Goal: Task Accomplishment & Management: Complete application form

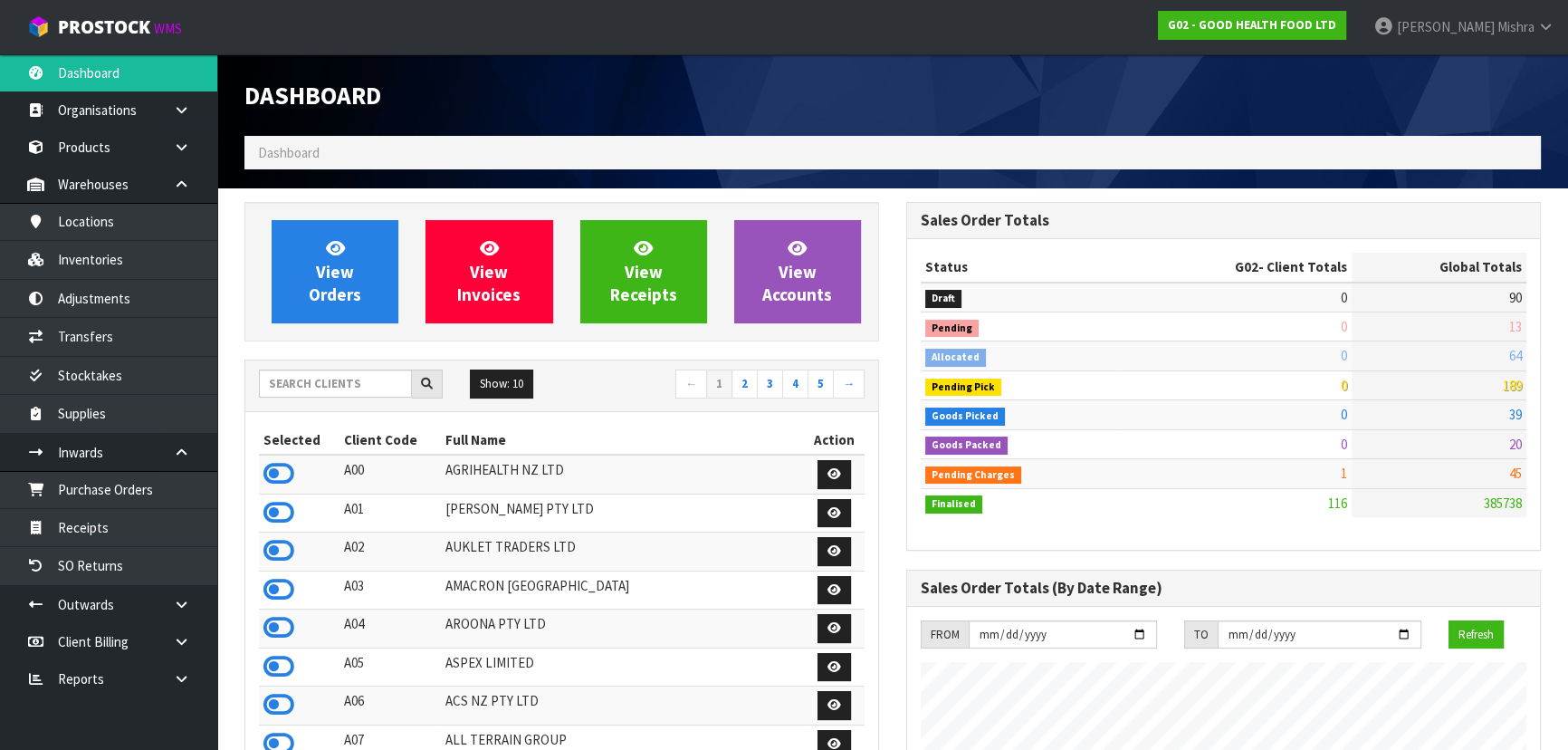
scroll to position [1340, 661]
click at [321, 397] on div "Show: 10 5 10 25 50 ← 1 2 3 4 5 →" at bounding box center [562, 385] width 633 height 31
click at [320, 395] on input "text" at bounding box center [335, 383] width 153 height 28
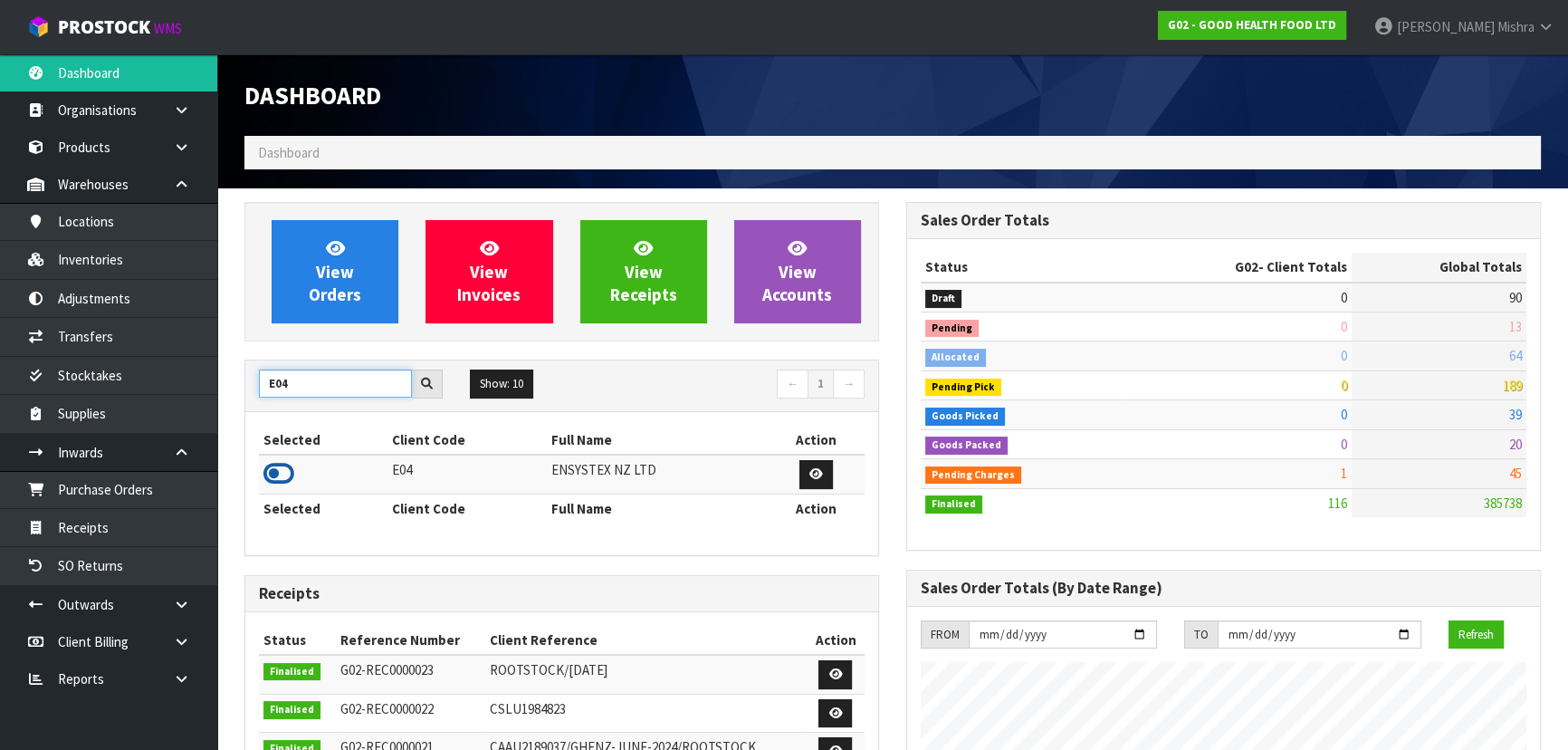
type input "E04"
click at [288, 471] on icon at bounding box center [278, 473] width 30 height 28
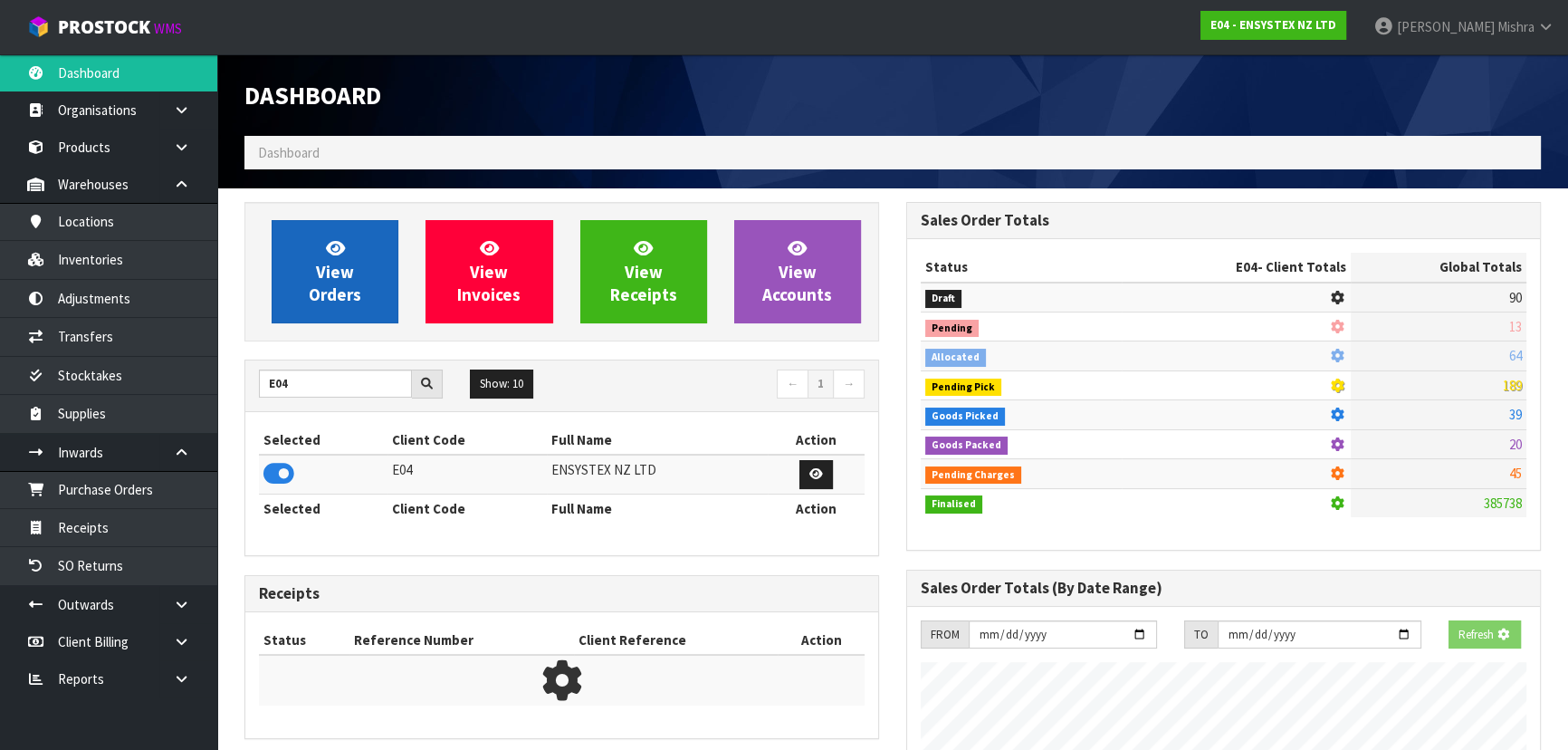
scroll to position [904351, 904809]
click at [310, 288] on span "View Orders" at bounding box center [335, 271] width 52 height 68
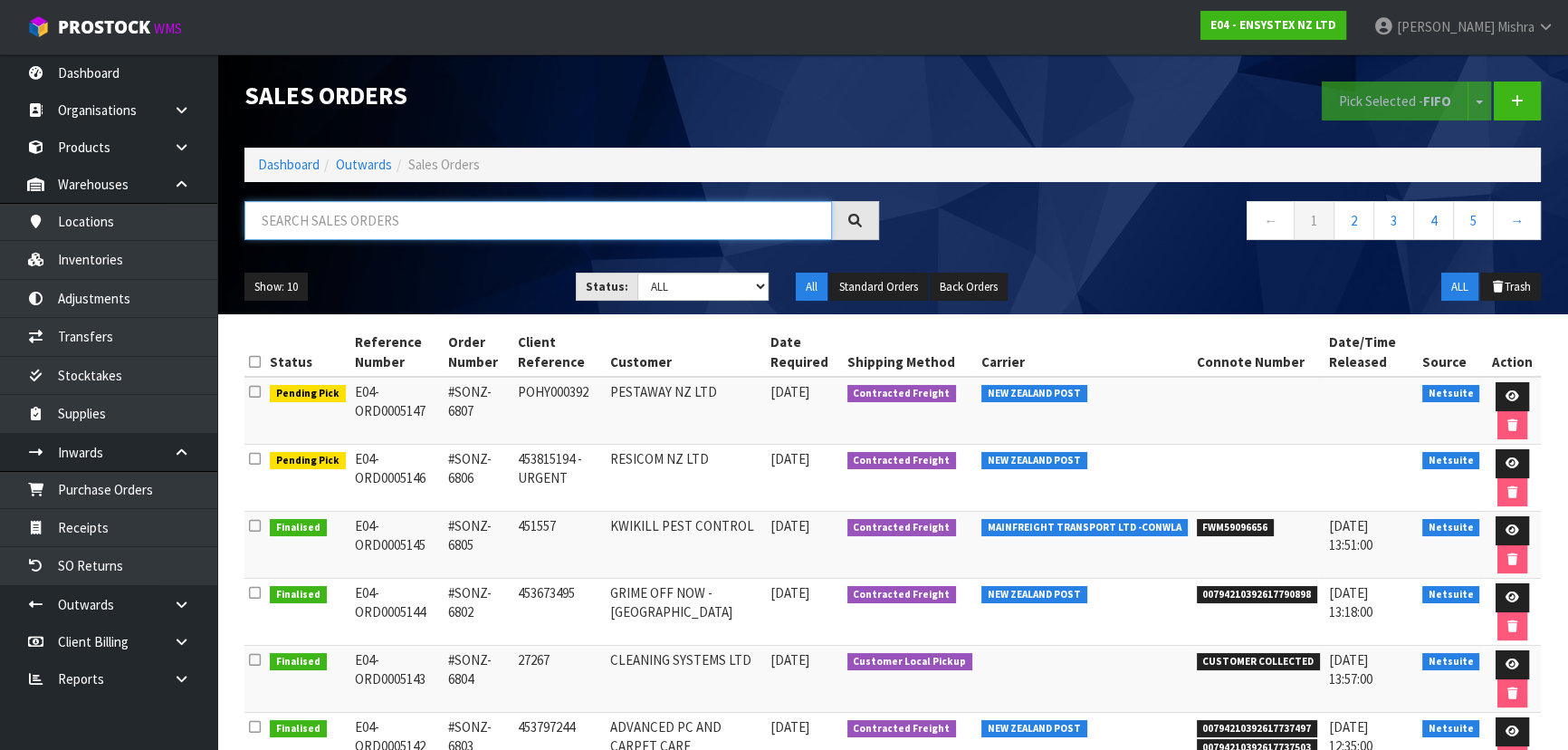
click at [385, 222] on input "text" at bounding box center [538, 221] width 587 height 39
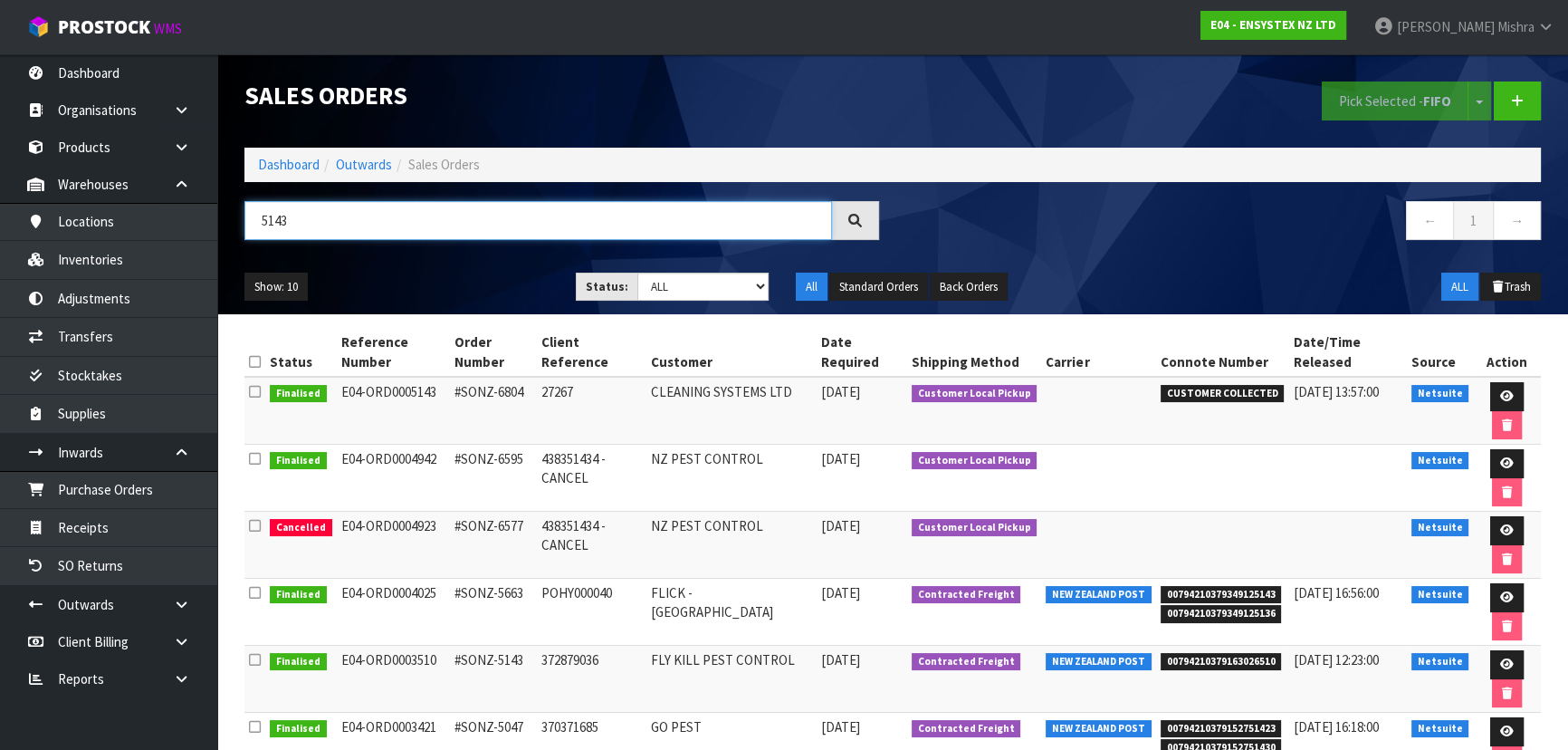
click at [381, 235] on input "5143" at bounding box center [538, 221] width 587 height 39
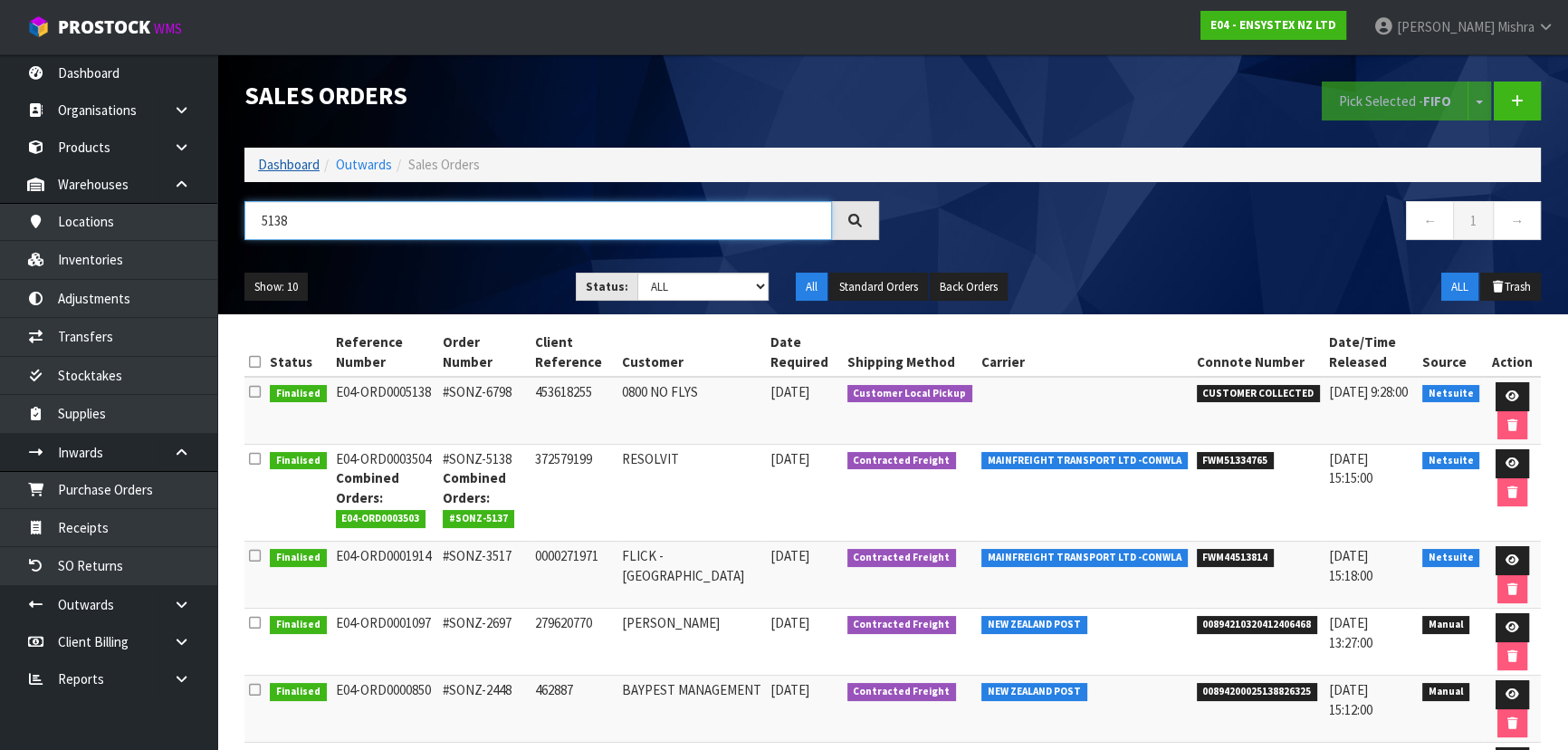
type input "5138"
click at [299, 163] on link "Dashboard" at bounding box center [289, 164] width 62 height 17
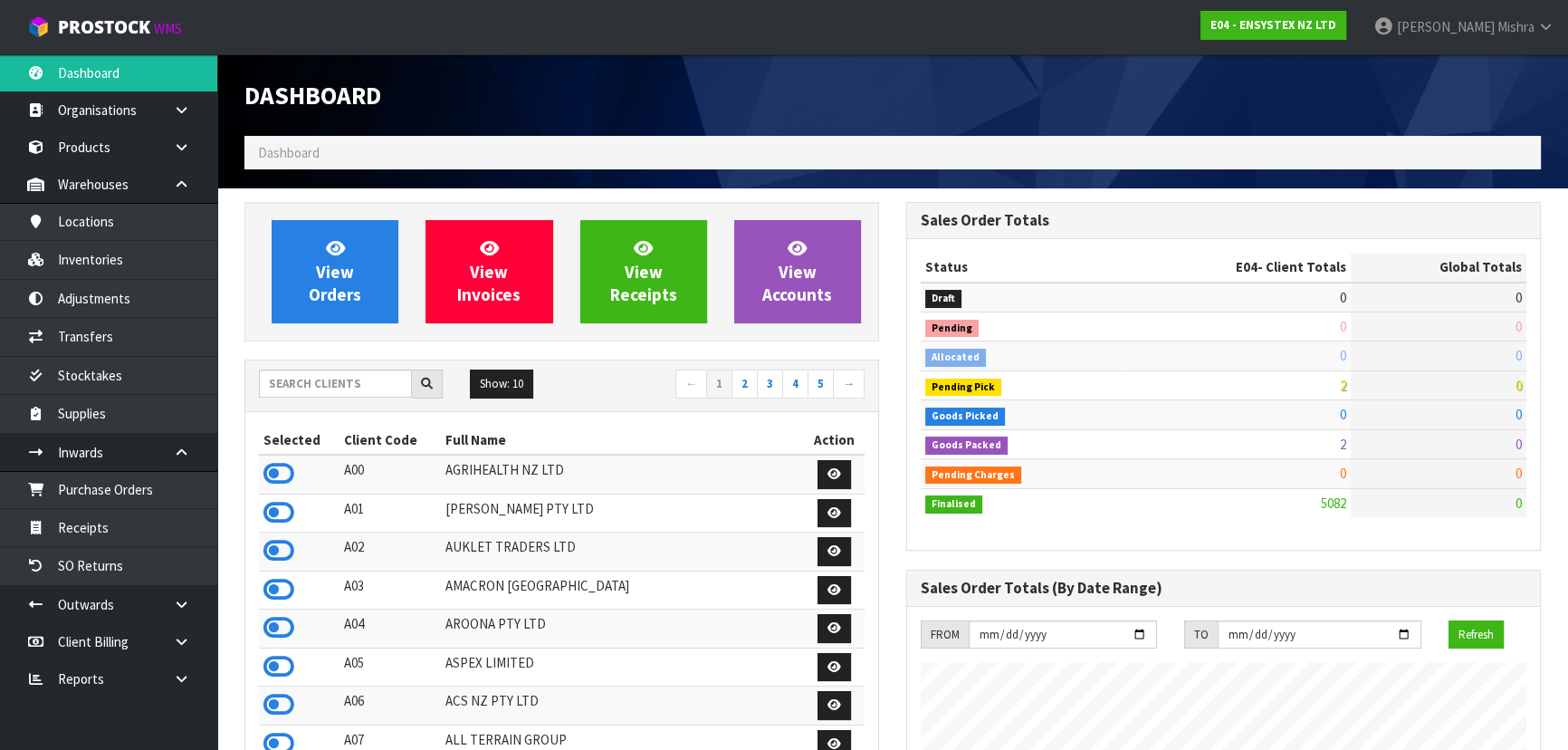
scroll to position [1427, 661]
click at [304, 390] on input "text" at bounding box center [335, 383] width 153 height 28
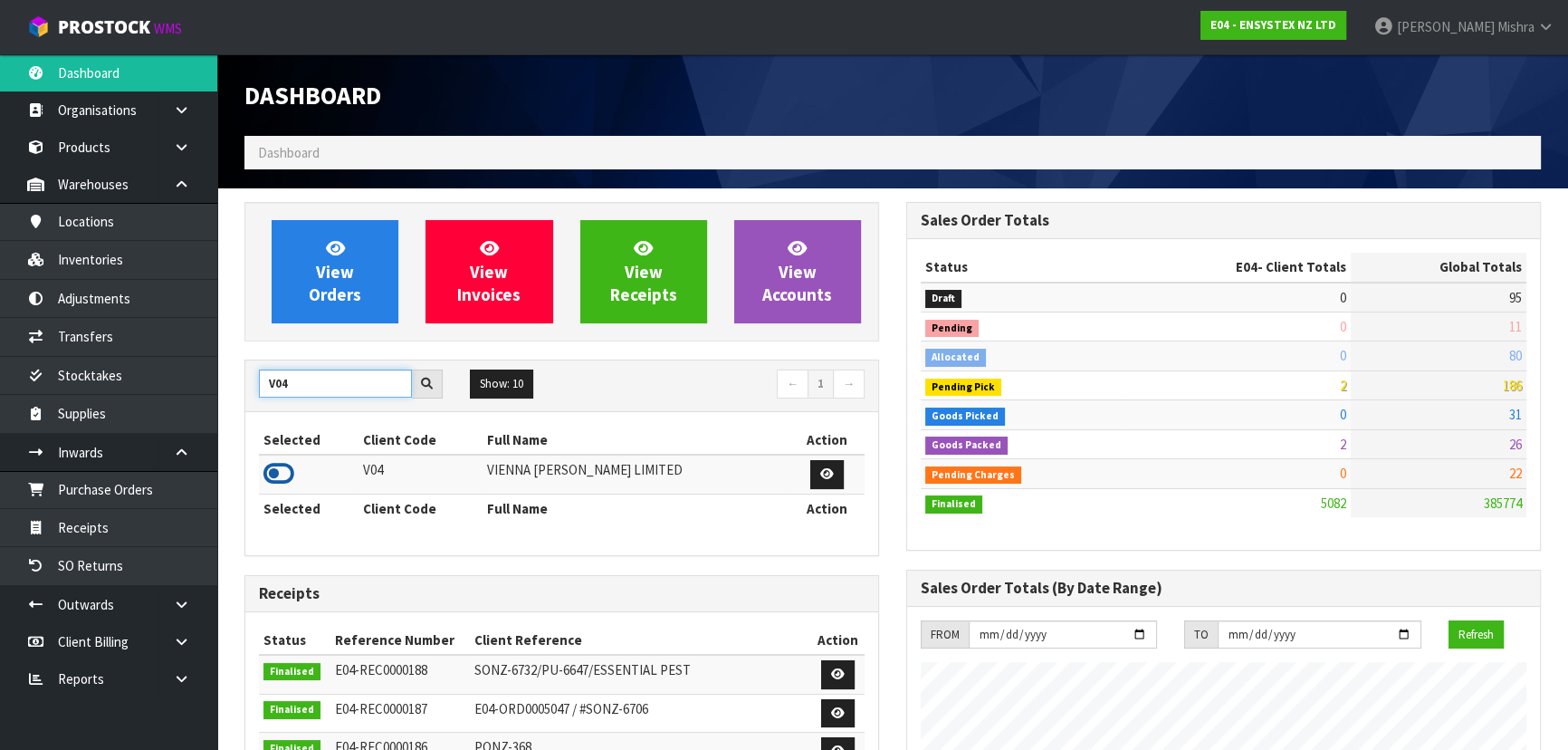
type input "V04"
click at [267, 482] on icon at bounding box center [278, 473] width 30 height 28
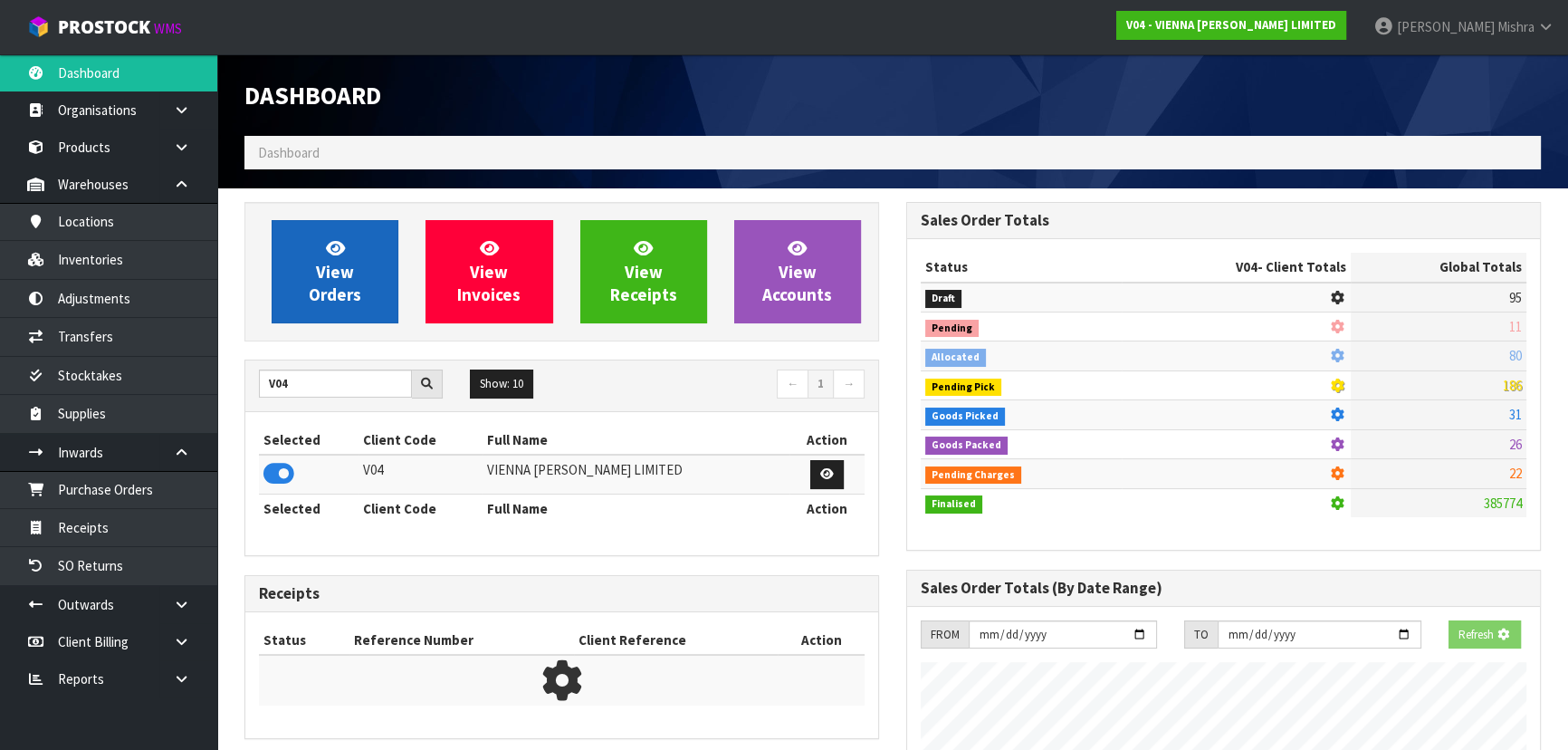
scroll to position [1128, 661]
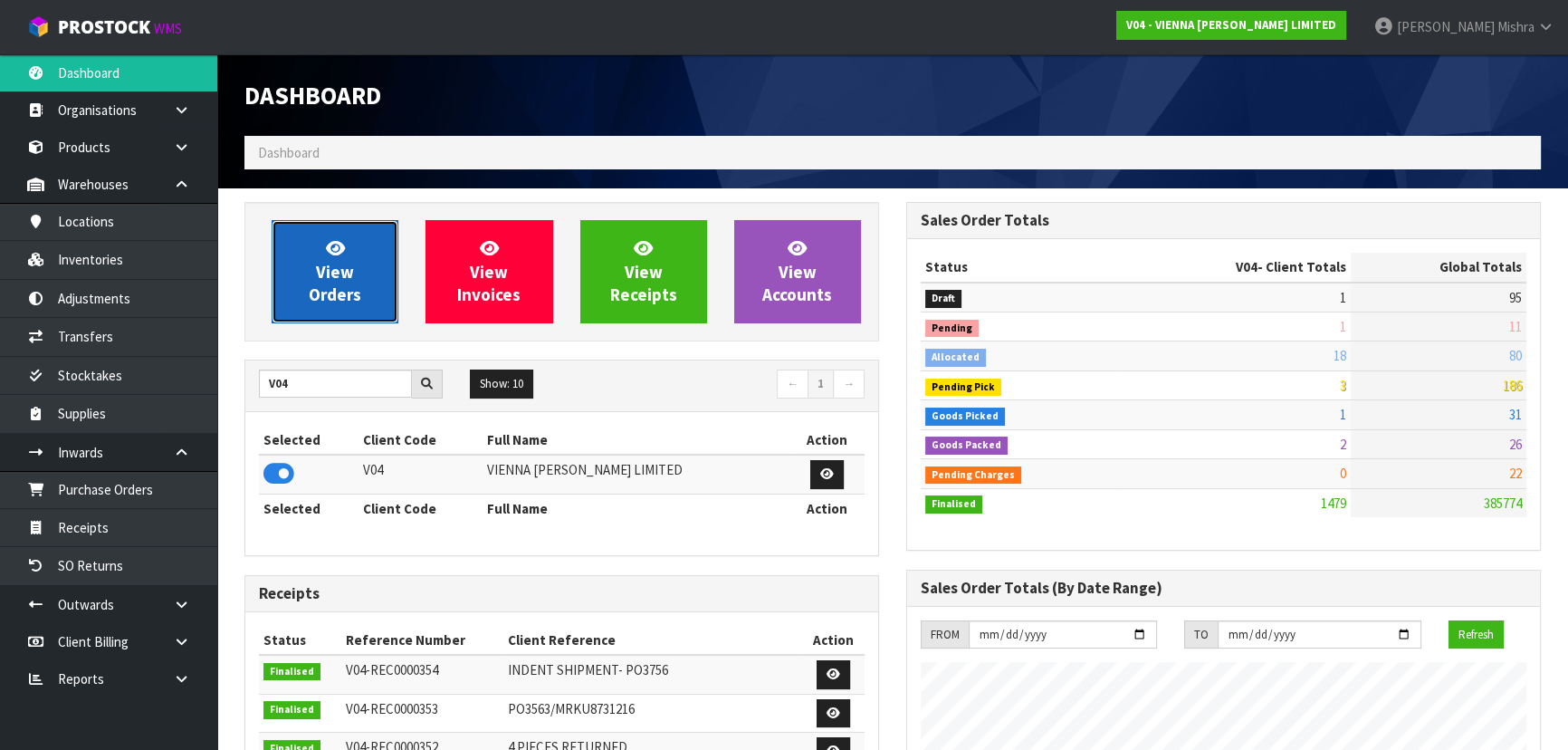
click at [280, 280] on link "View Orders" at bounding box center [335, 271] width 127 height 103
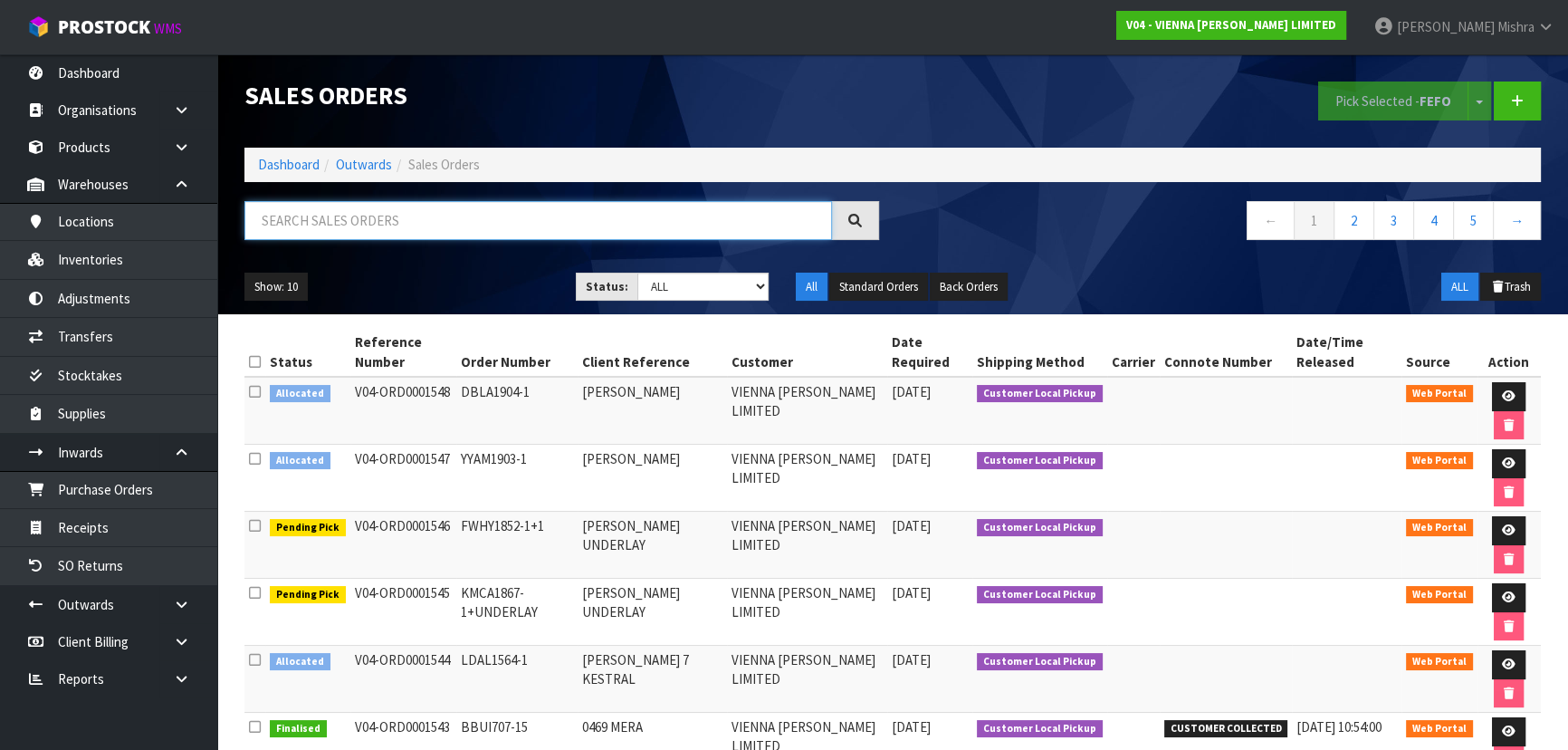
click at [552, 217] on input "text" at bounding box center [538, 221] width 587 height 39
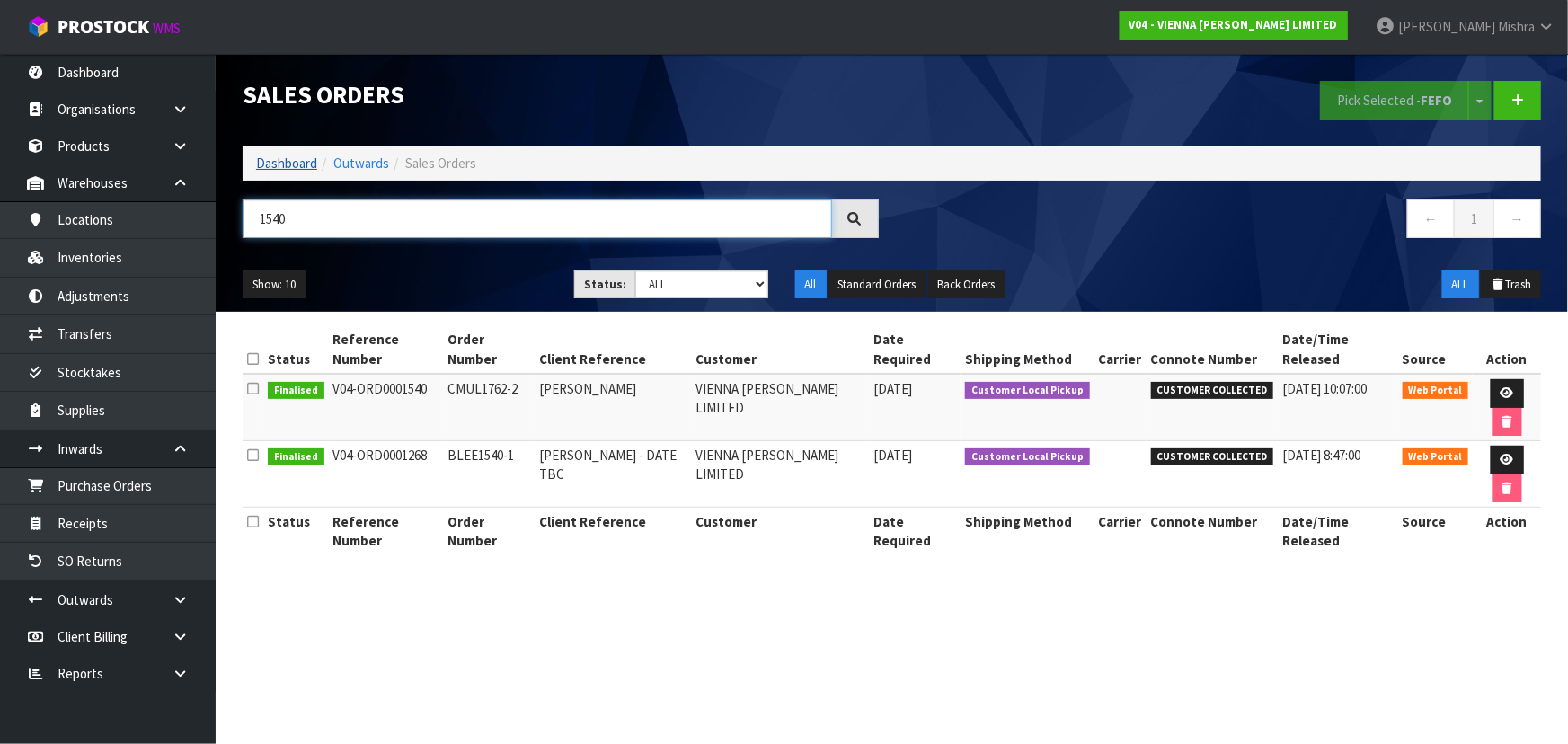
type input "1540"
click at [263, 163] on link "Dashboard" at bounding box center [286, 162] width 61 height 17
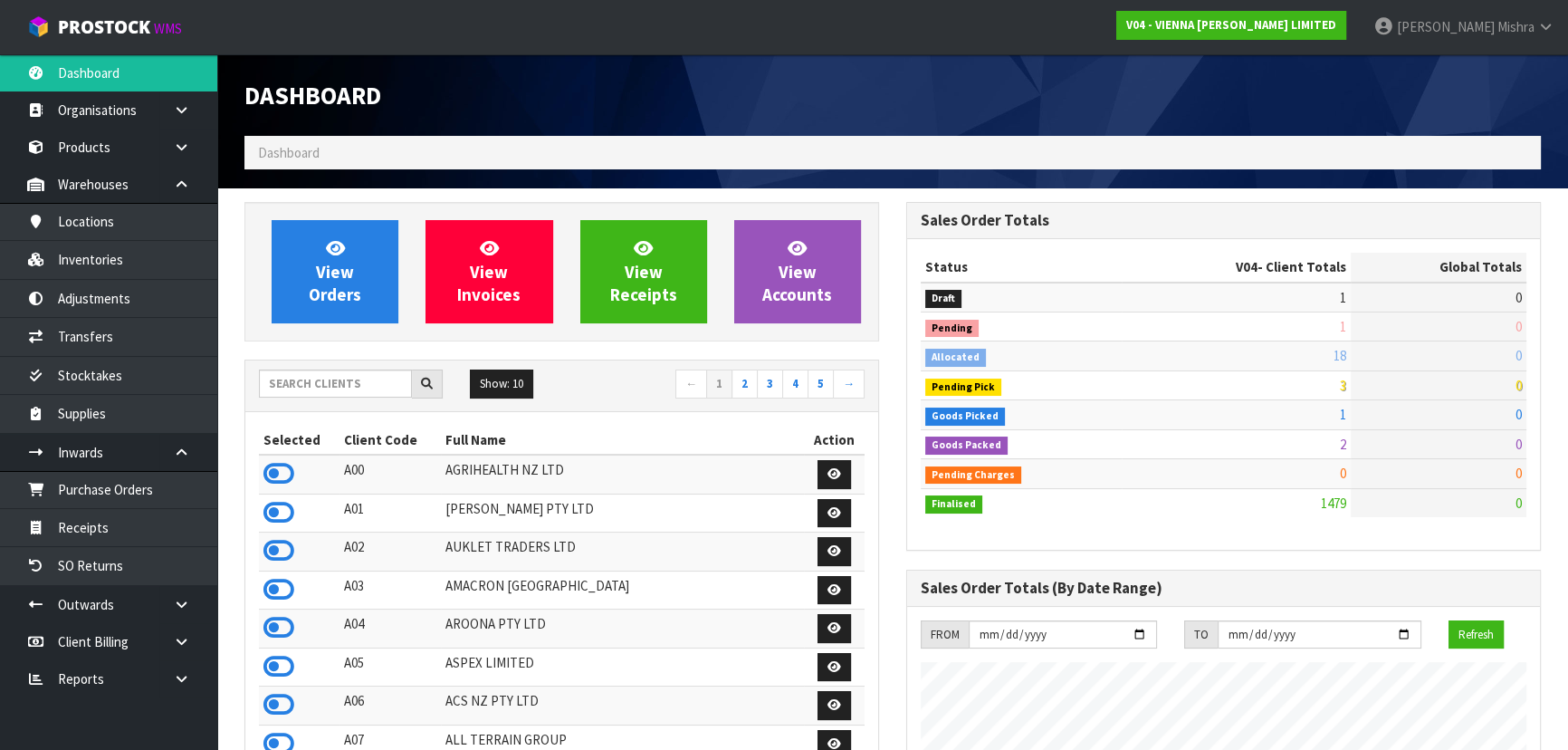
scroll to position [1427, 661]
click at [325, 373] on input "text" at bounding box center [335, 383] width 153 height 28
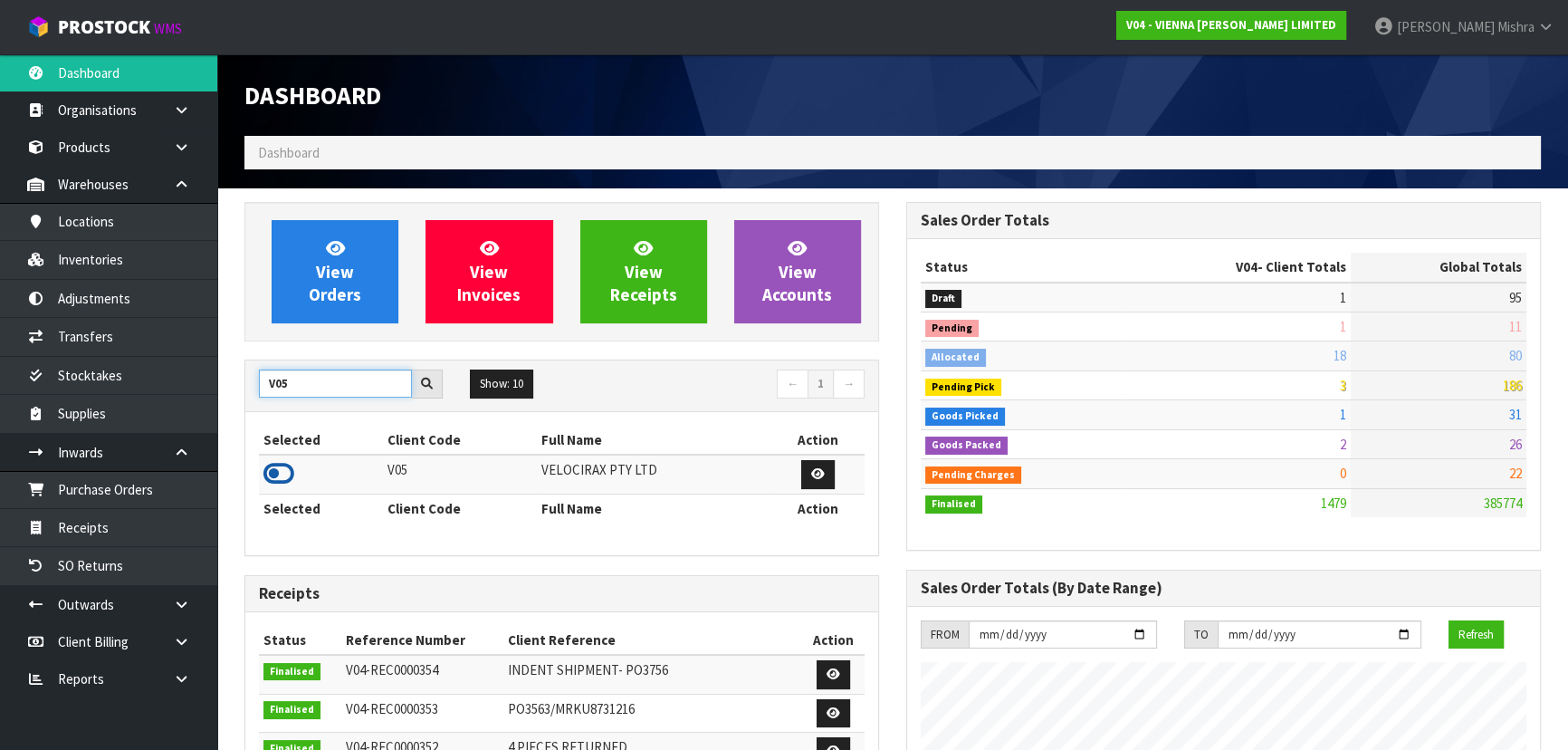
type input "V05"
click at [285, 463] on icon at bounding box center [278, 473] width 30 height 28
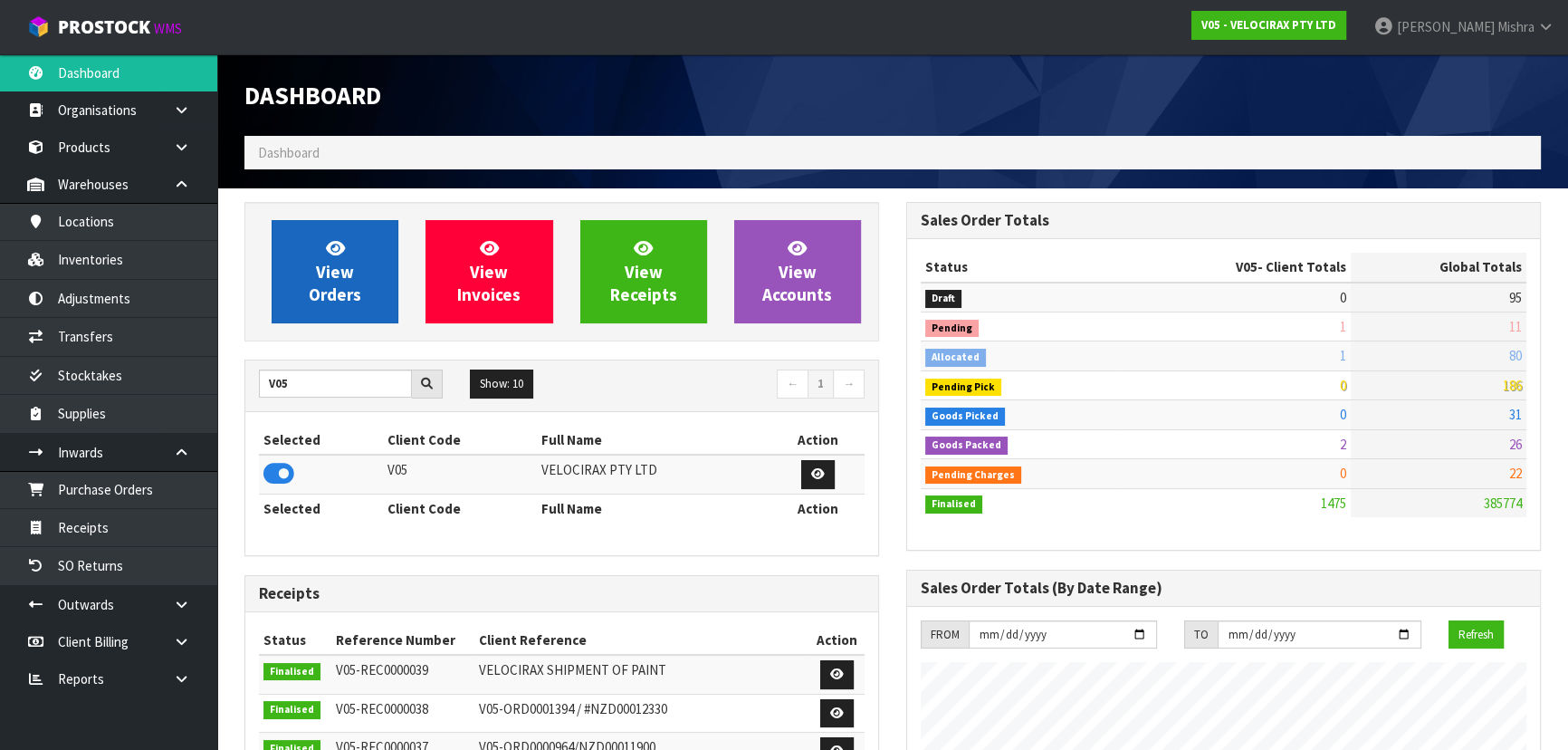
scroll to position [1408, 661]
click at [309, 311] on link "View Orders" at bounding box center [335, 271] width 127 height 103
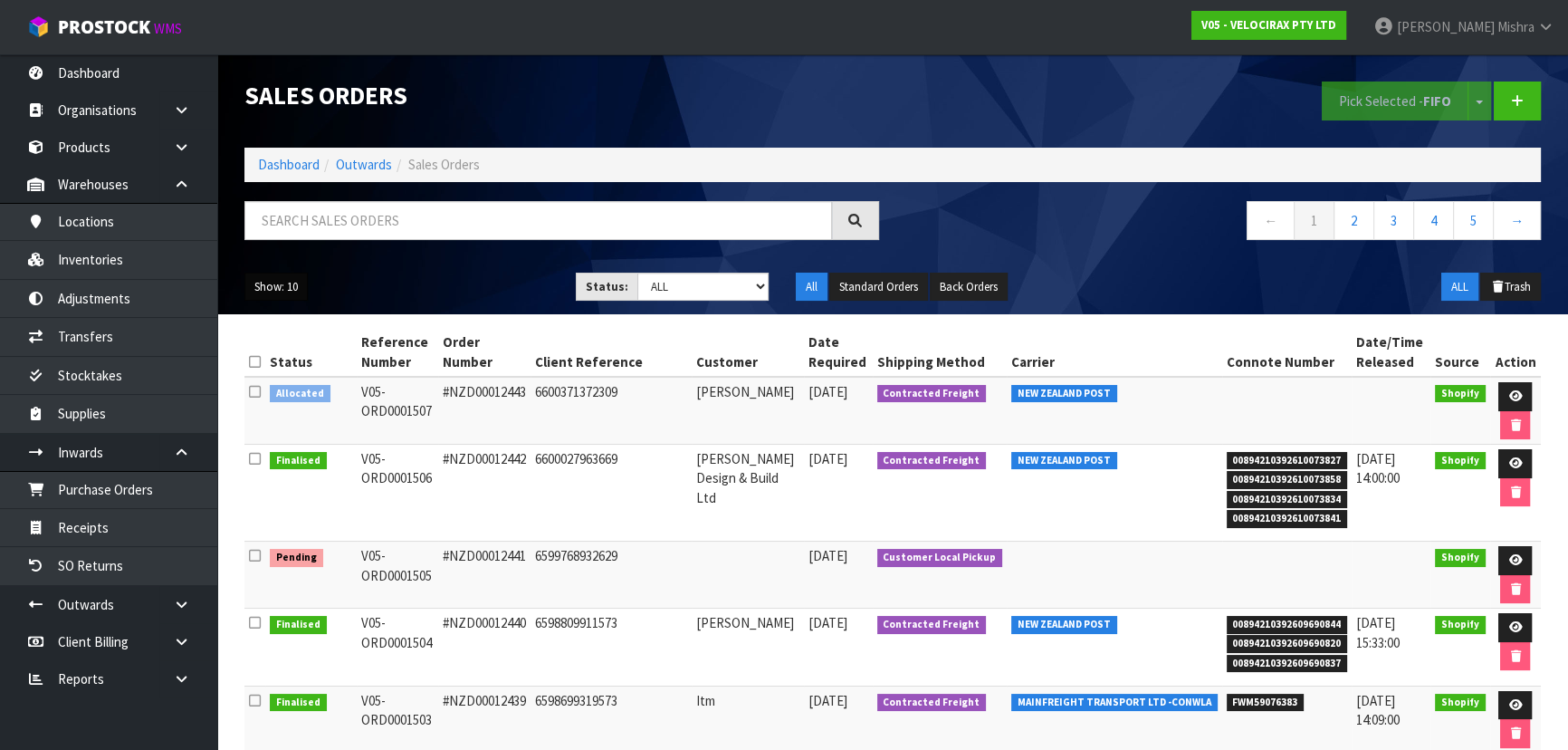
click at [273, 286] on button "Show: 10" at bounding box center [276, 288] width 63 height 29
click at [263, 366] on link "25" at bounding box center [317, 369] width 143 height 25
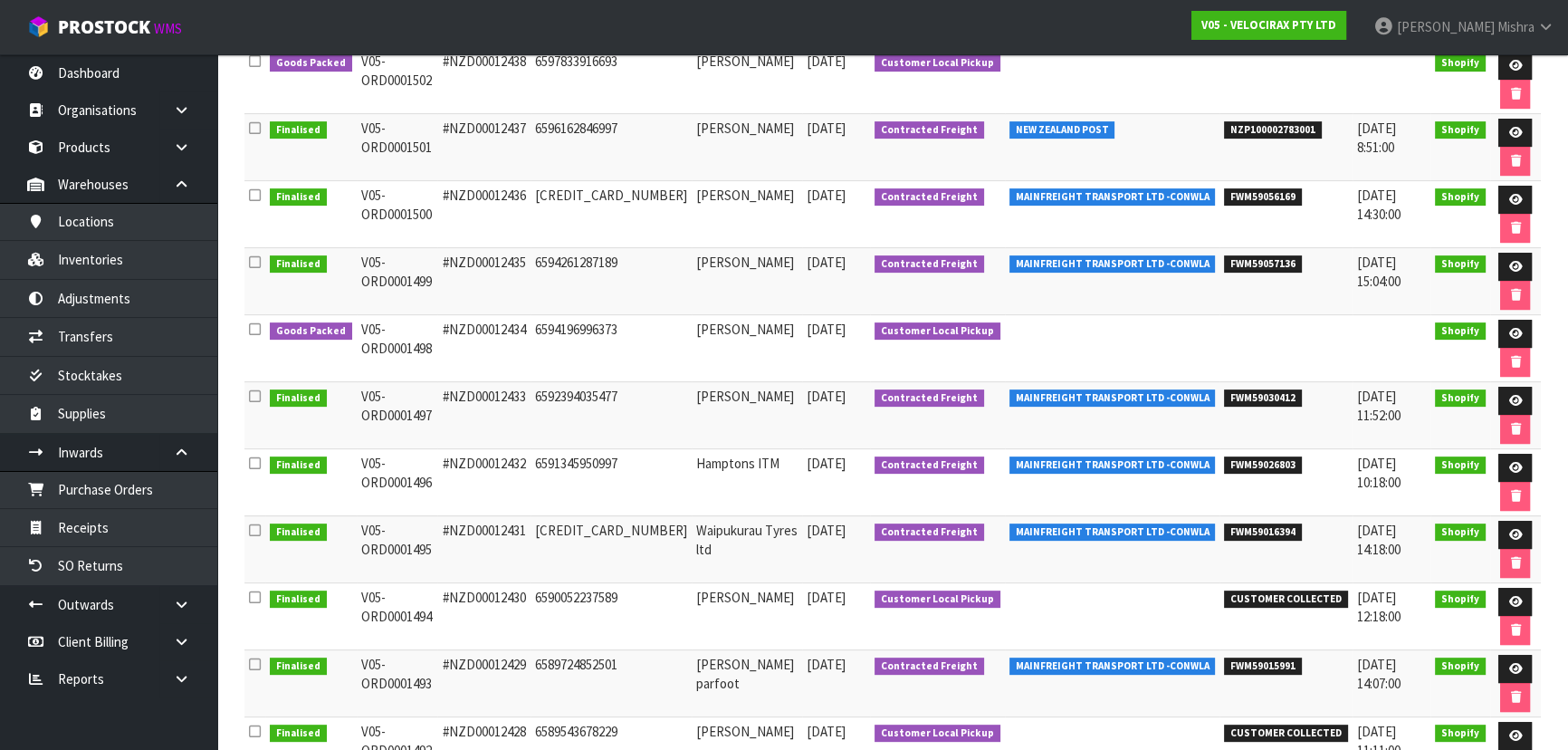
scroll to position [824, 0]
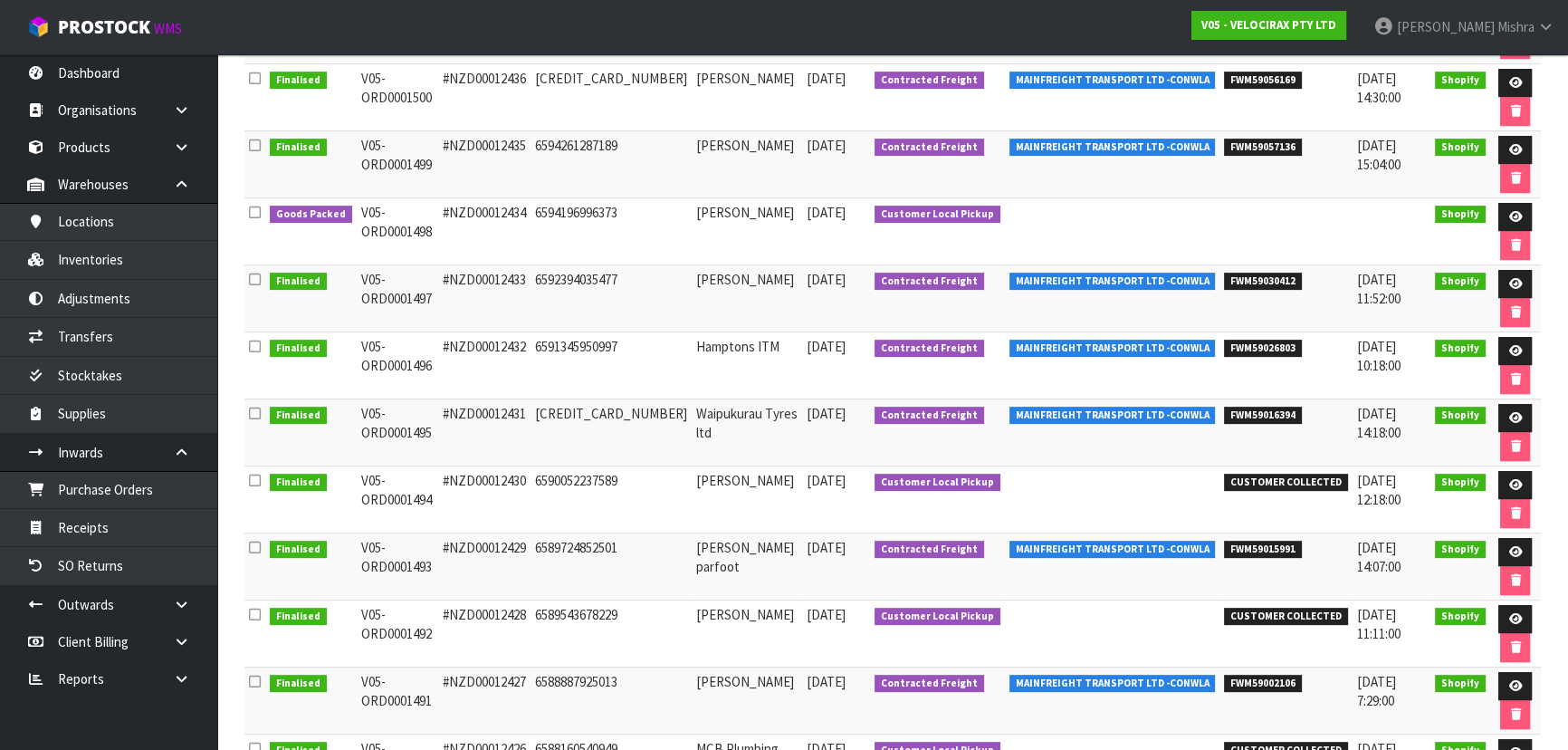
click at [1258, 473] on span "CUSTOMER COLLECTED" at bounding box center [1286, 483] width 124 height 18
copy tr "CUSTOMER COLLECTED"
click at [1509, 214] on icon at bounding box center [1515, 217] width 14 height 12
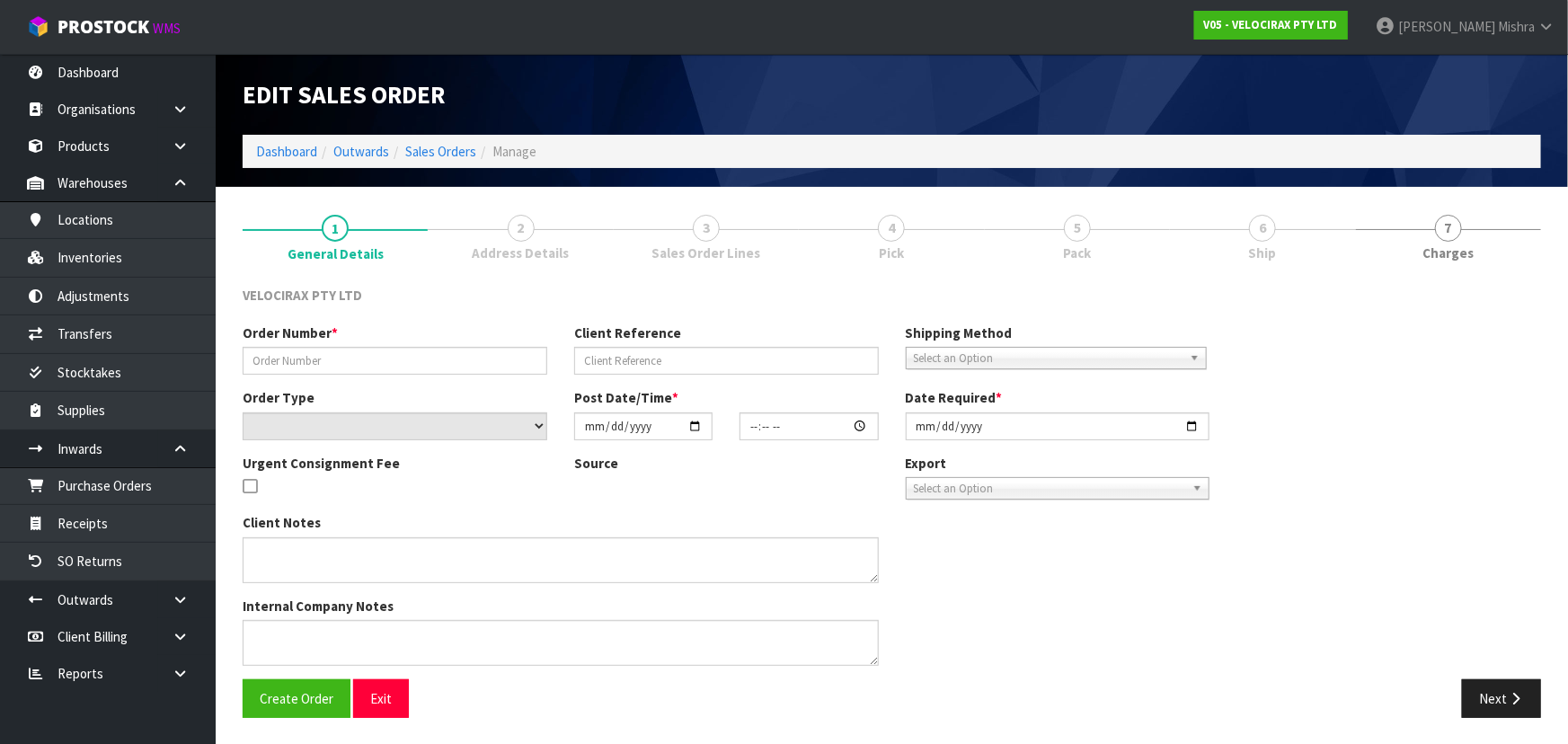
type input "#NZD00012434"
type input "6594196996373"
select select "number:0"
type input "[DATE]"
type input "09:22:41.000"
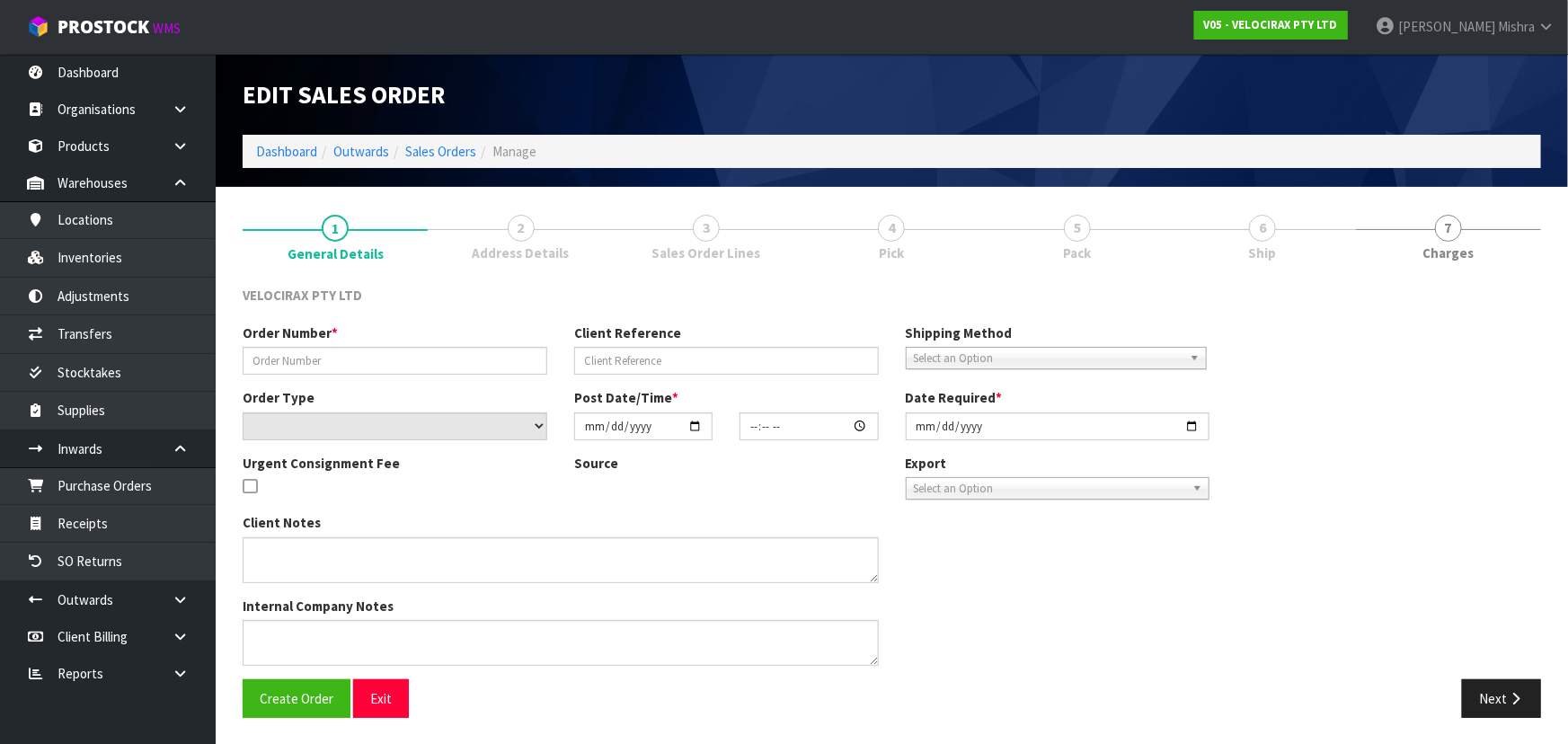
type input "[DATE]"
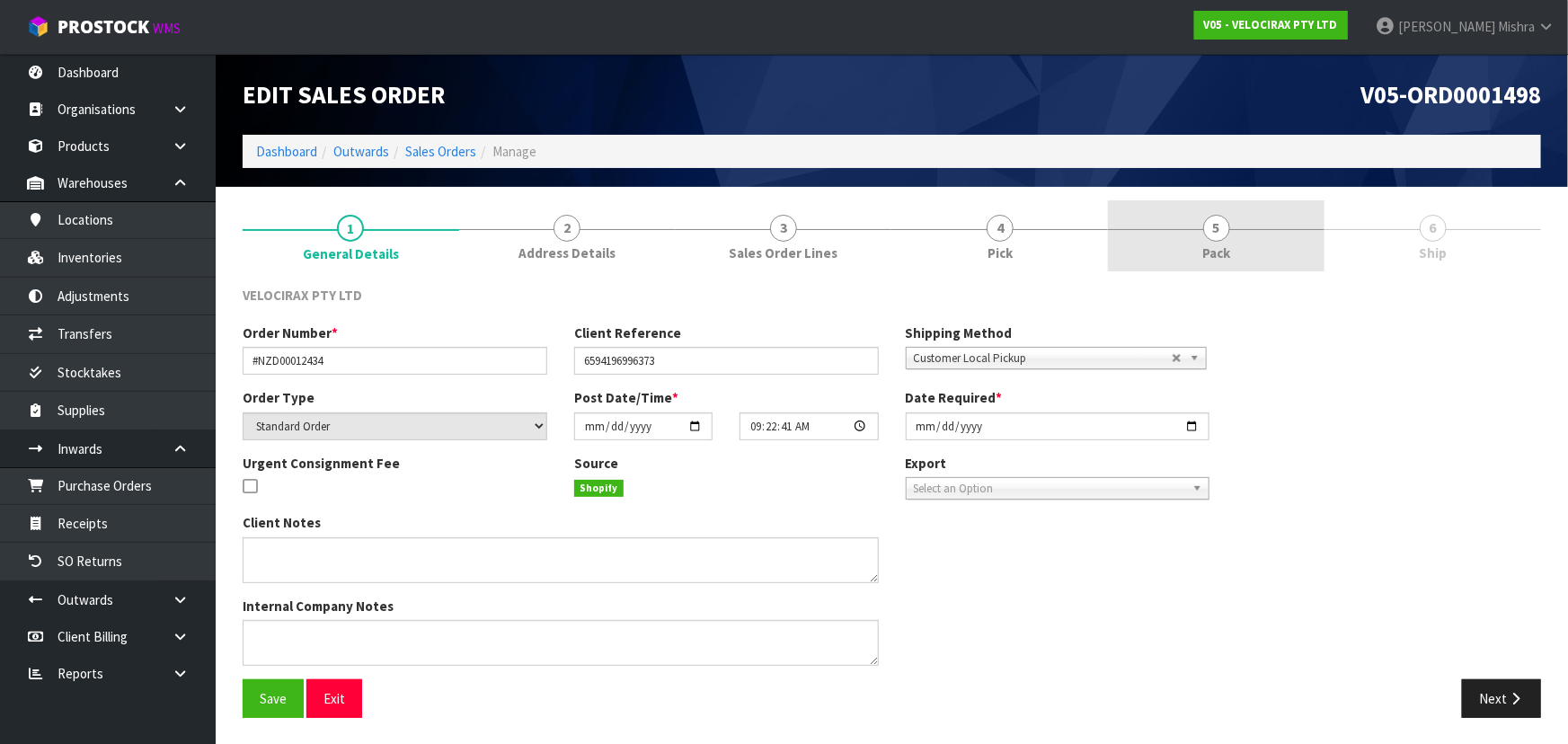
click at [1231, 214] on link "5 Pack" at bounding box center [1216, 236] width 216 height 71
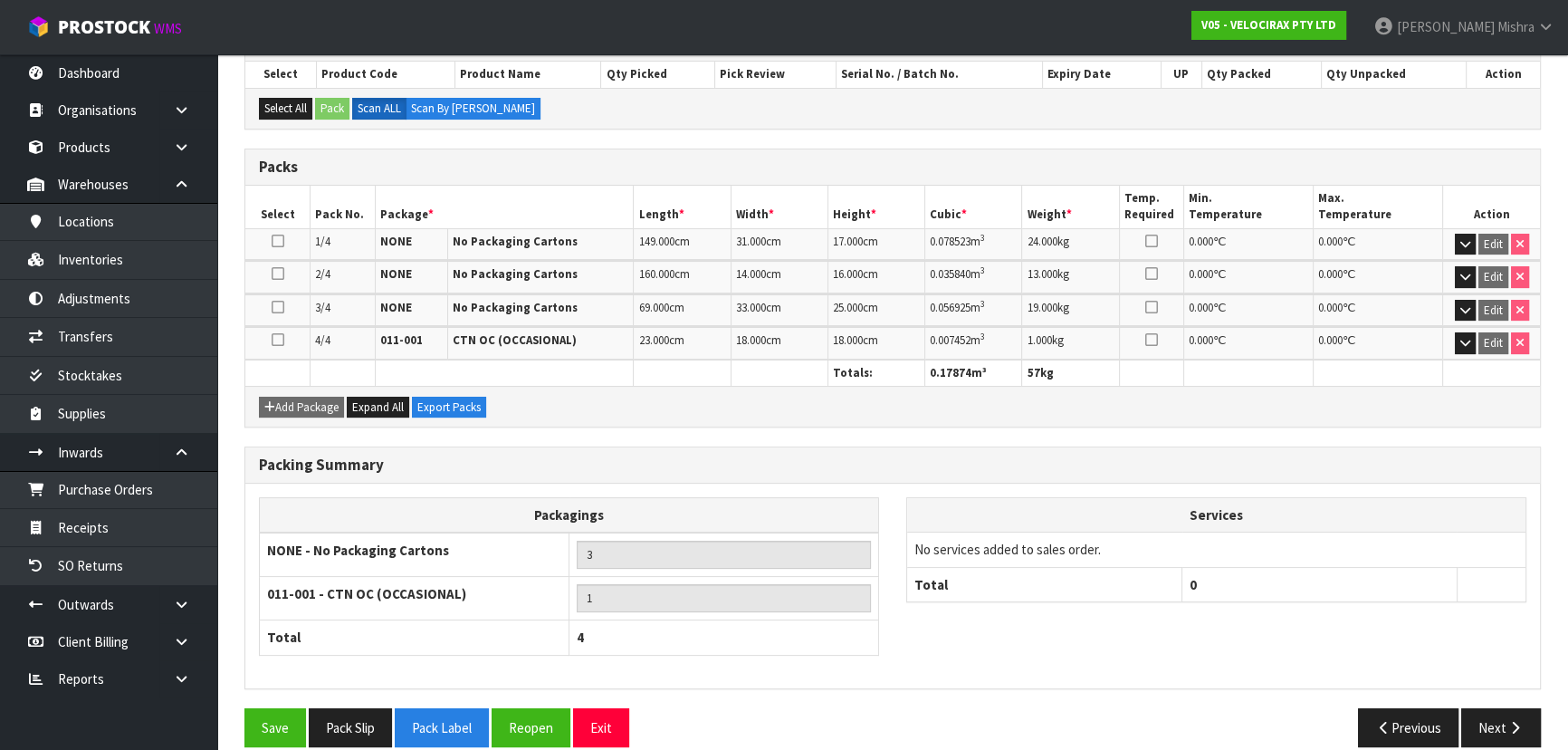
scroll to position [347, 0]
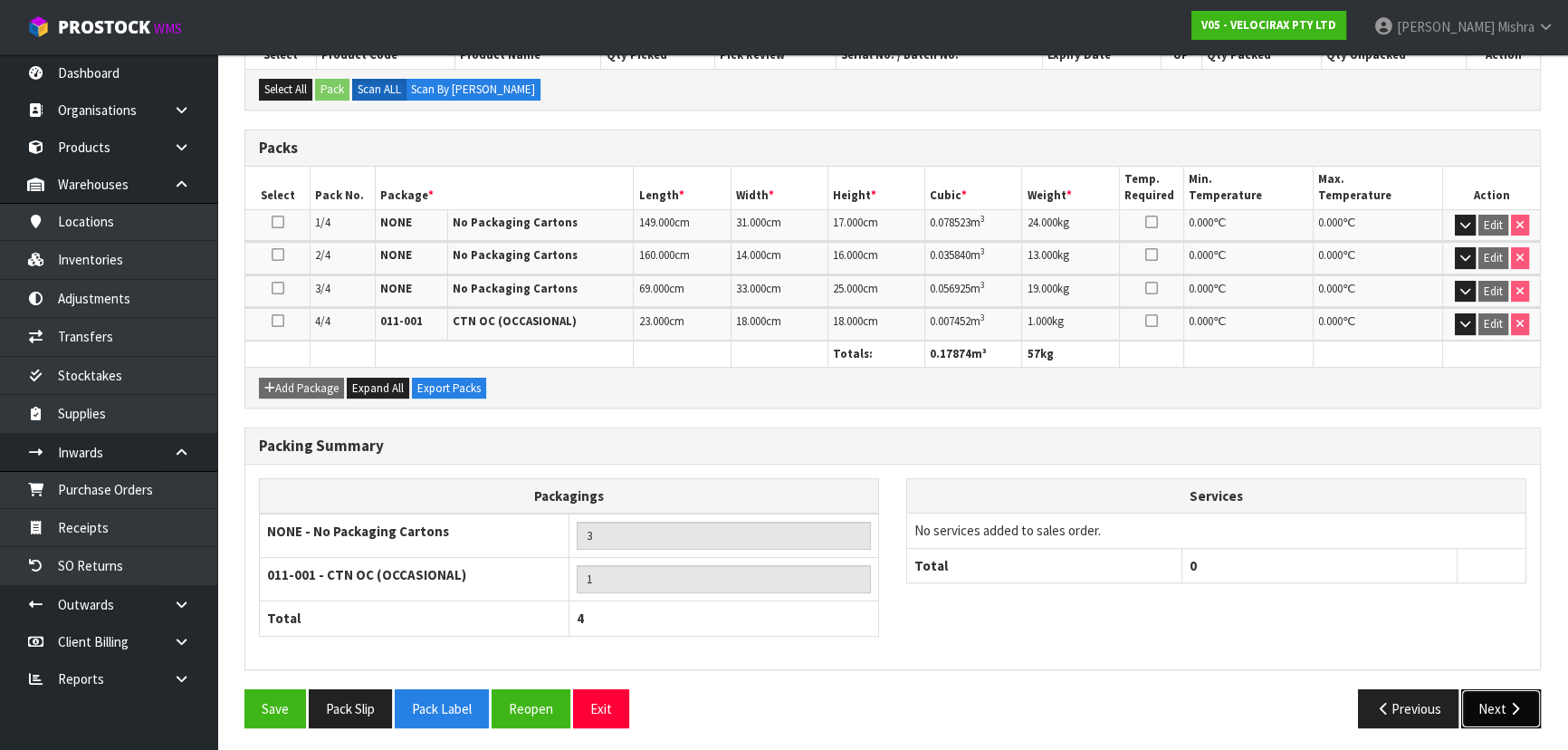
click at [1516, 695] on button "Next" at bounding box center [1501, 709] width 80 height 39
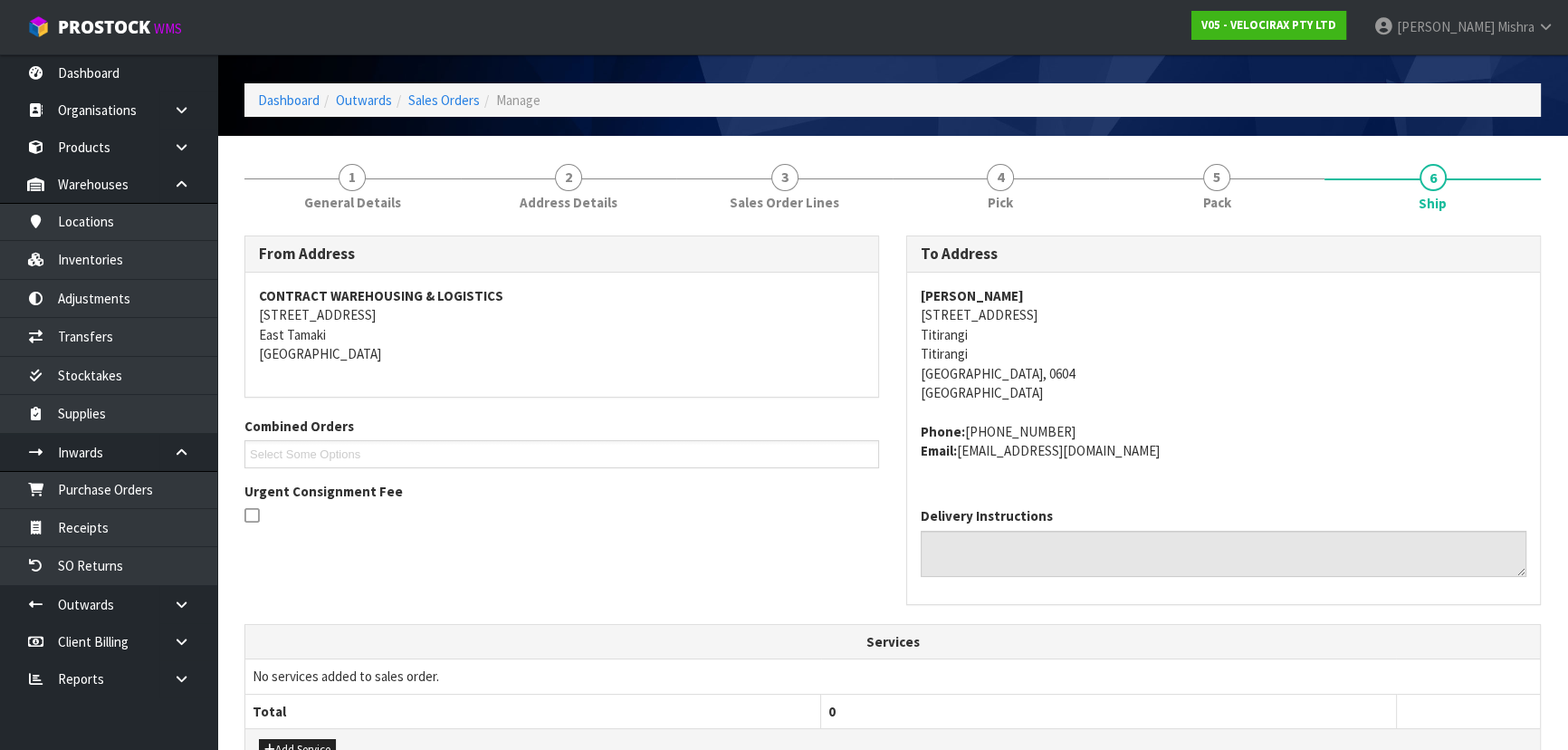
scroll to position [534, 0]
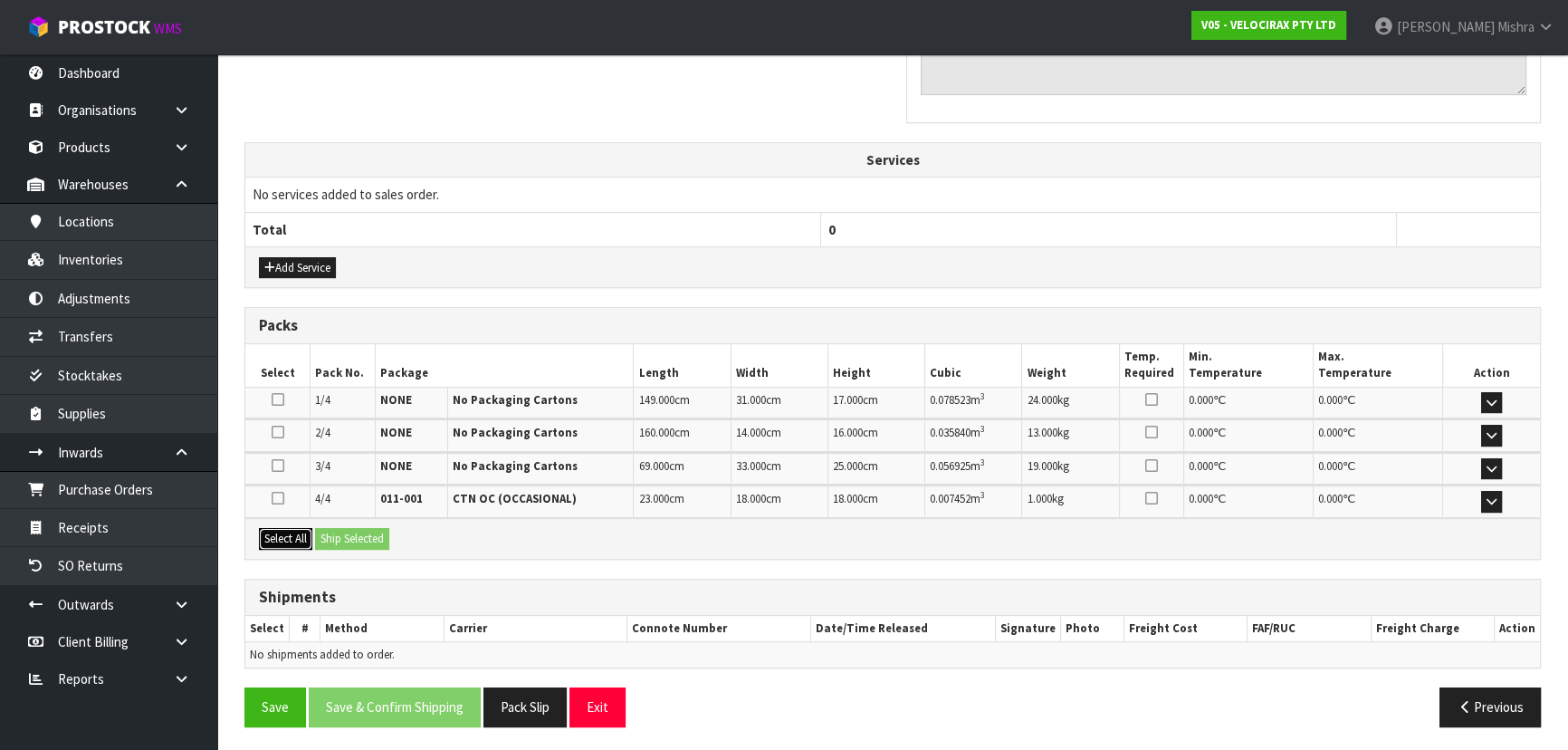
drag, startPoint x: 264, startPoint y: 545, endPoint x: 325, endPoint y: 541, distance: 61.1
click at [269, 544] on button "Select All" at bounding box center [286, 539] width 53 height 22
click at [327, 541] on button "Ship Selected" at bounding box center [352, 539] width 74 height 22
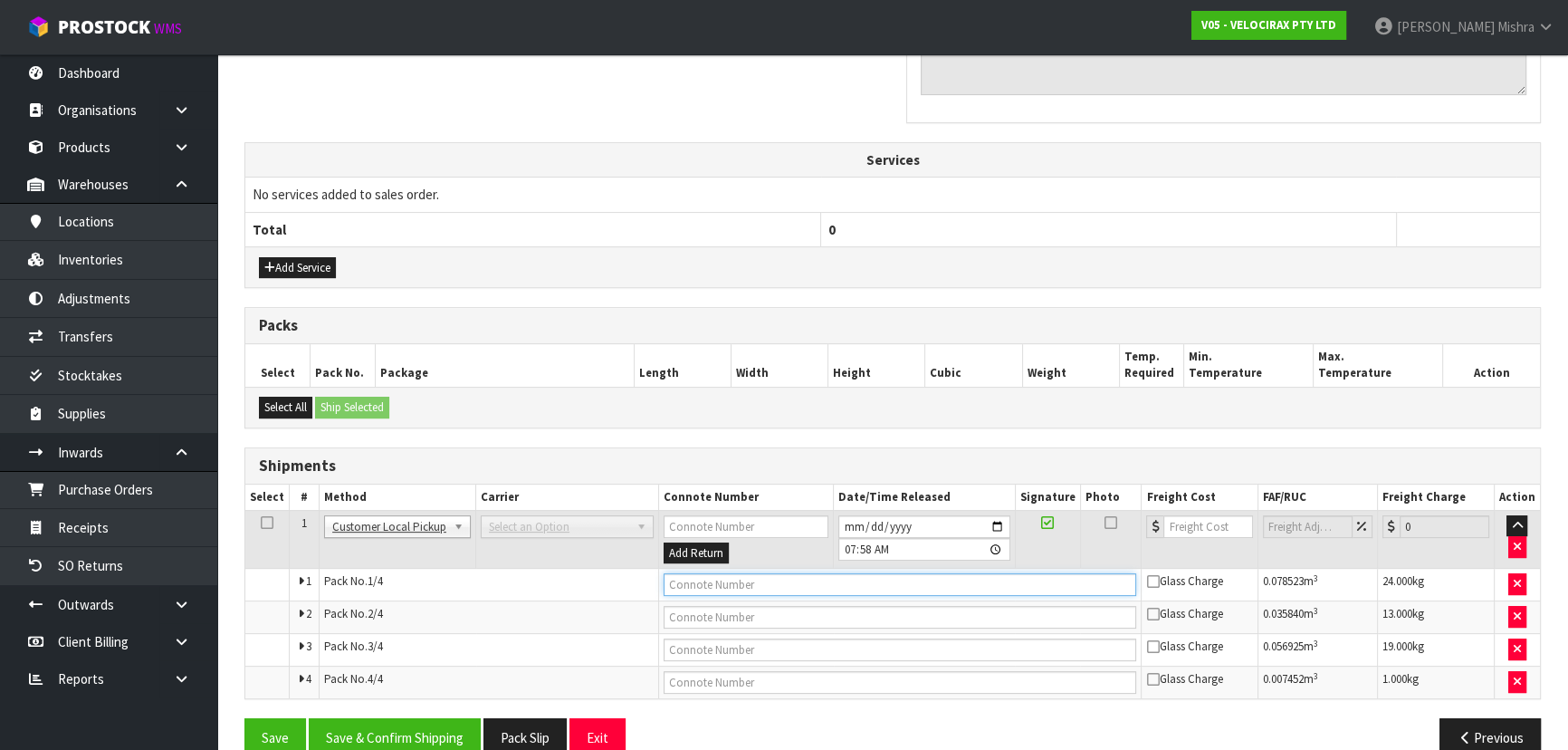
click at [734, 579] on input "text" at bounding box center [900, 585] width 473 height 23
paste input "CUSTOMER COLLECTED"
type input "CUSTOMER COLLECTED"
click at [851, 518] on input "[DATE]" at bounding box center [924, 527] width 172 height 23
type input "[DATE]"
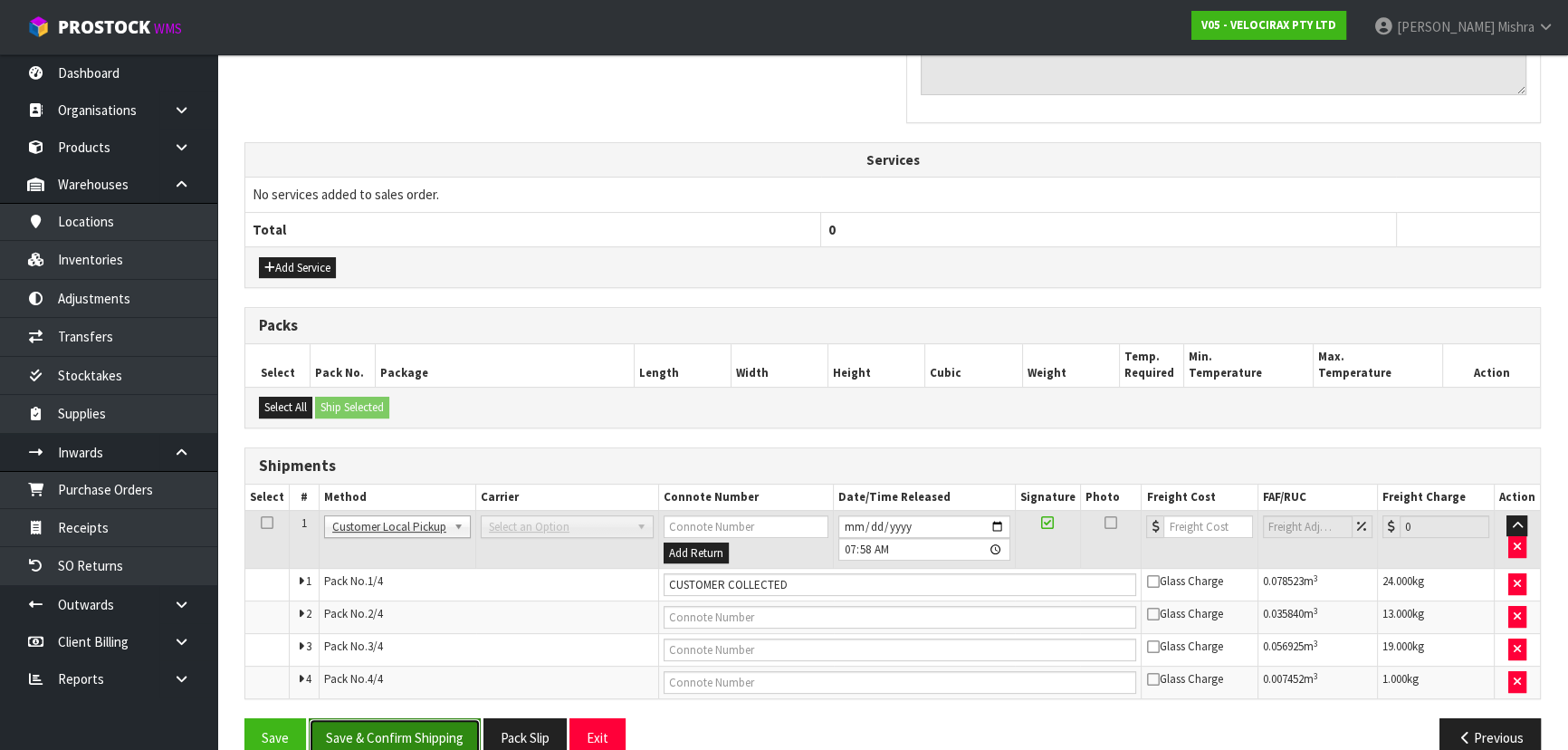
click at [376, 728] on button "Save & Confirm Shipping" at bounding box center [394, 737] width 172 height 39
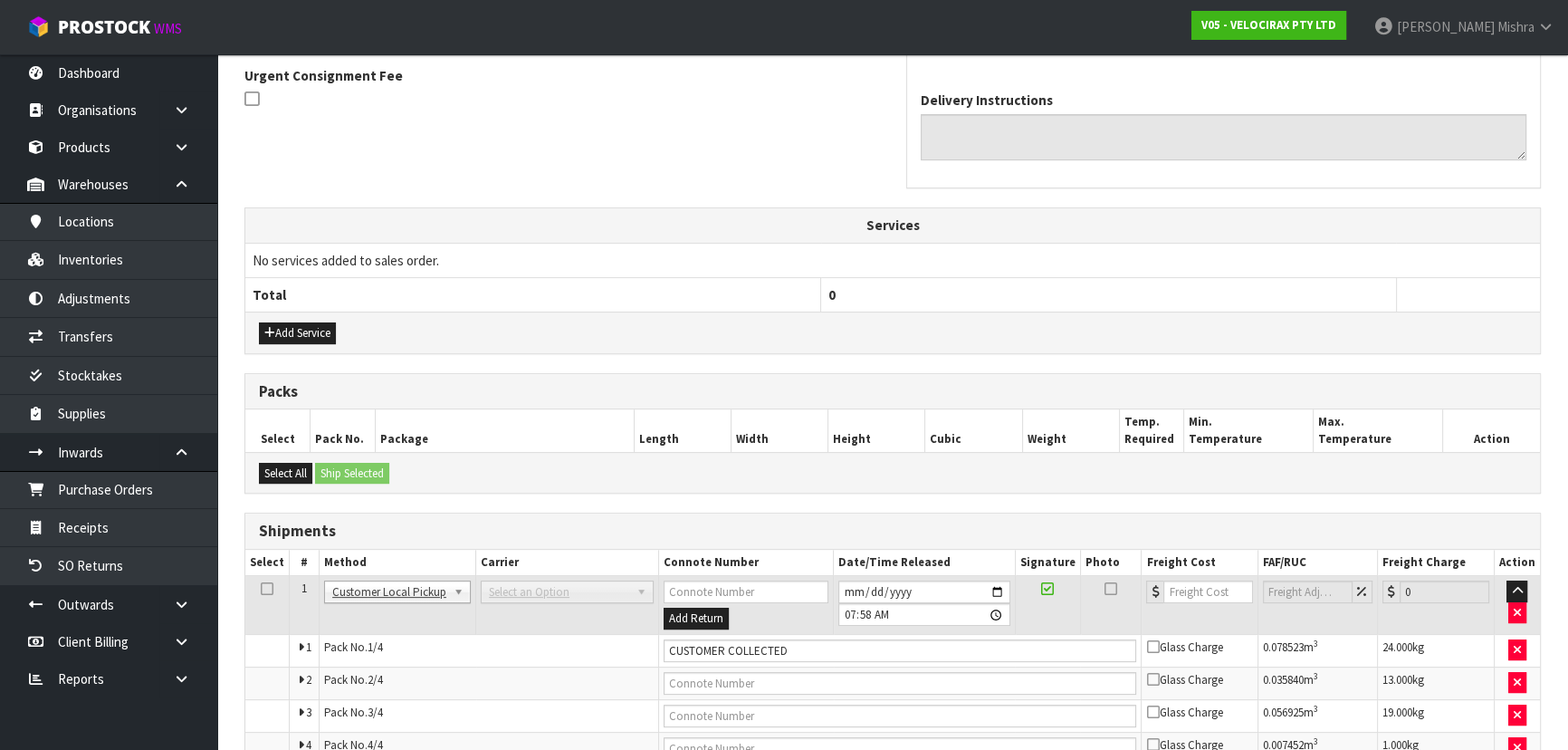
scroll to position [0, 0]
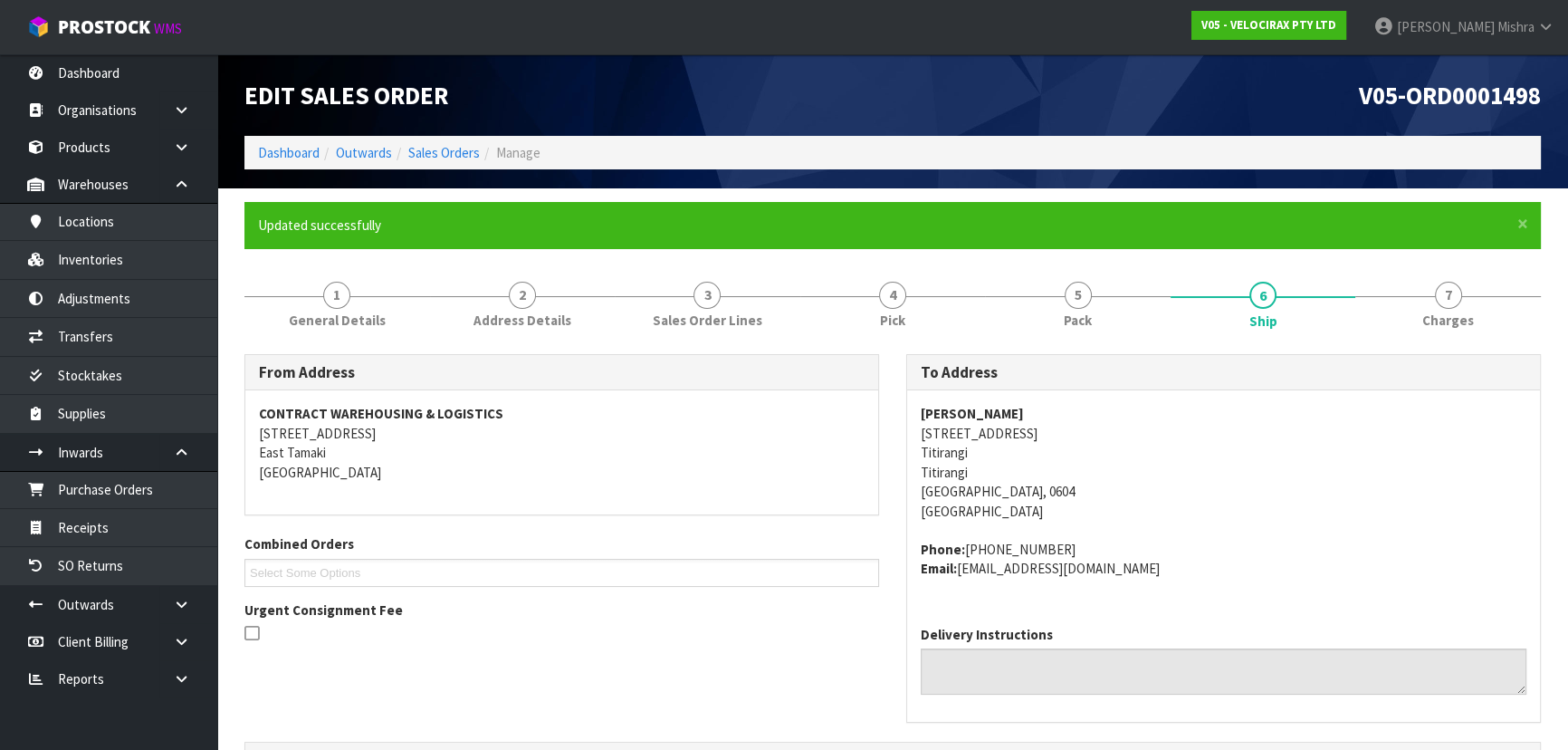
click at [460, 161] on li "Sales Orders" at bounding box center [437, 153] width 88 height 19
click at [462, 153] on link "Sales Orders" at bounding box center [444, 153] width 72 height 17
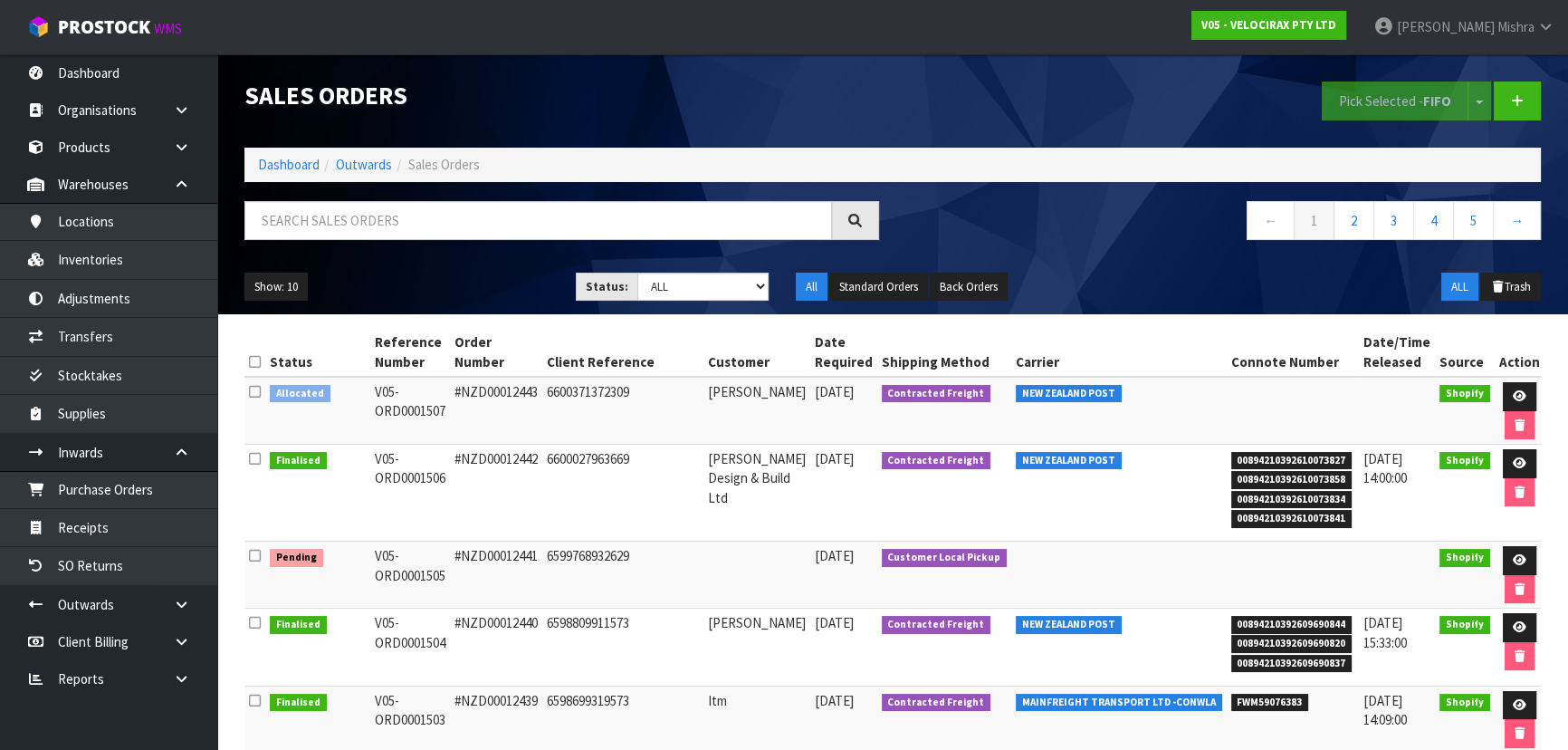
scroll to position [415, 0]
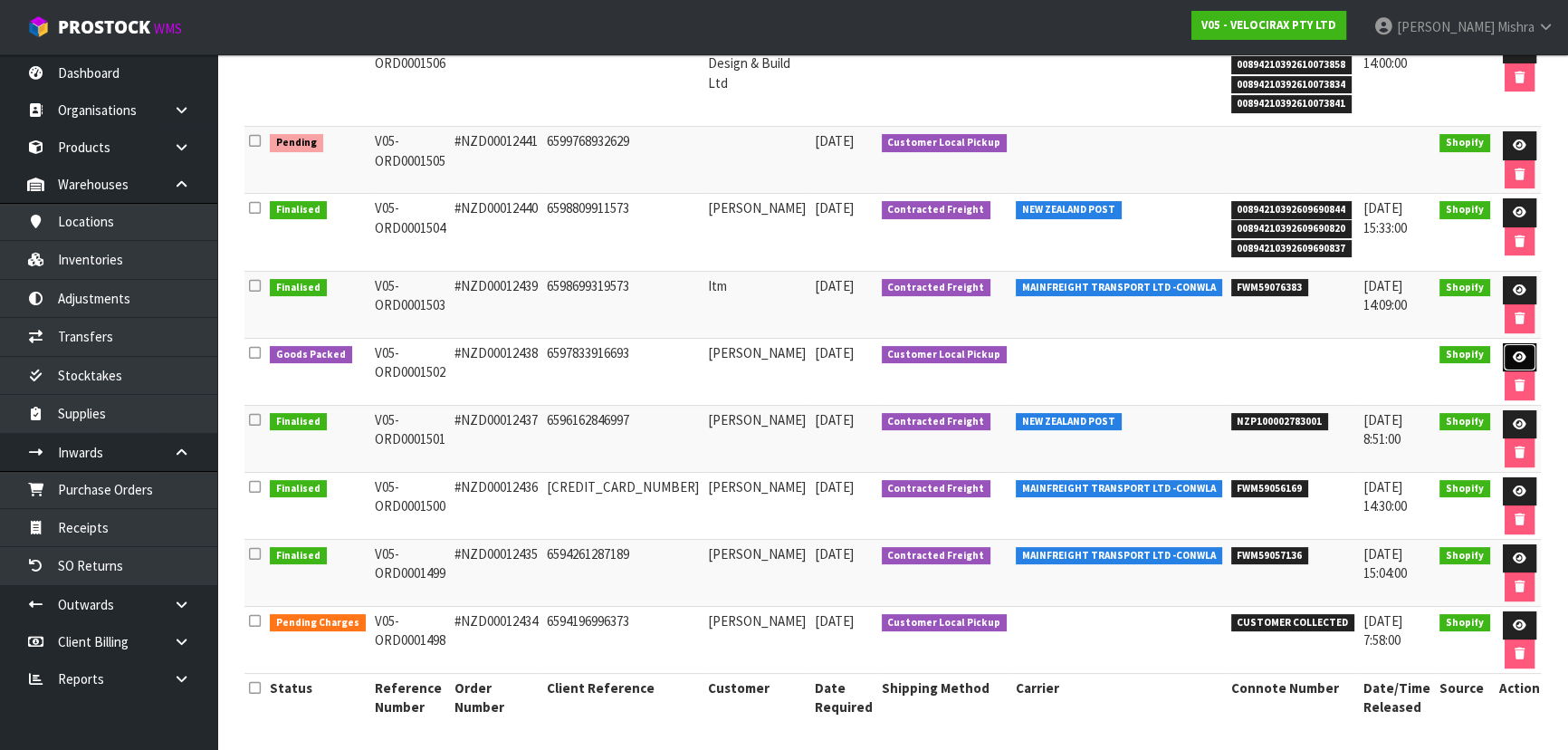
click at [1513, 358] on icon at bounding box center [1519, 357] width 14 height 12
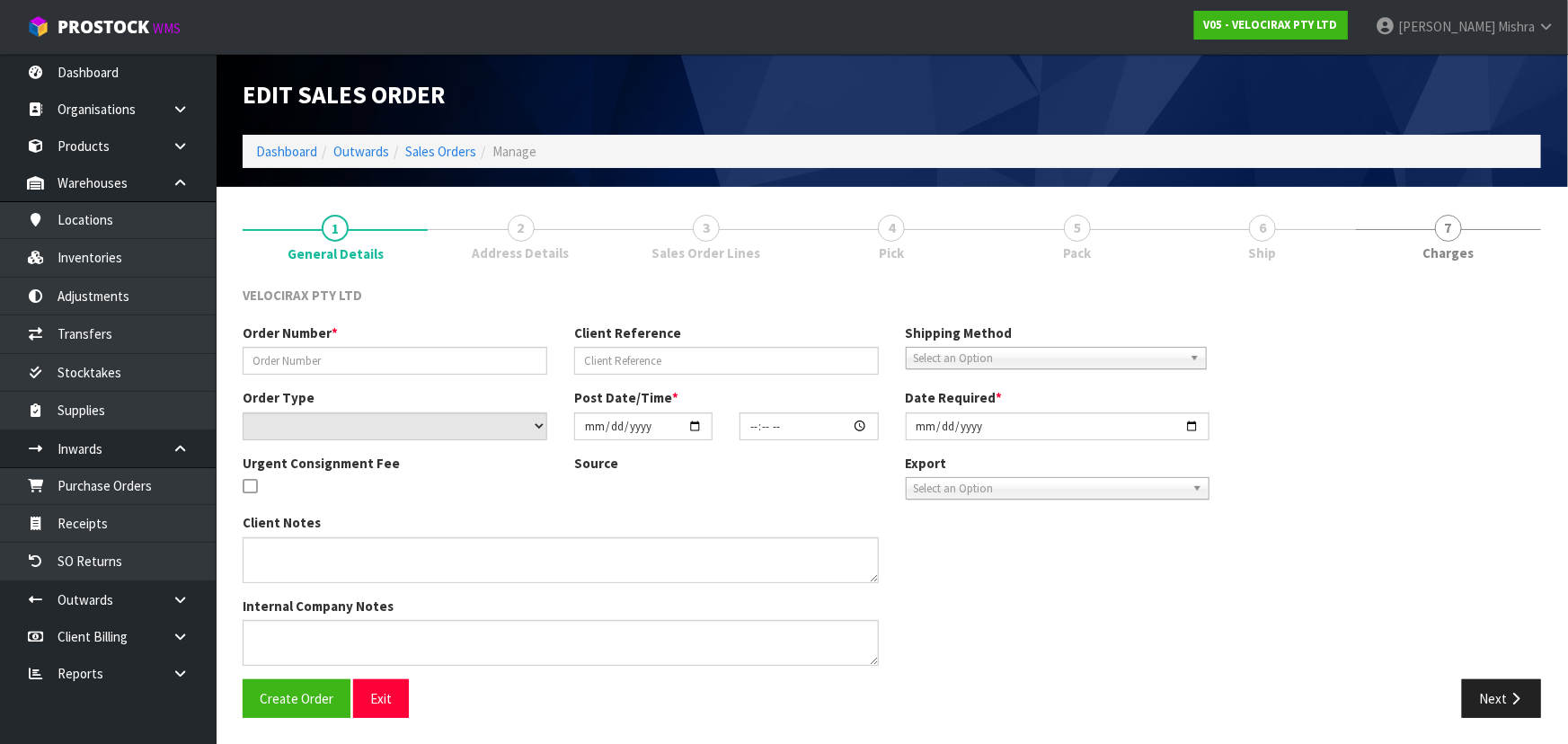
type input "#NZD00012438"
type input "6597833916693"
select select "number:0"
type input "[DATE]"
type input "19:42:02.000"
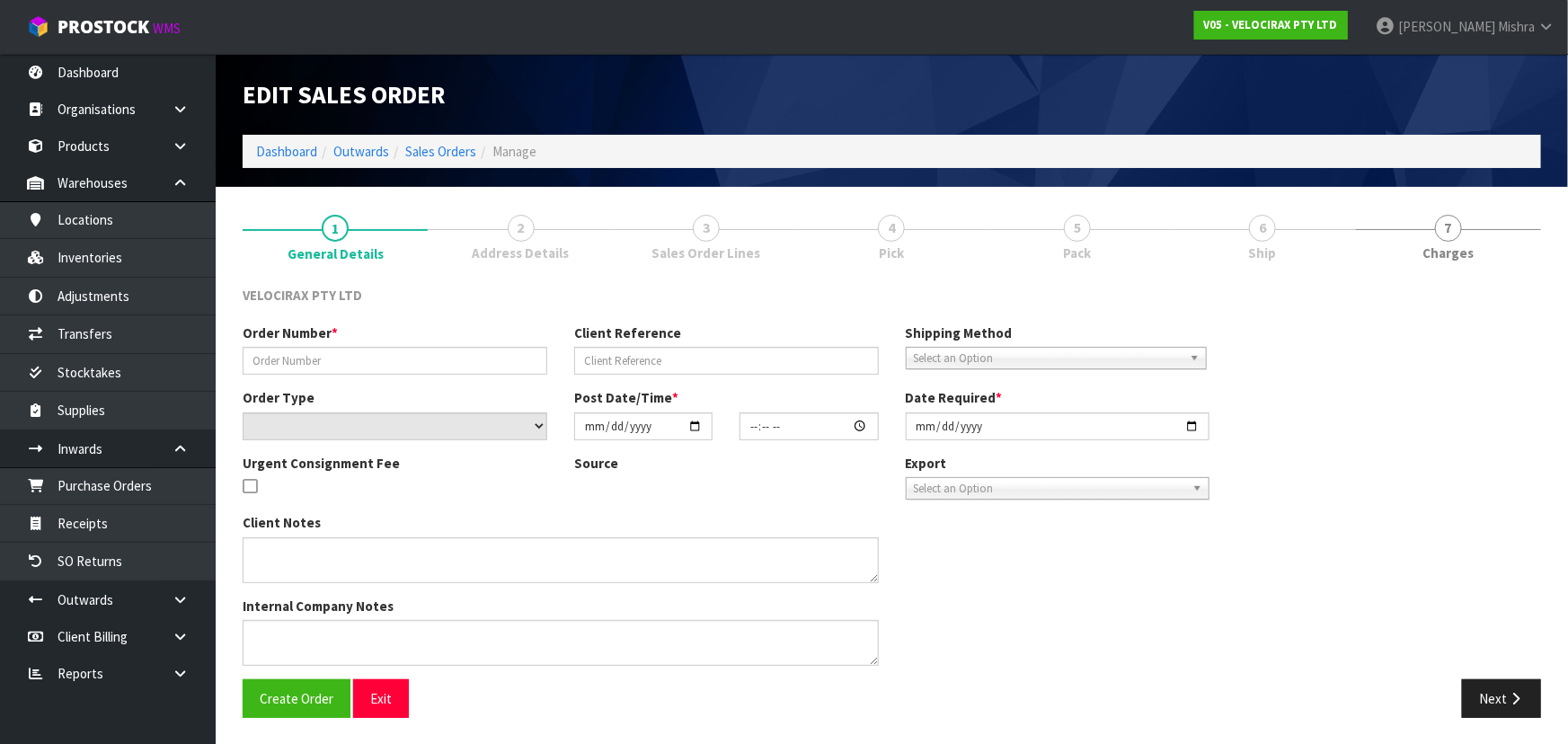
type input "[DATE]"
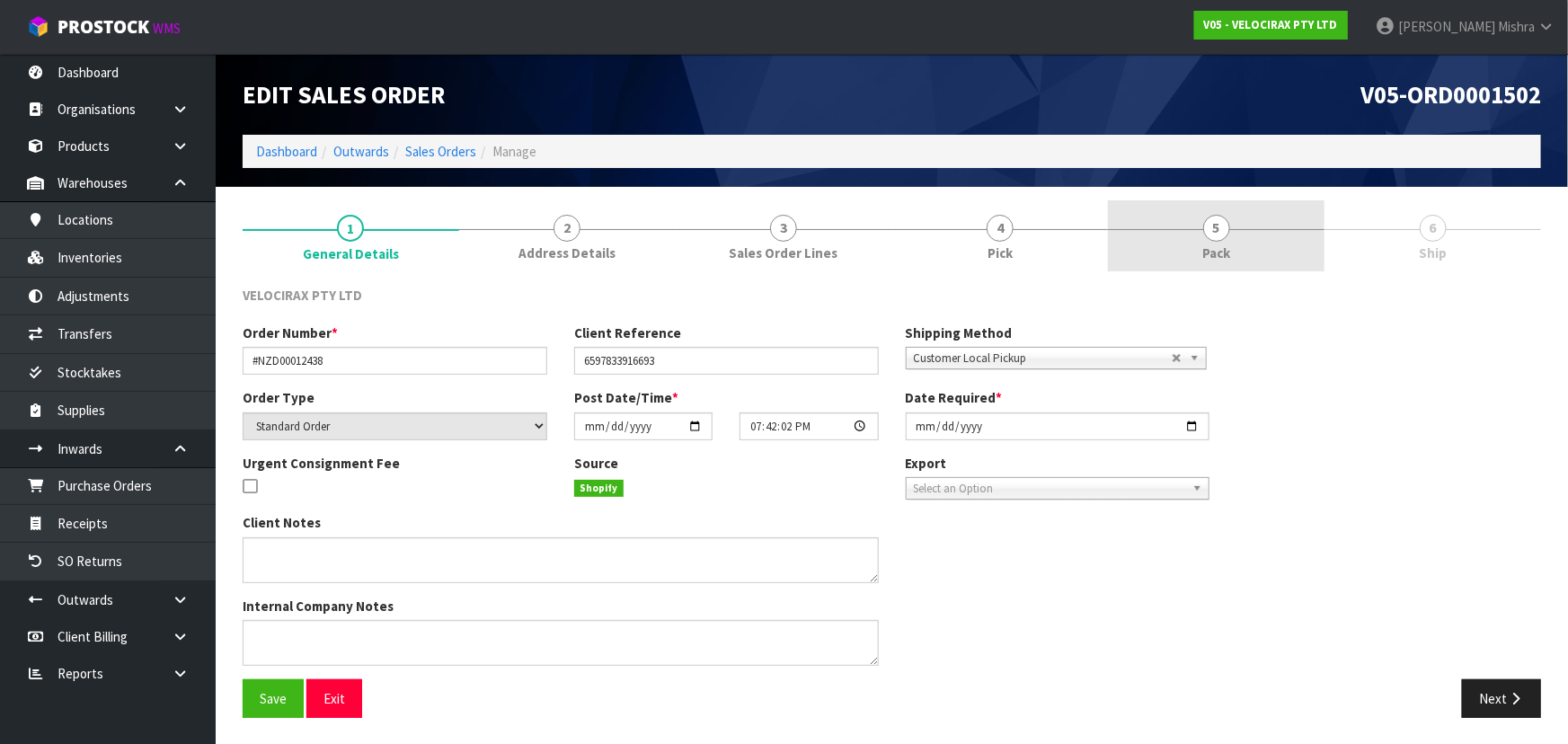
click at [1246, 222] on link "5 Pack" at bounding box center [1216, 236] width 216 height 71
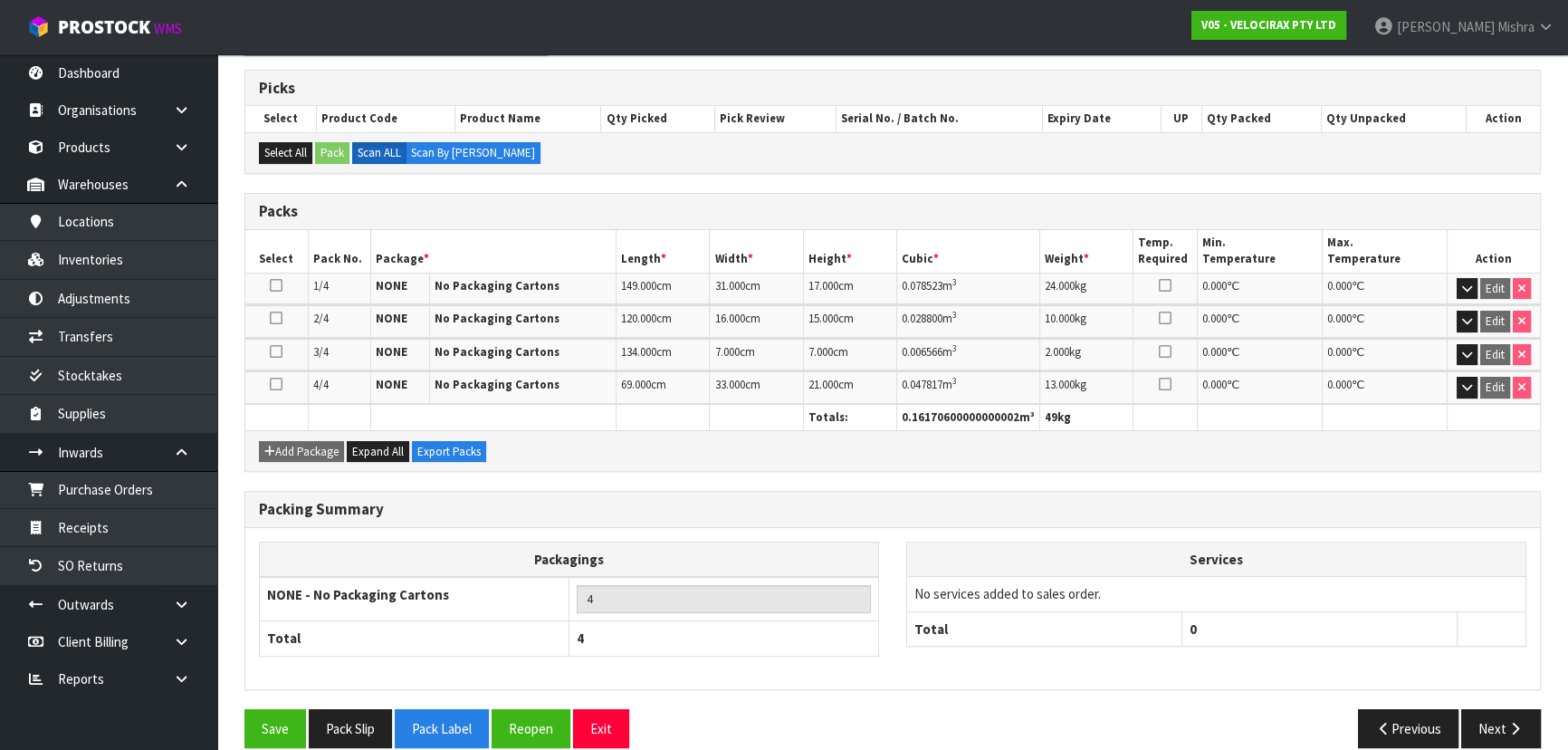
scroll to position [305, 0]
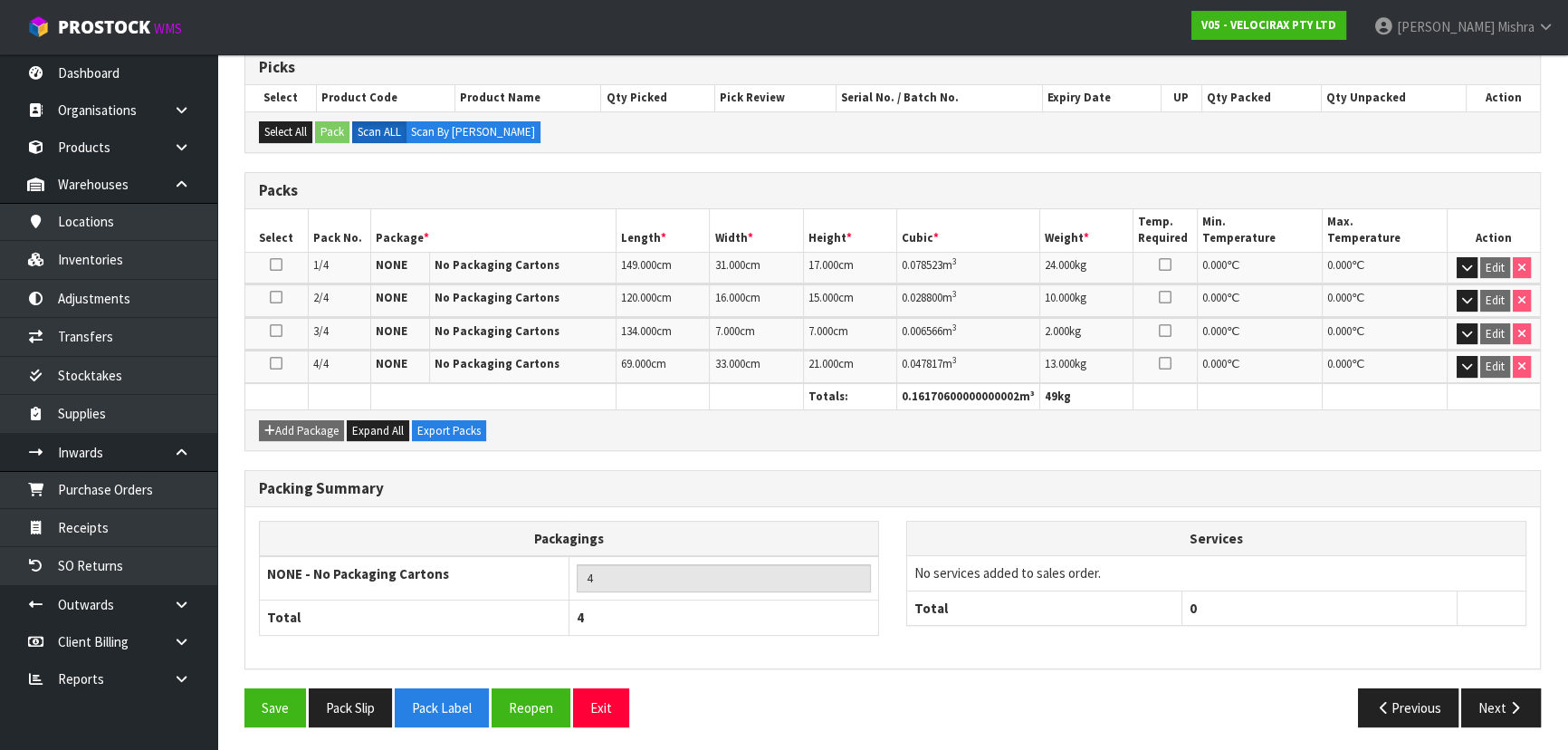
click at [1505, 722] on div "Save Pack Slip Pack Label Reopen Exit Previous Next" at bounding box center [892, 714] width 1324 height 52
click at [1507, 716] on button "Next" at bounding box center [1501, 708] width 80 height 39
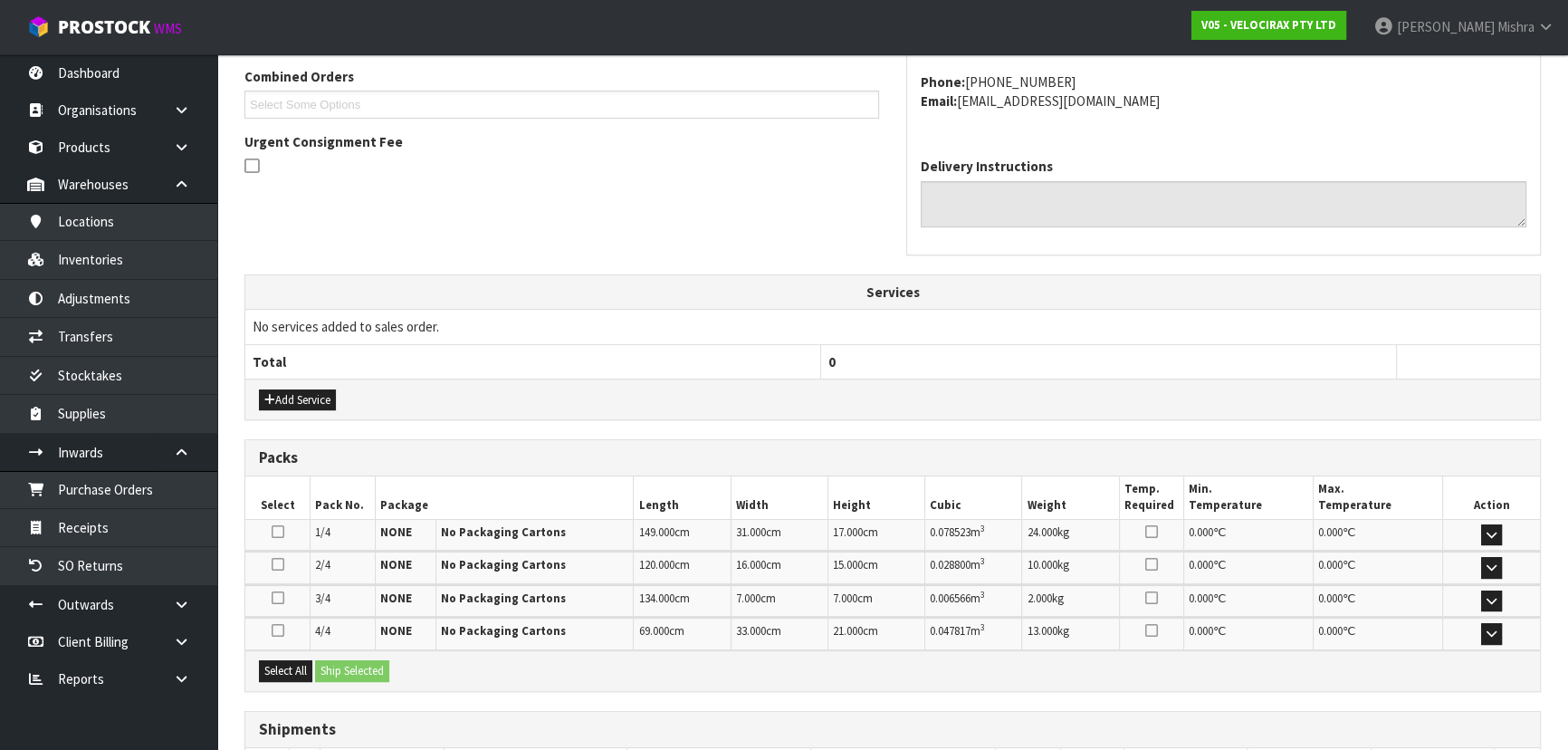
scroll to position [411, 0]
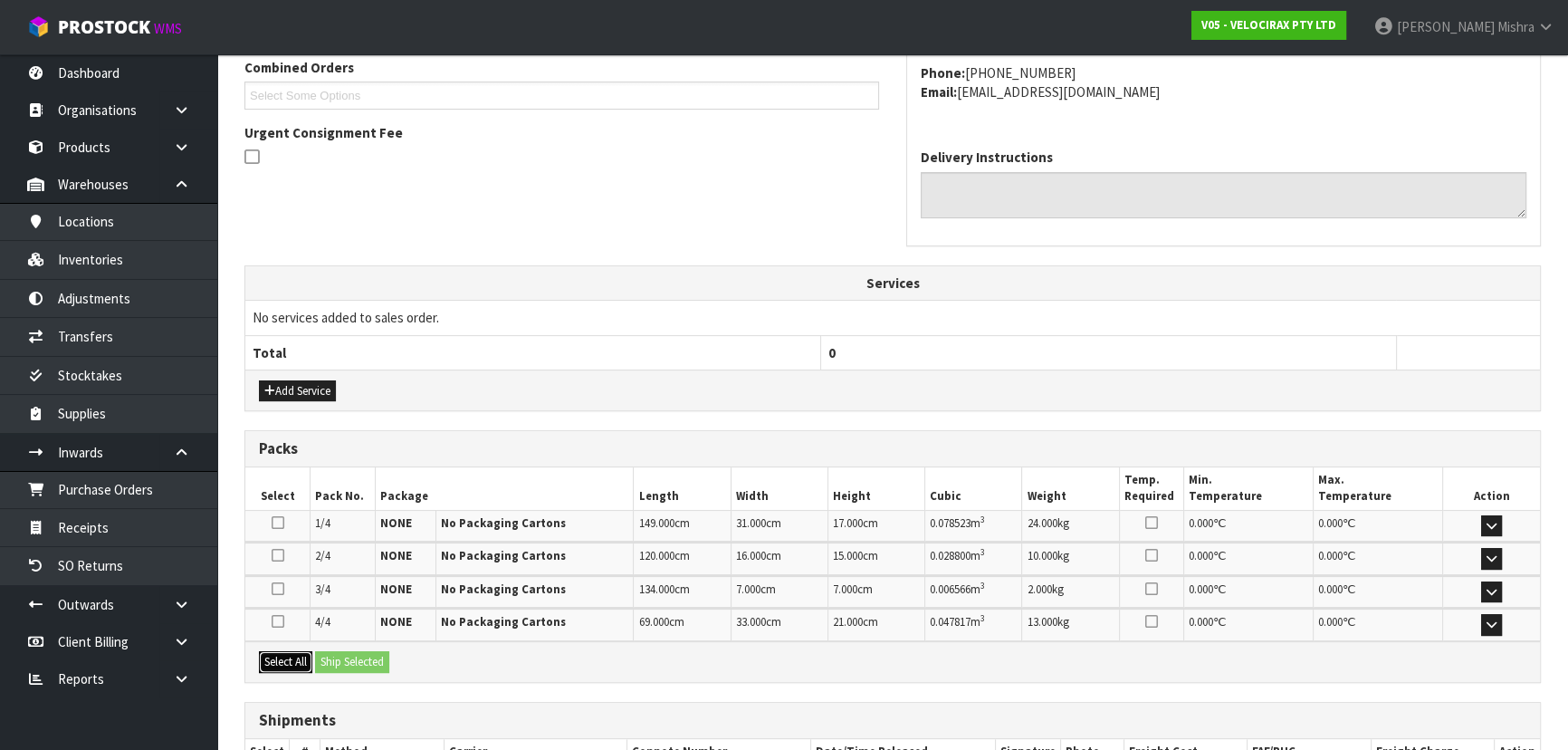
click at [291, 661] on button "Select All" at bounding box center [286, 662] width 53 height 22
click at [343, 661] on button "Ship Selected" at bounding box center [352, 662] width 74 height 22
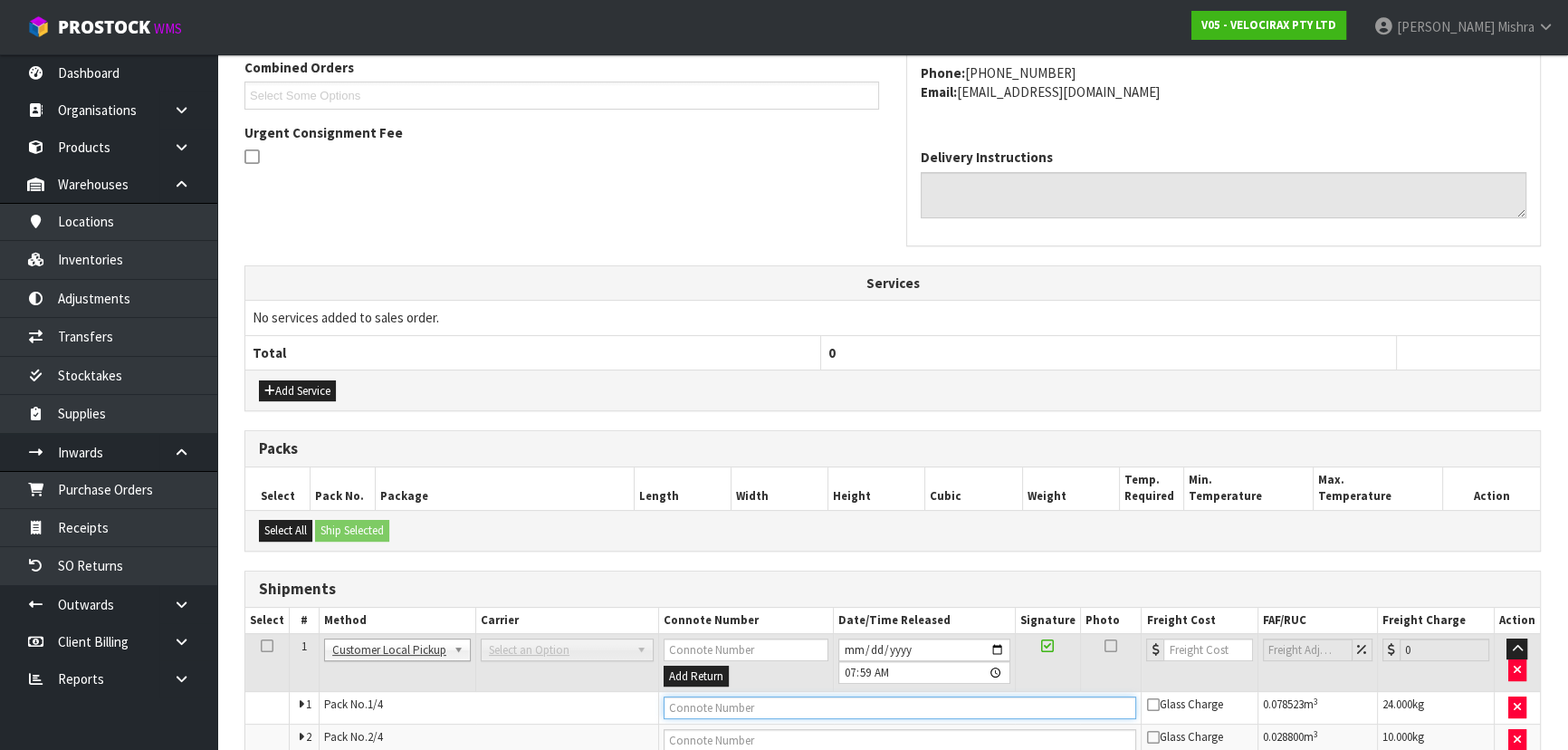
click at [687, 700] on input "text" at bounding box center [900, 708] width 473 height 23
paste input "CUSTOMER COLLECTED"
type input "CUSTOMER COLLECTED"
click at [853, 642] on input "[DATE]" at bounding box center [924, 650] width 172 height 23
type input "[DATE]"
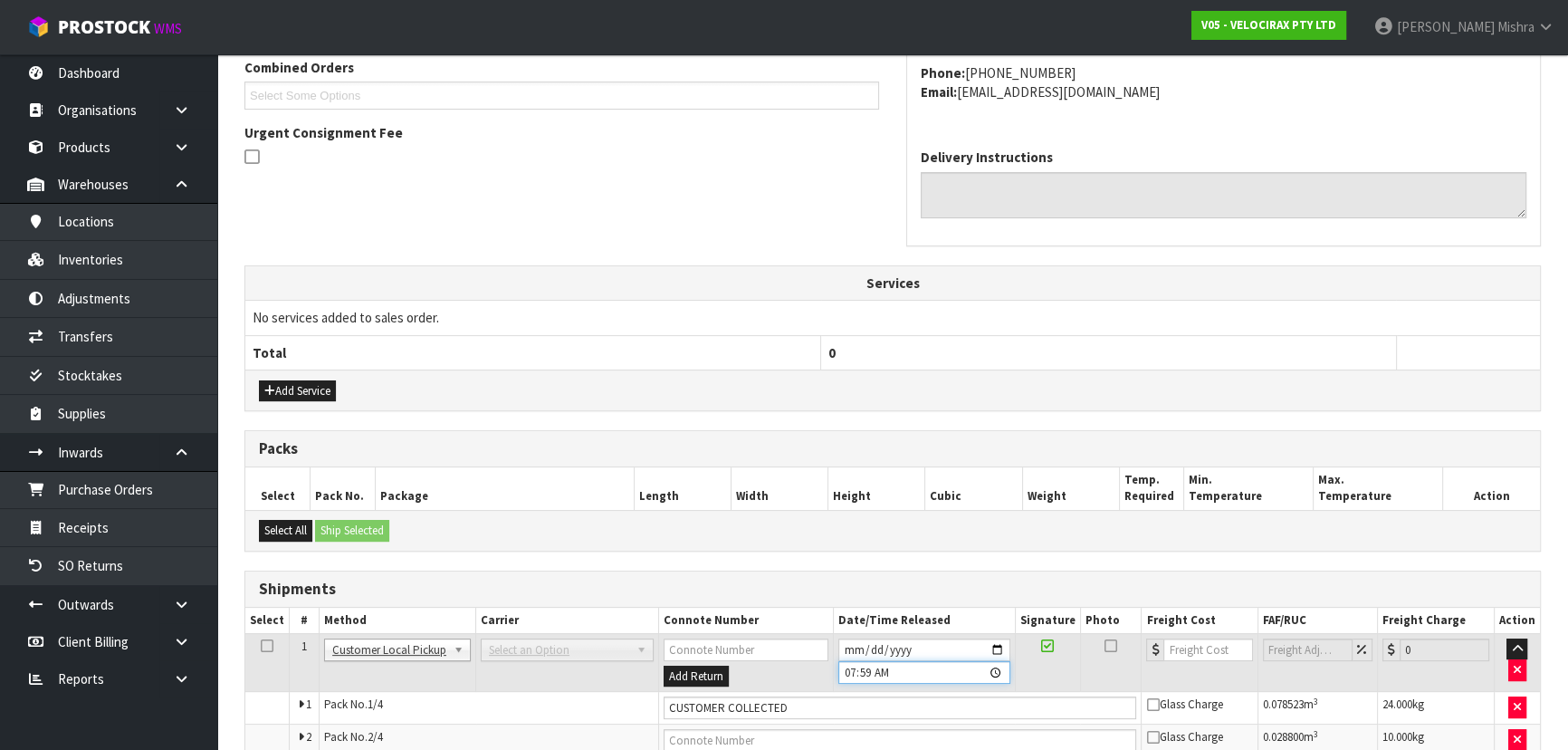
click at [854, 670] on input "07:59:00.000" at bounding box center [924, 672] width 172 height 23
click at [891, 669] on input "02:59" at bounding box center [924, 672] width 172 height 23
click at [885, 669] on input "02:59" at bounding box center [924, 672] width 172 height 23
type input "14:59"
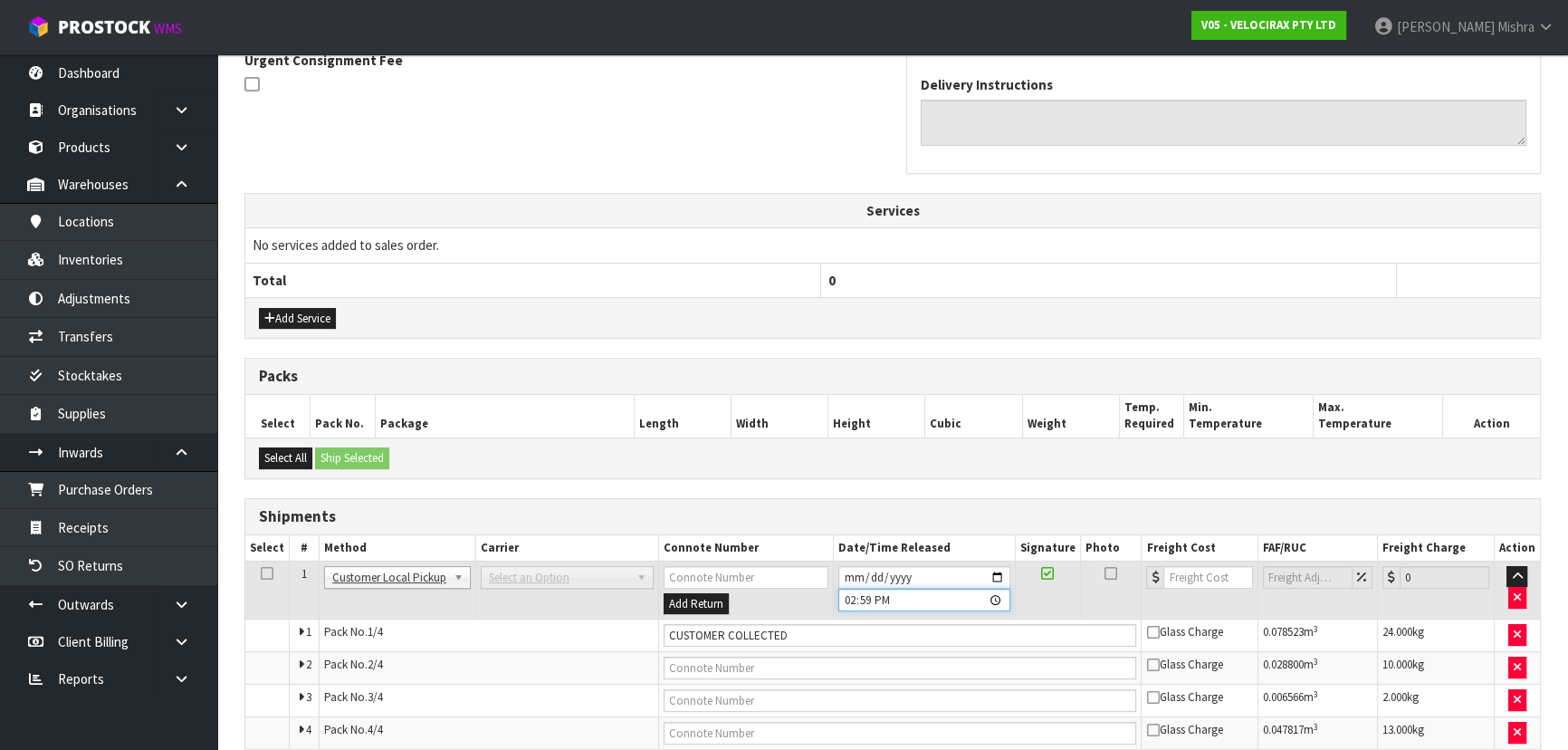
scroll to position [565, 0]
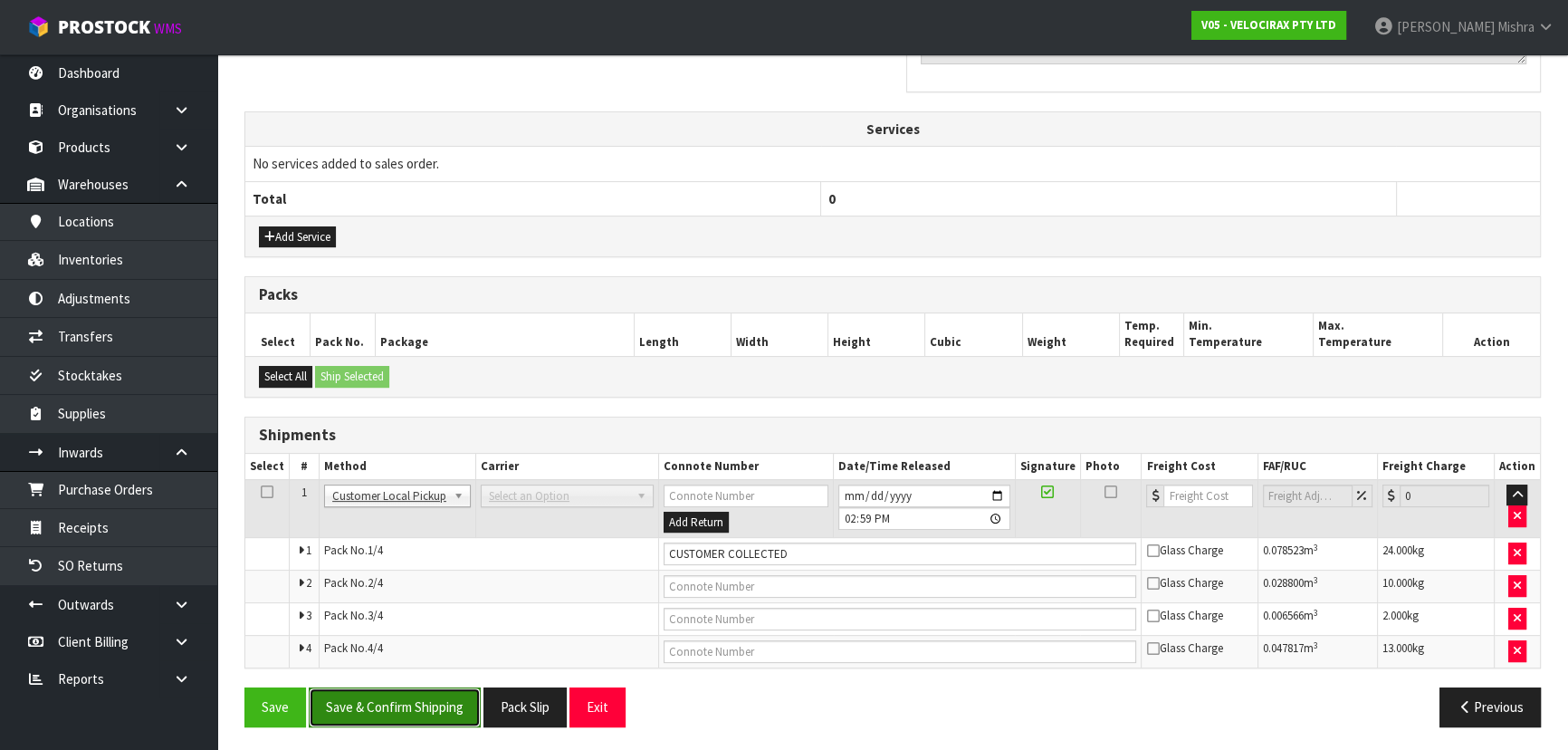
click at [366, 722] on button "Save & Confirm Shipping" at bounding box center [394, 707] width 172 height 39
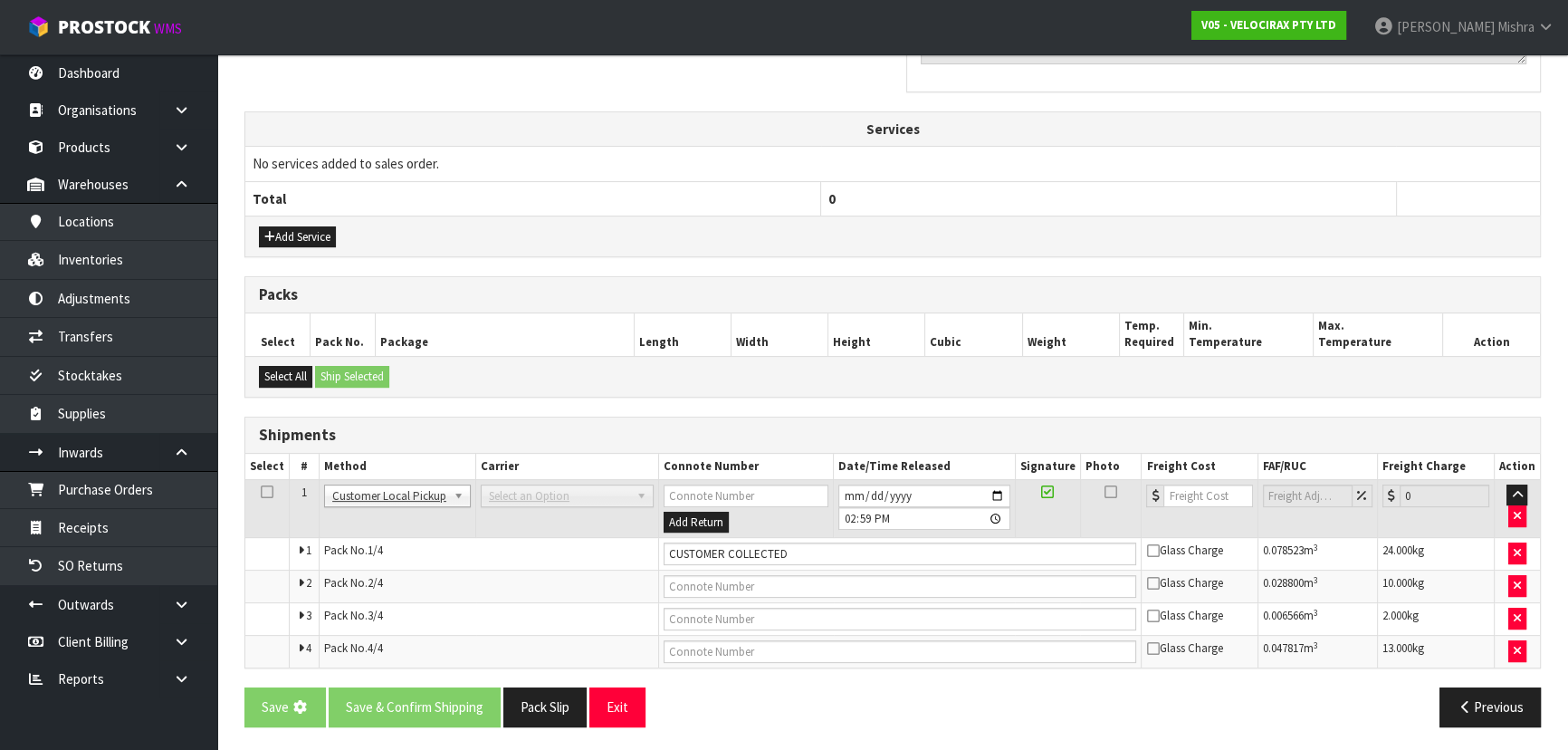
scroll to position [0, 0]
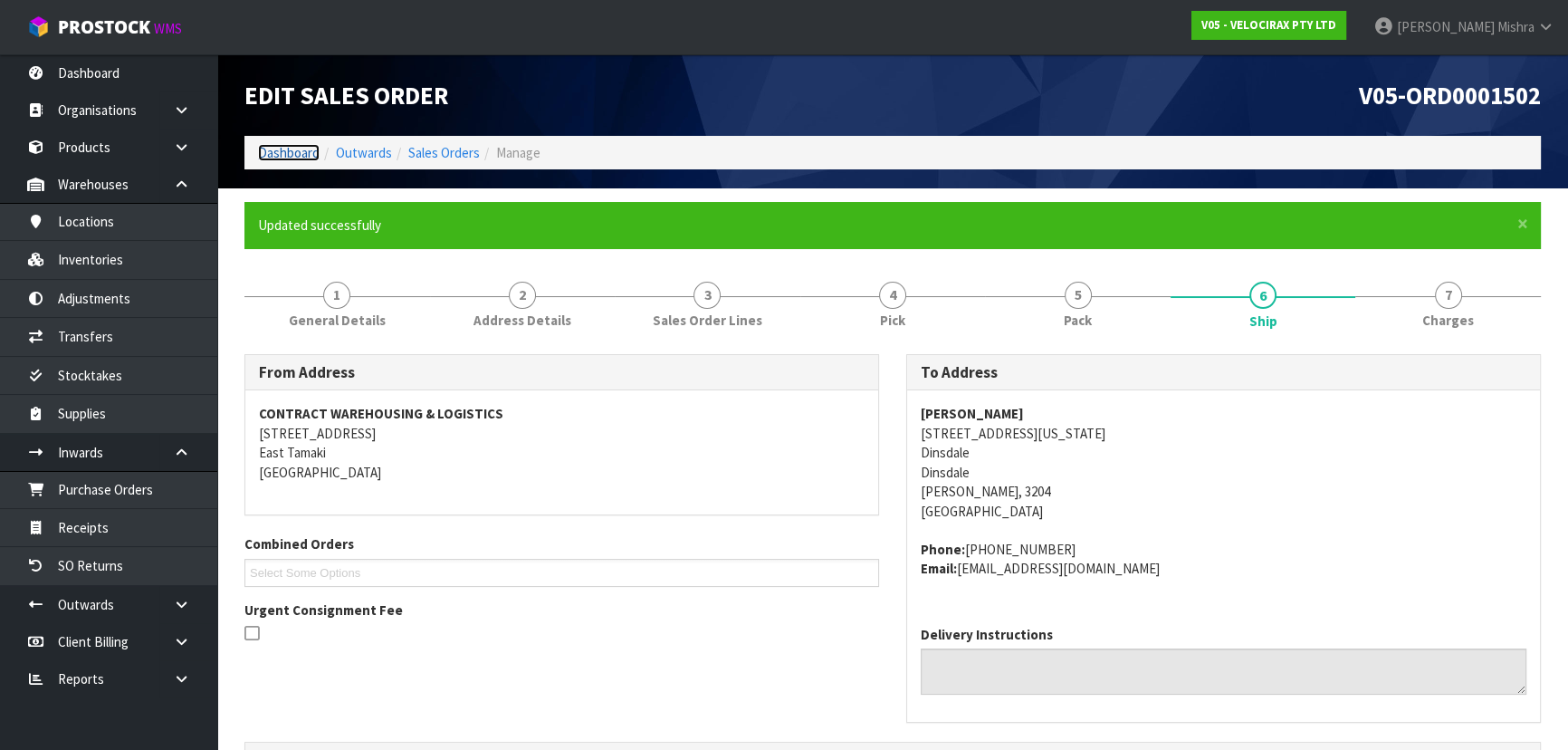
click at [280, 152] on link "Dashboard" at bounding box center [289, 153] width 62 height 17
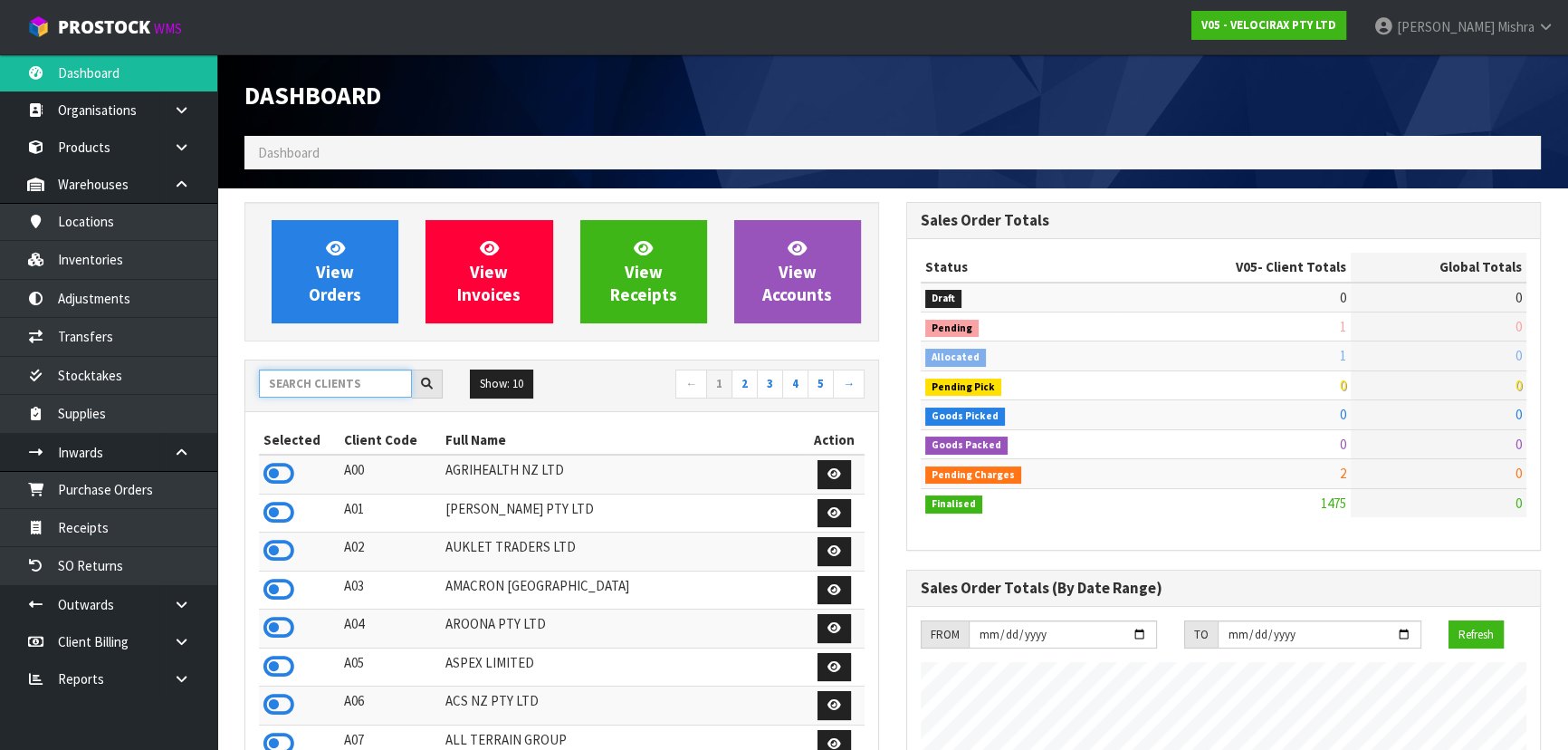
scroll to position [1408, 661]
click at [336, 394] on input "text" at bounding box center [335, 383] width 153 height 28
type input "13"
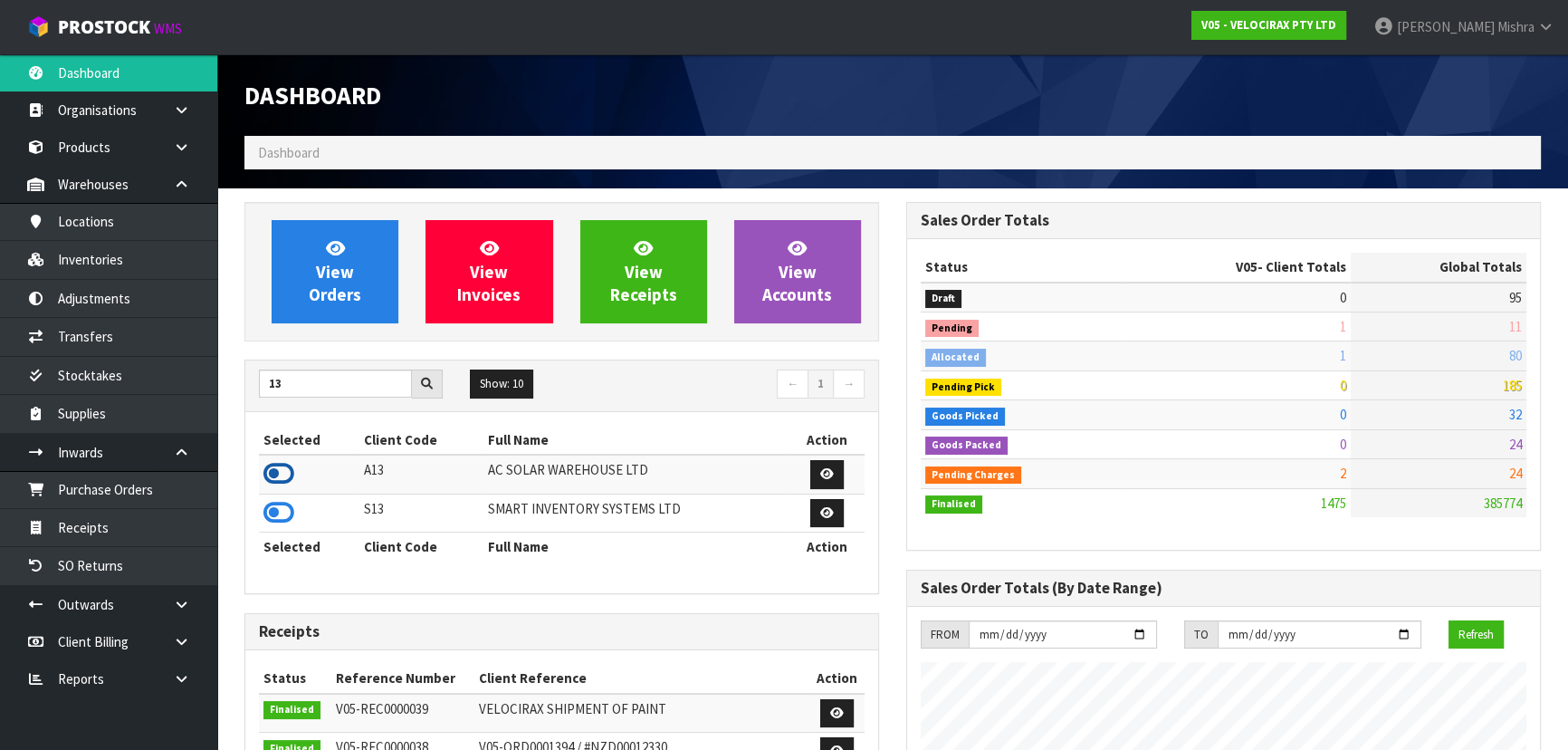
click at [271, 472] on icon at bounding box center [278, 473] width 30 height 28
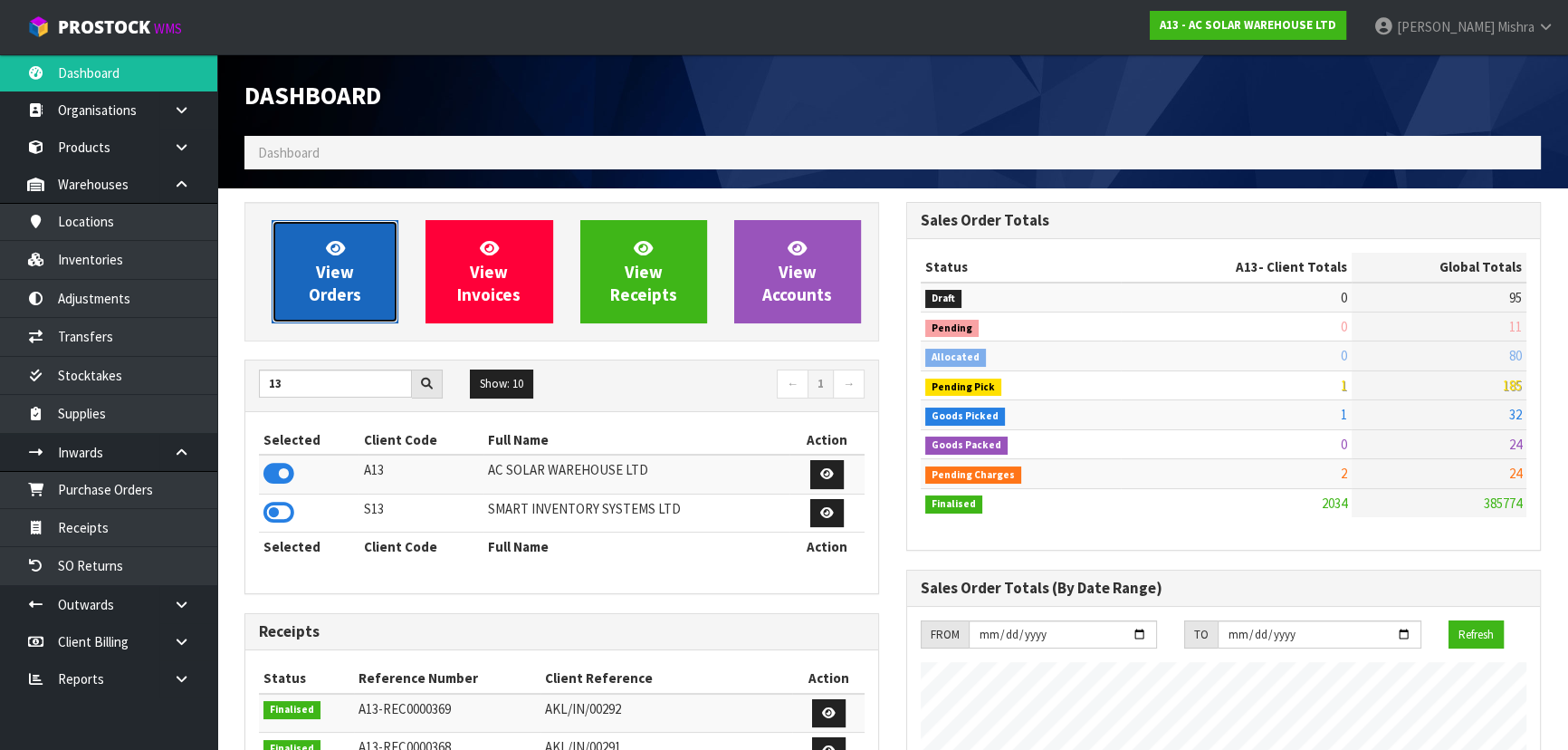
scroll to position [1466, 661]
click at [316, 250] on link "View Orders" at bounding box center [335, 271] width 127 height 103
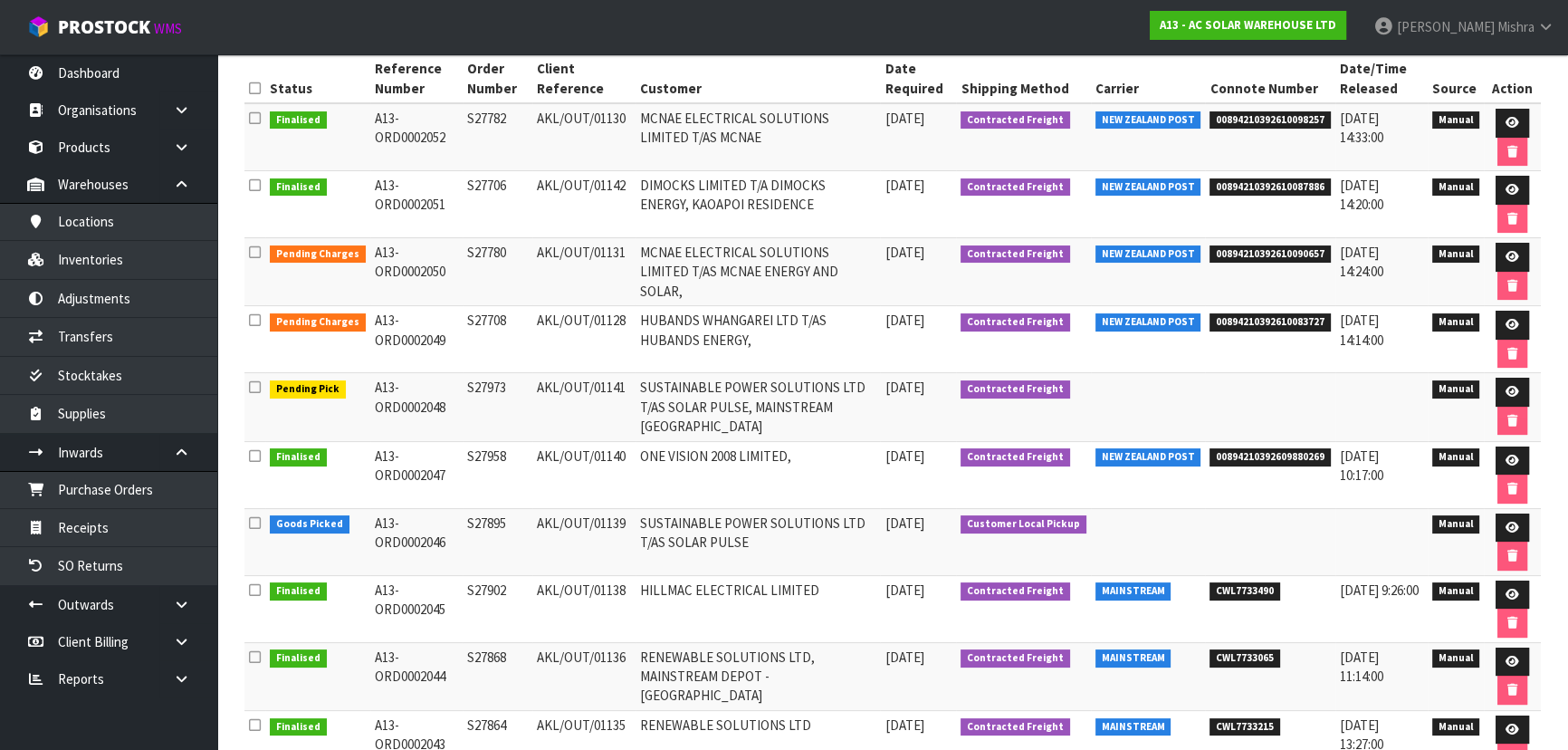
scroll to position [375, 0]
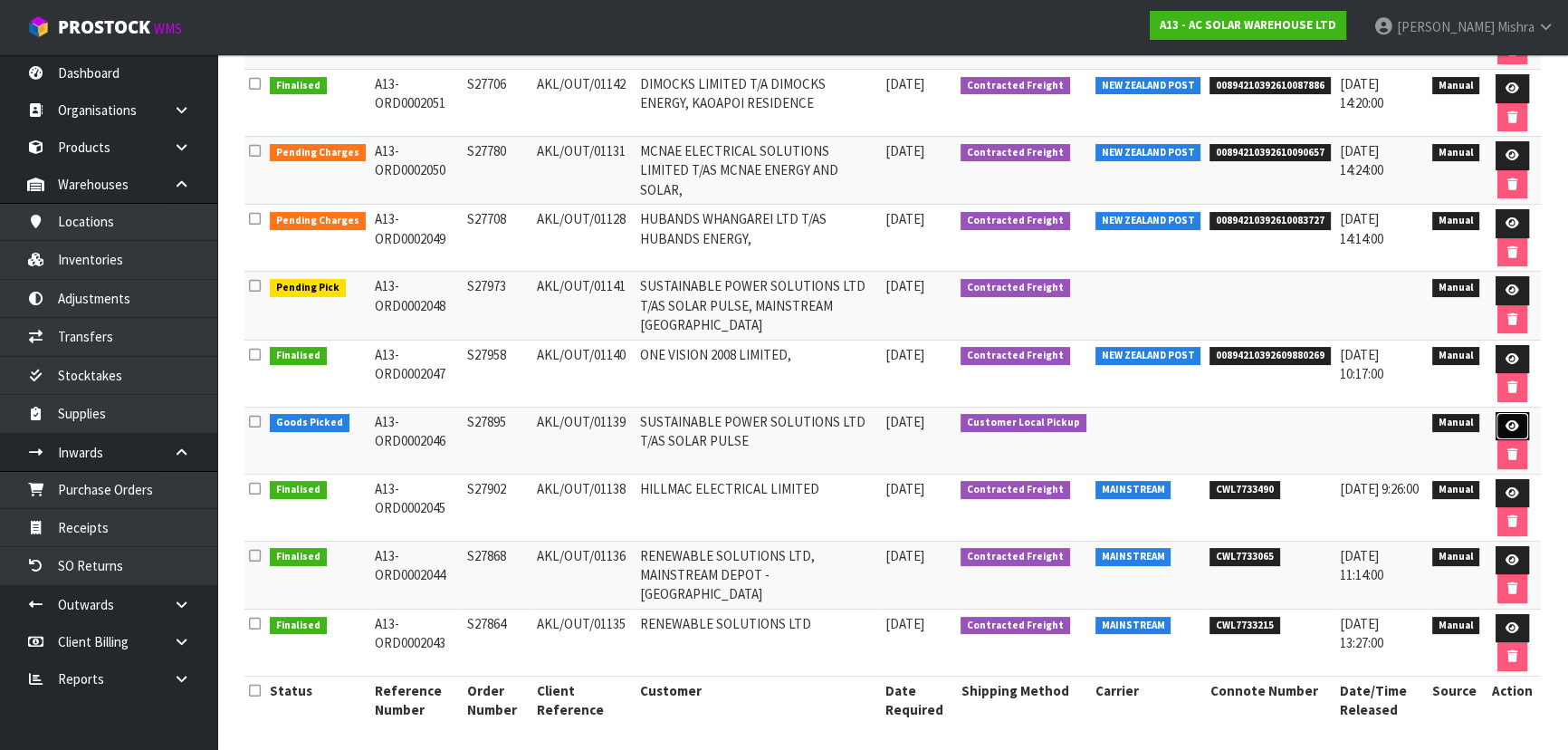
click at [1514, 420] on icon at bounding box center [1512, 426] width 14 height 12
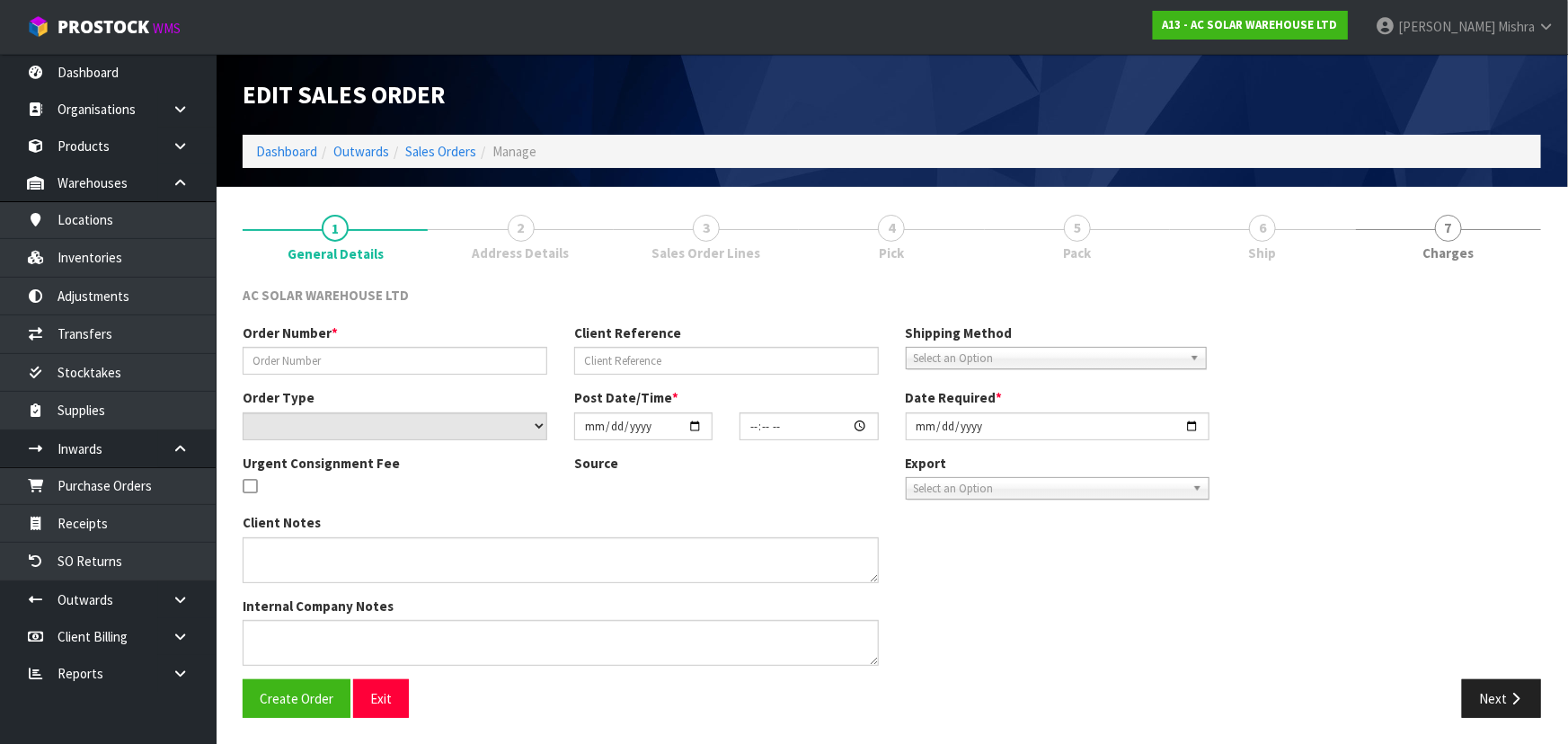
type input "S27895"
type input "AKL/OUT/01139"
select select "number:0"
type input "[DATE]"
type input "15:26:00.000"
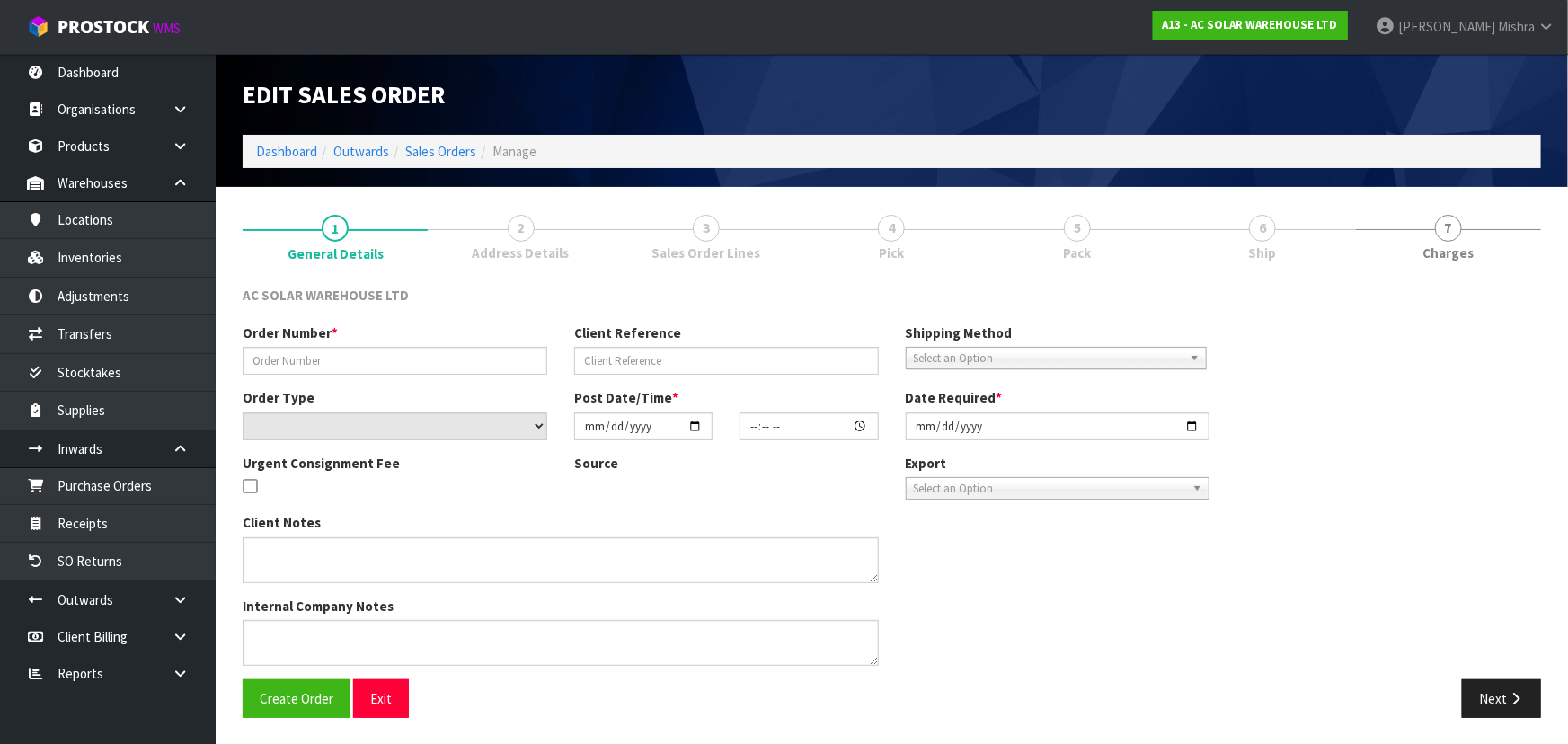
type input "[DATE]"
type textarea "CUSTOMER TO COLLECT FROM CWL [DATE][DATE]"
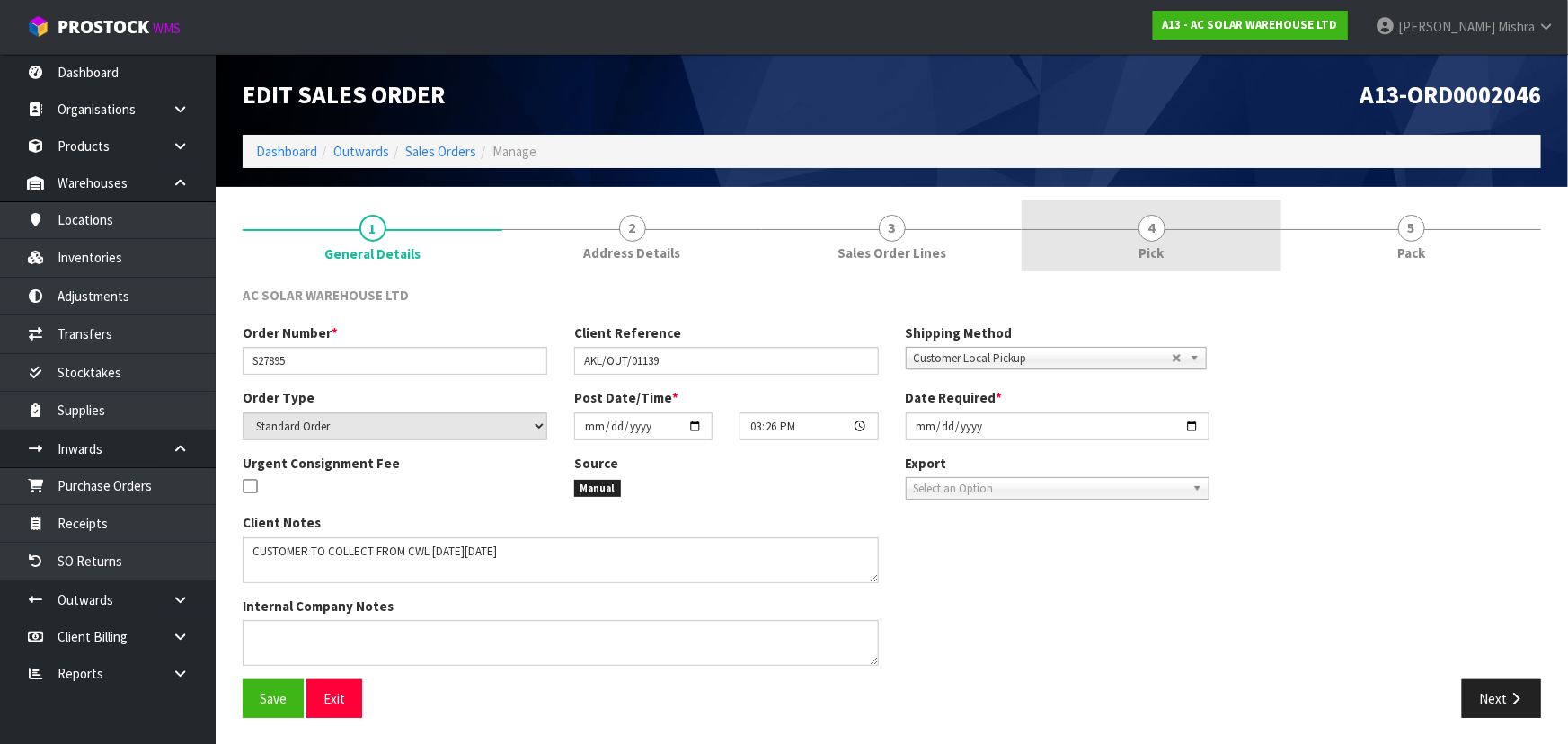
click at [1181, 251] on link "4 Pick" at bounding box center [1151, 236] width 260 height 71
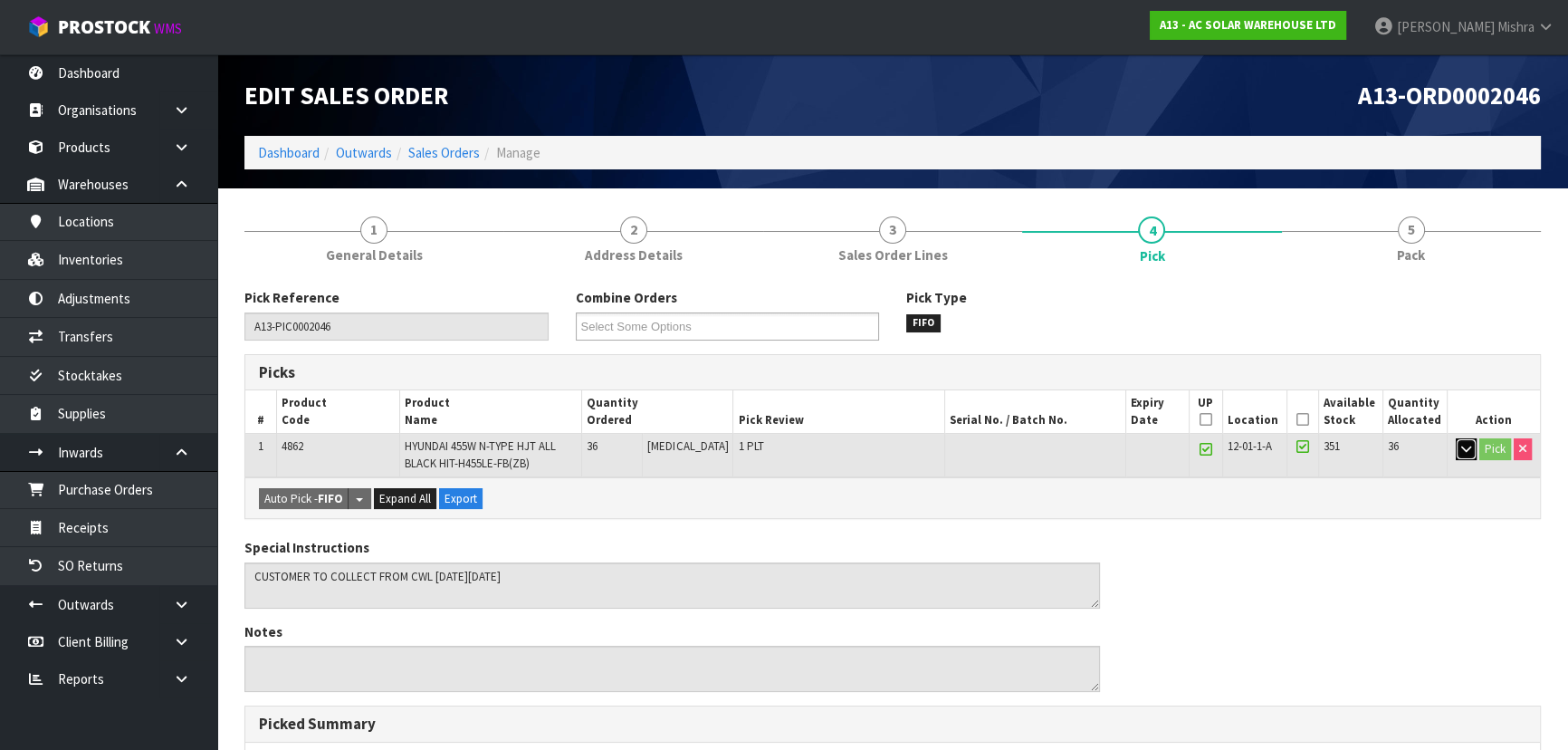
click at [1461, 451] on icon "button" at bounding box center [1466, 449] width 10 height 12
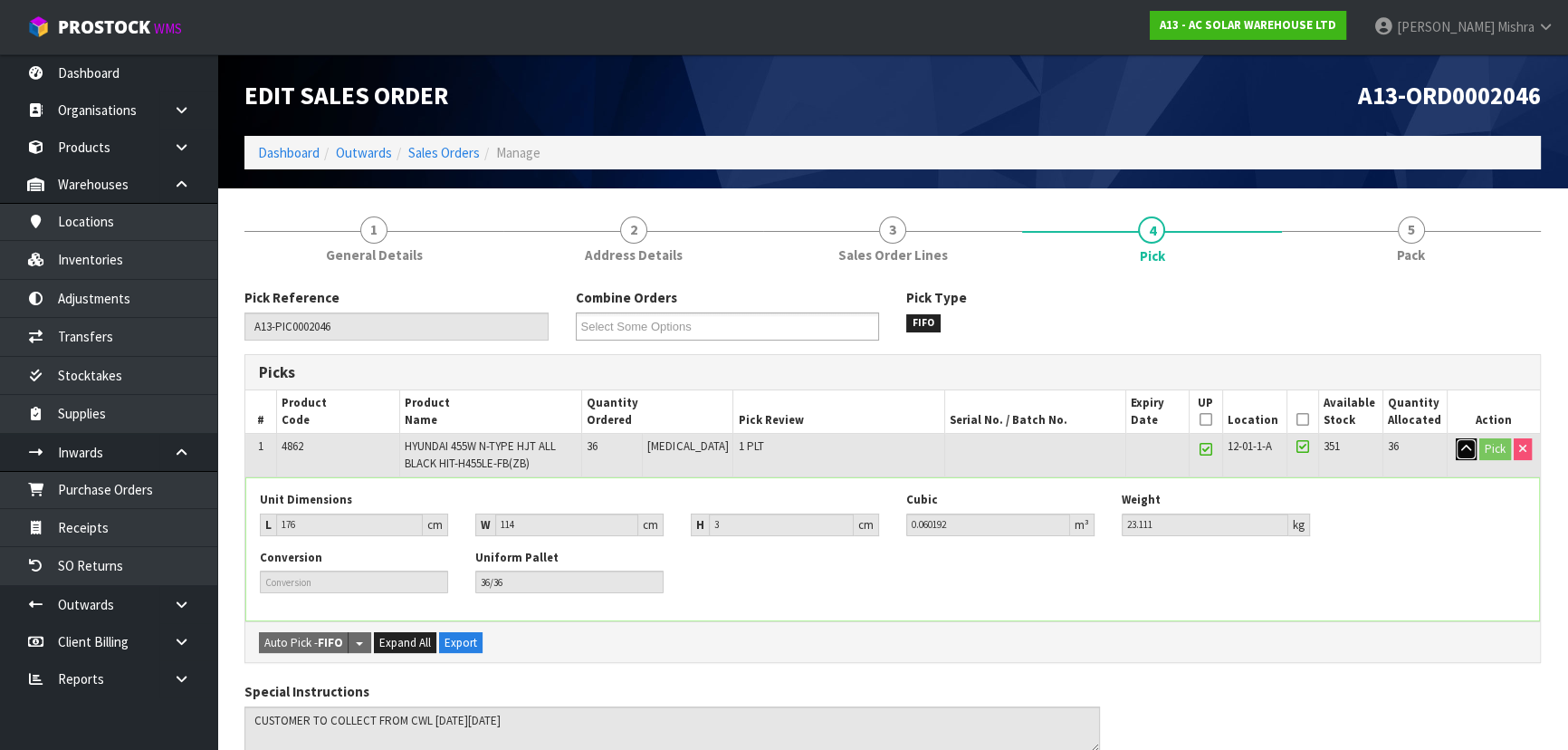
click at [1461, 451] on icon "button" at bounding box center [1466, 449] width 10 height 12
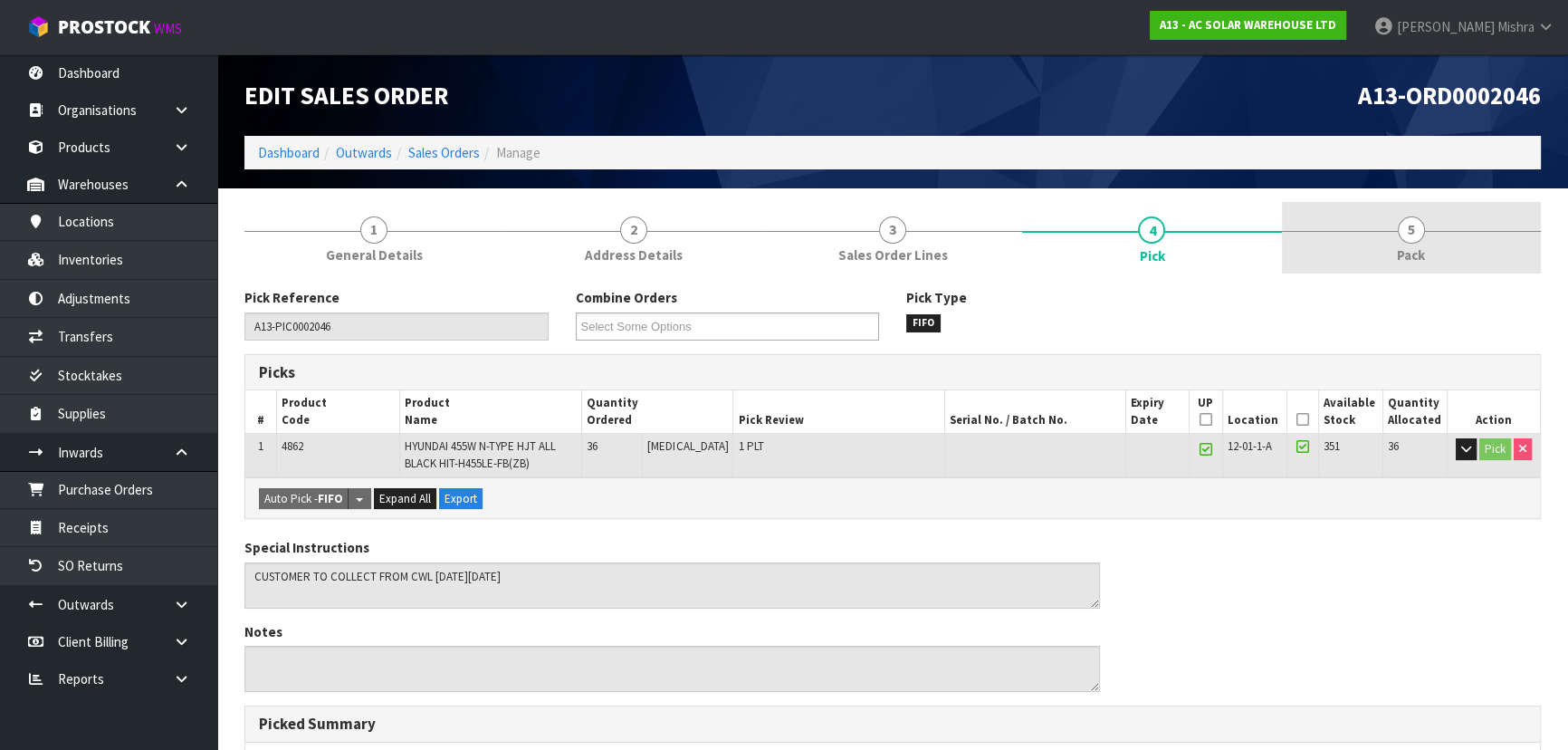
click at [1428, 244] on link "5 Pack" at bounding box center [1412, 238] width 259 height 72
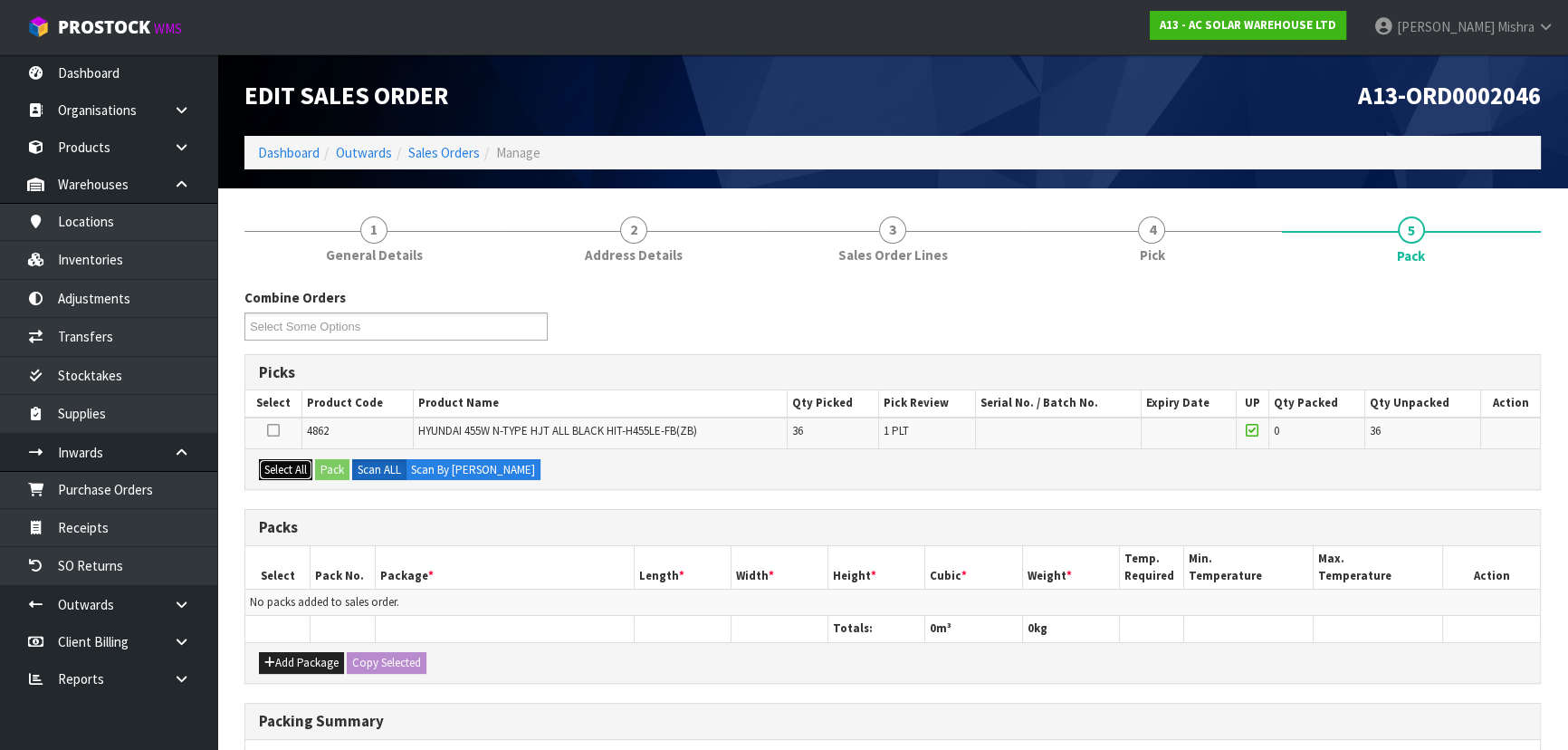
click at [265, 469] on button "Select All" at bounding box center [286, 470] width 53 height 22
click at [343, 460] on button "Pack" at bounding box center [332, 470] width 34 height 22
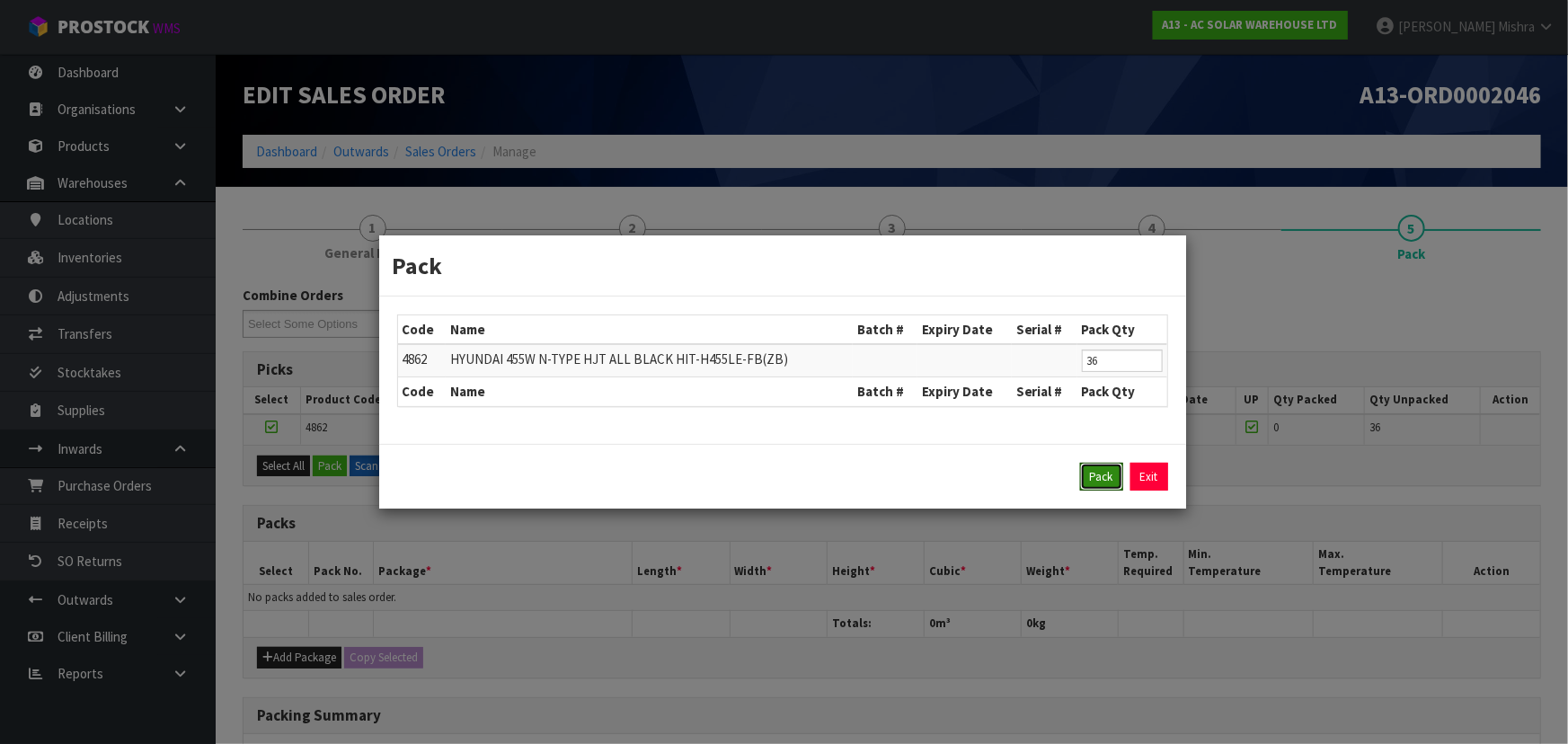
drag, startPoint x: 1106, startPoint y: 476, endPoint x: 1079, endPoint y: 492, distance: 31.4
click at [1104, 476] on button "Pack" at bounding box center [1101, 477] width 43 height 29
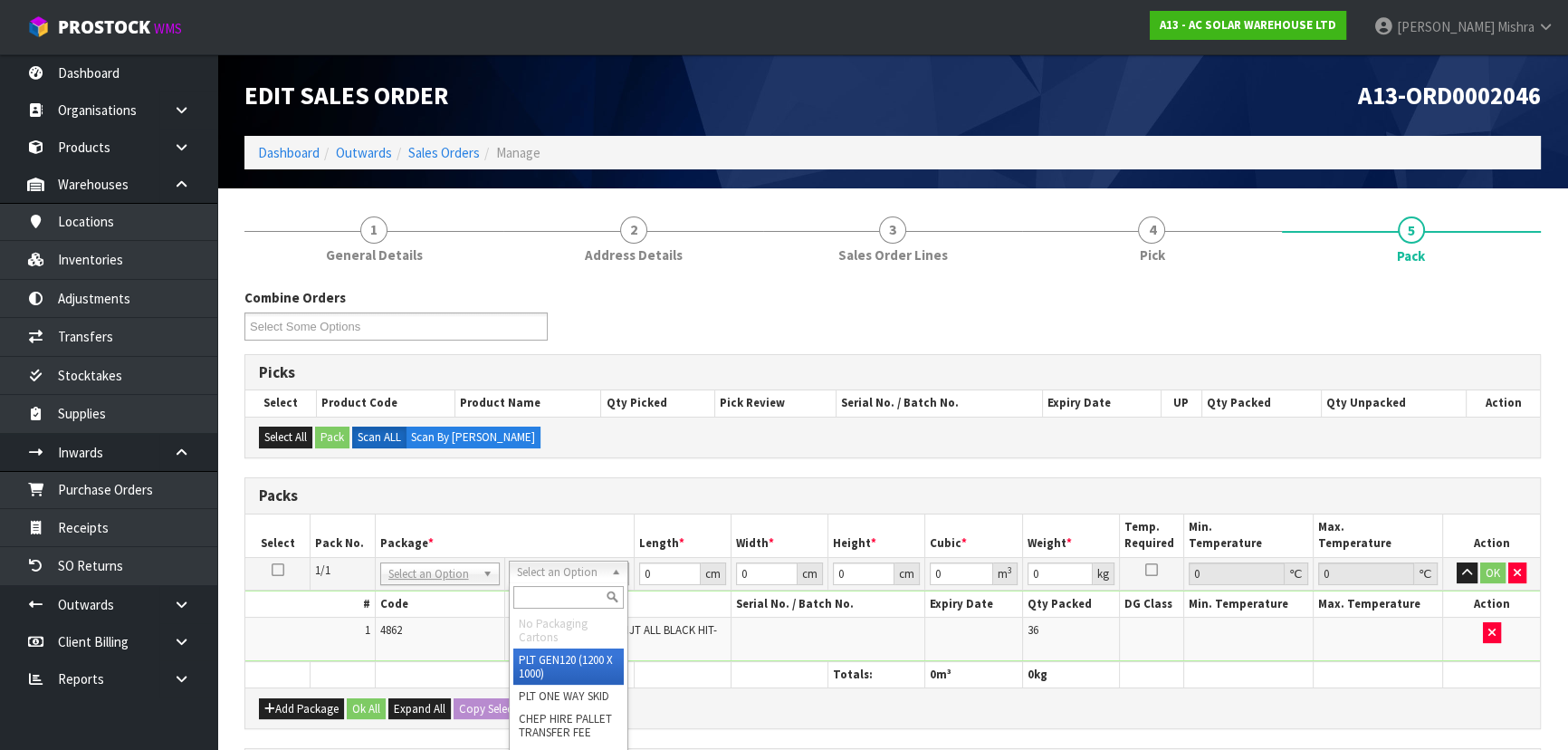
click at [574, 594] on input "text" at bounding box center [569, 597] width 110 height 23
type input "U"
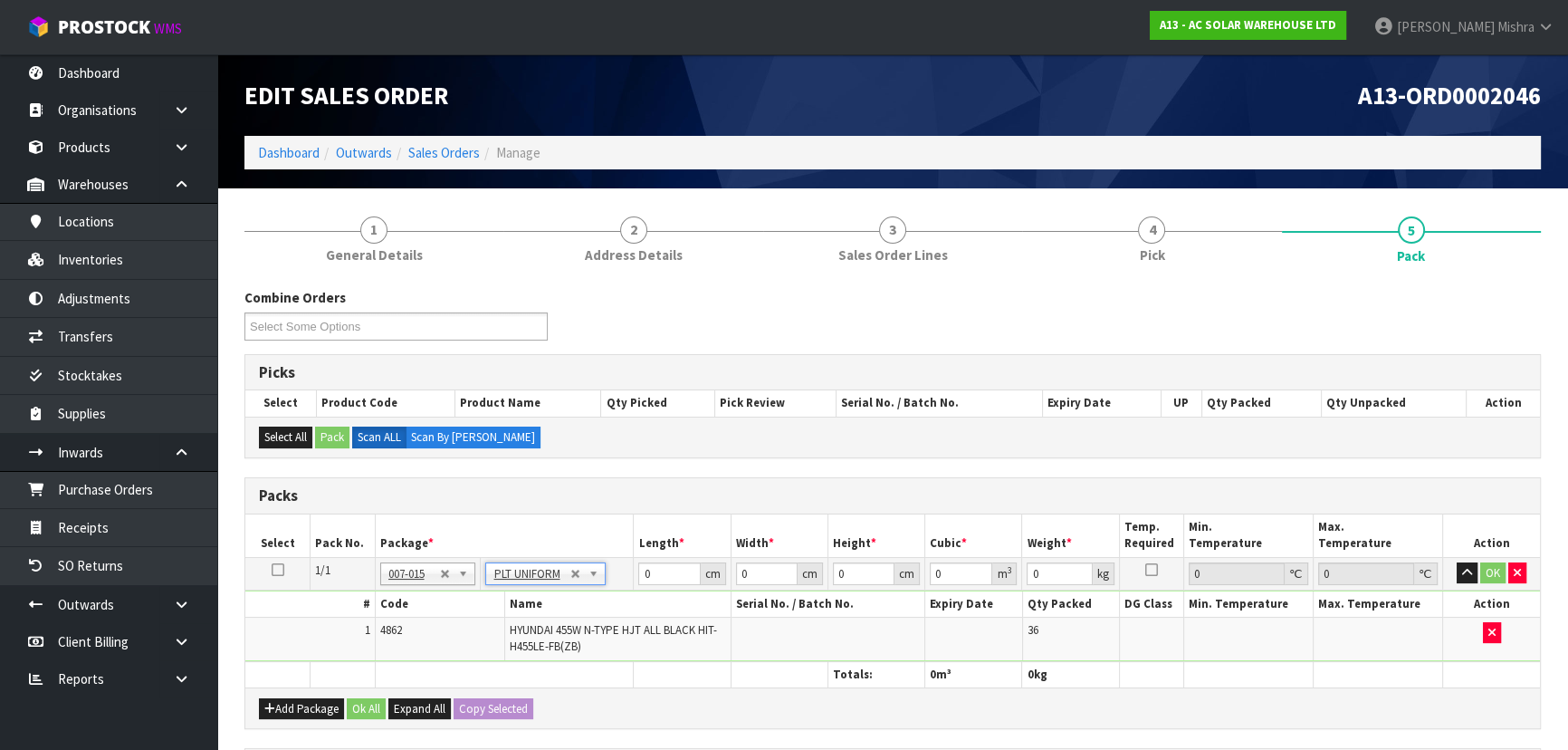
type input "832"
drag, startPoint x: 653, startPoint y: 565, endPoint x: 631, endPoint y: 566, distance: 22.0
click at [631, 566] on tr "1/1 NONE 007-001 007-002 007-004 007-009 007-013 007-014 007-015 007-017 007-01…" at bounding box center [892, 573] width 1295 height 32
type input "176"
type input "113"
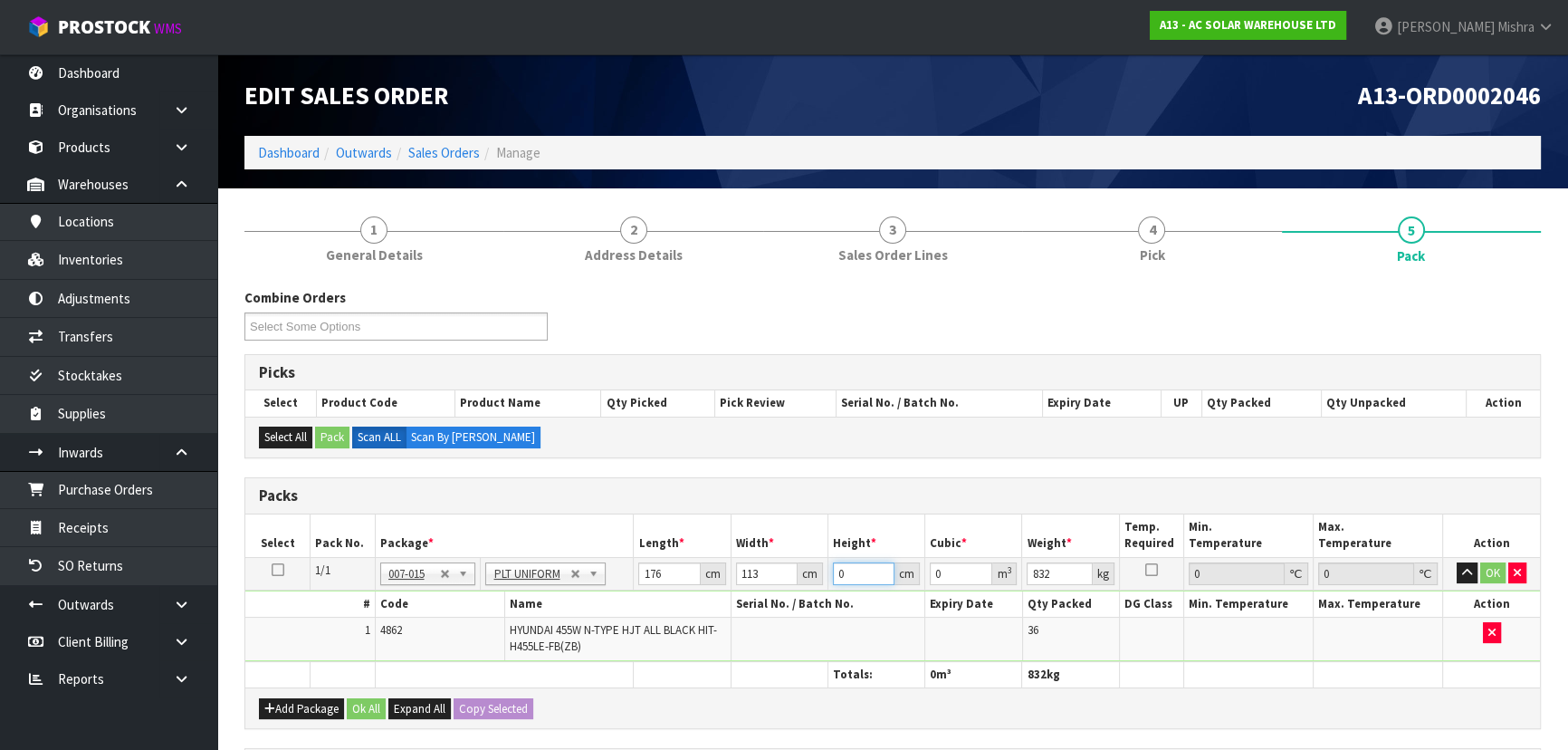
type input "1"
type input "0.019888"
type input "12"
type input "0.238656"
type input "127"
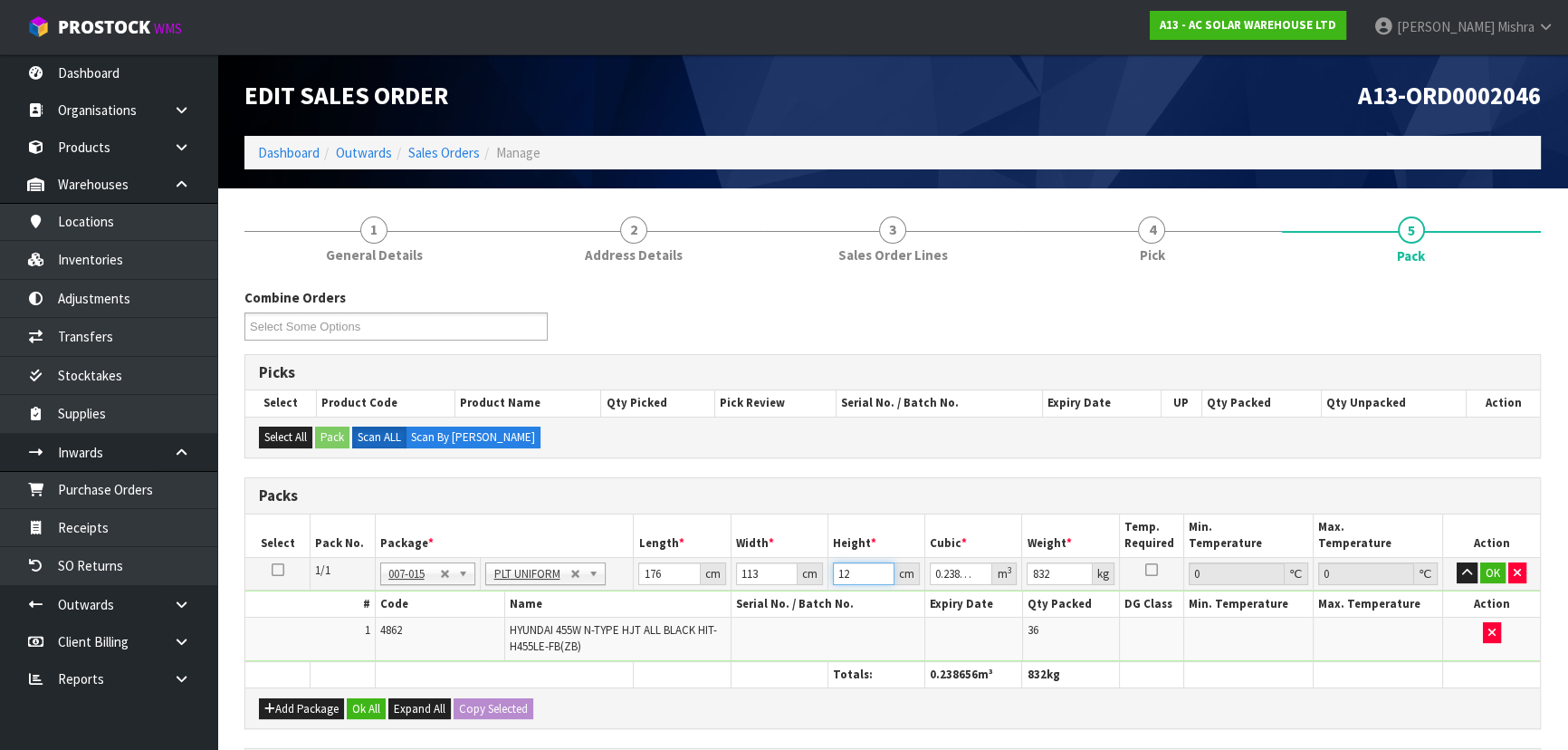
type input "2.525776"
type input "127"
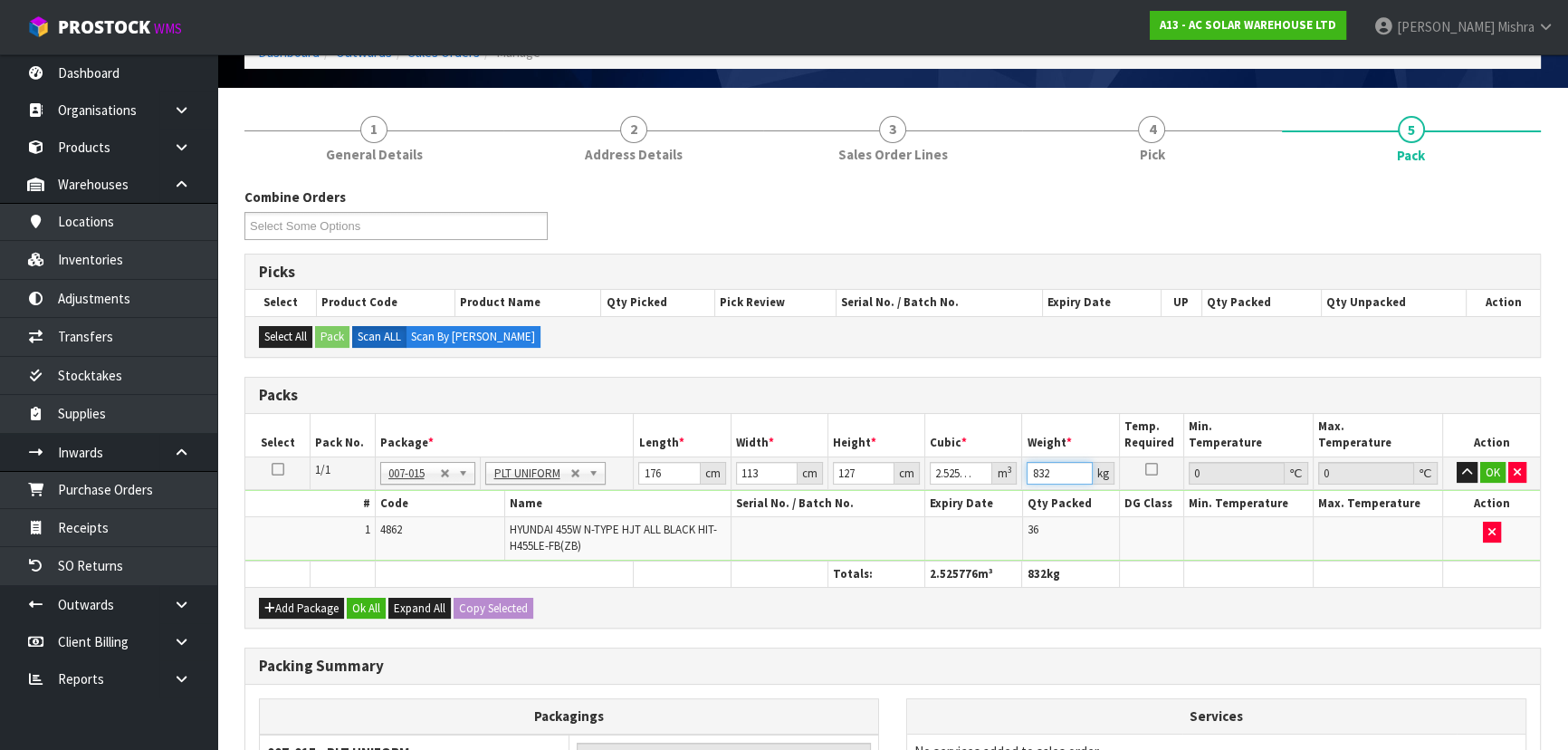
scroll to position [319, 0]
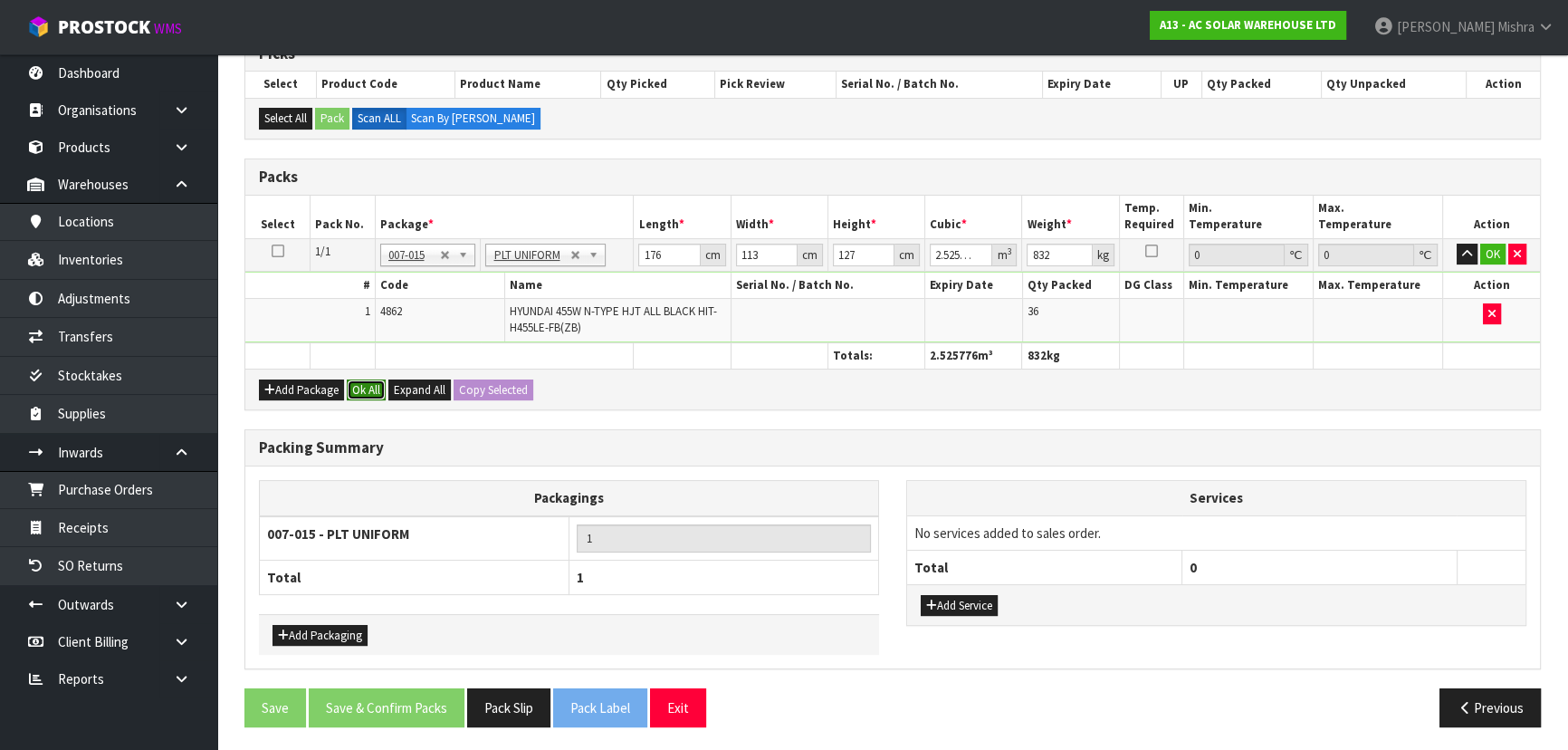
click at [354, 385] on button "Ok All" at bounding box center [366, 391] width 39 height 22
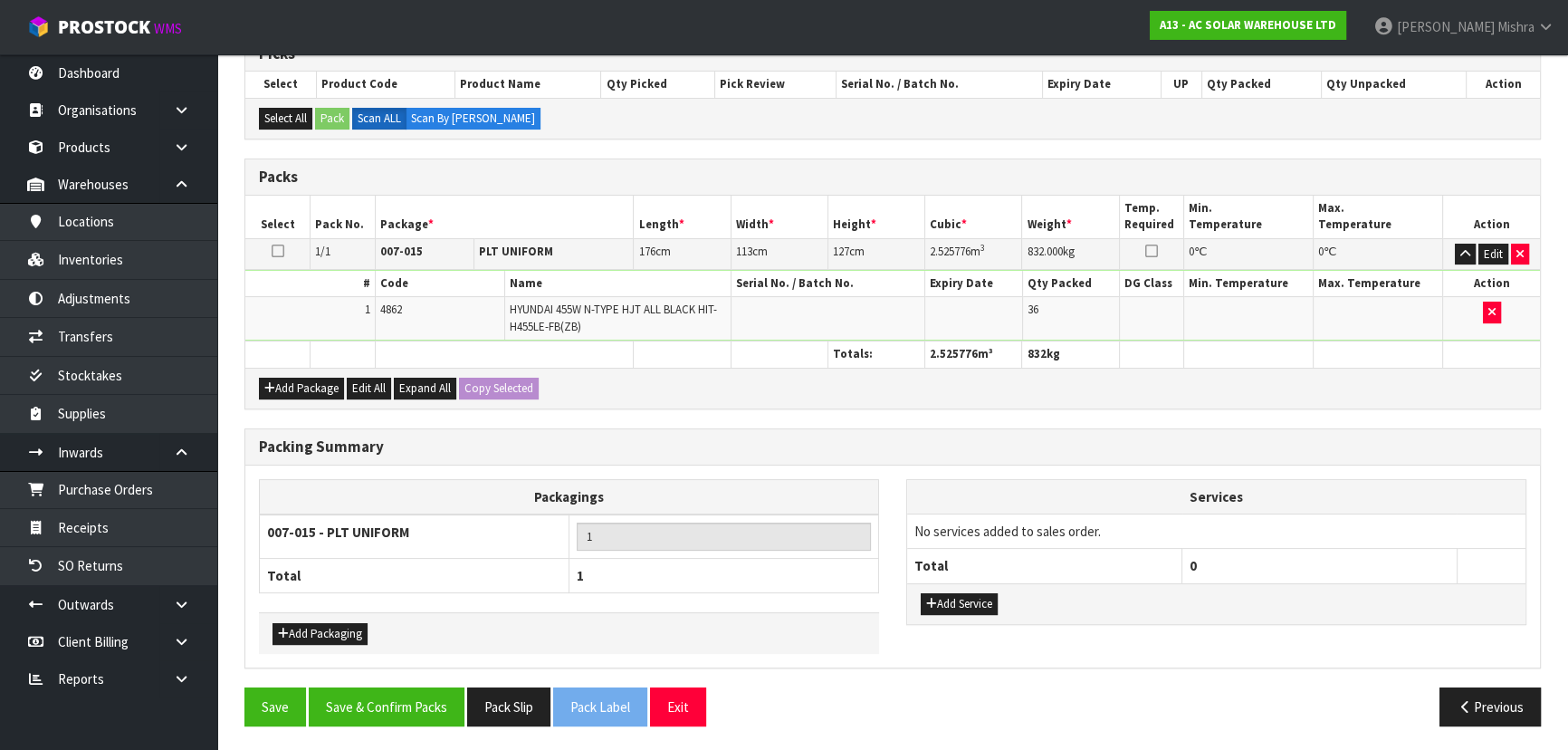
scroll to position [317, 0]
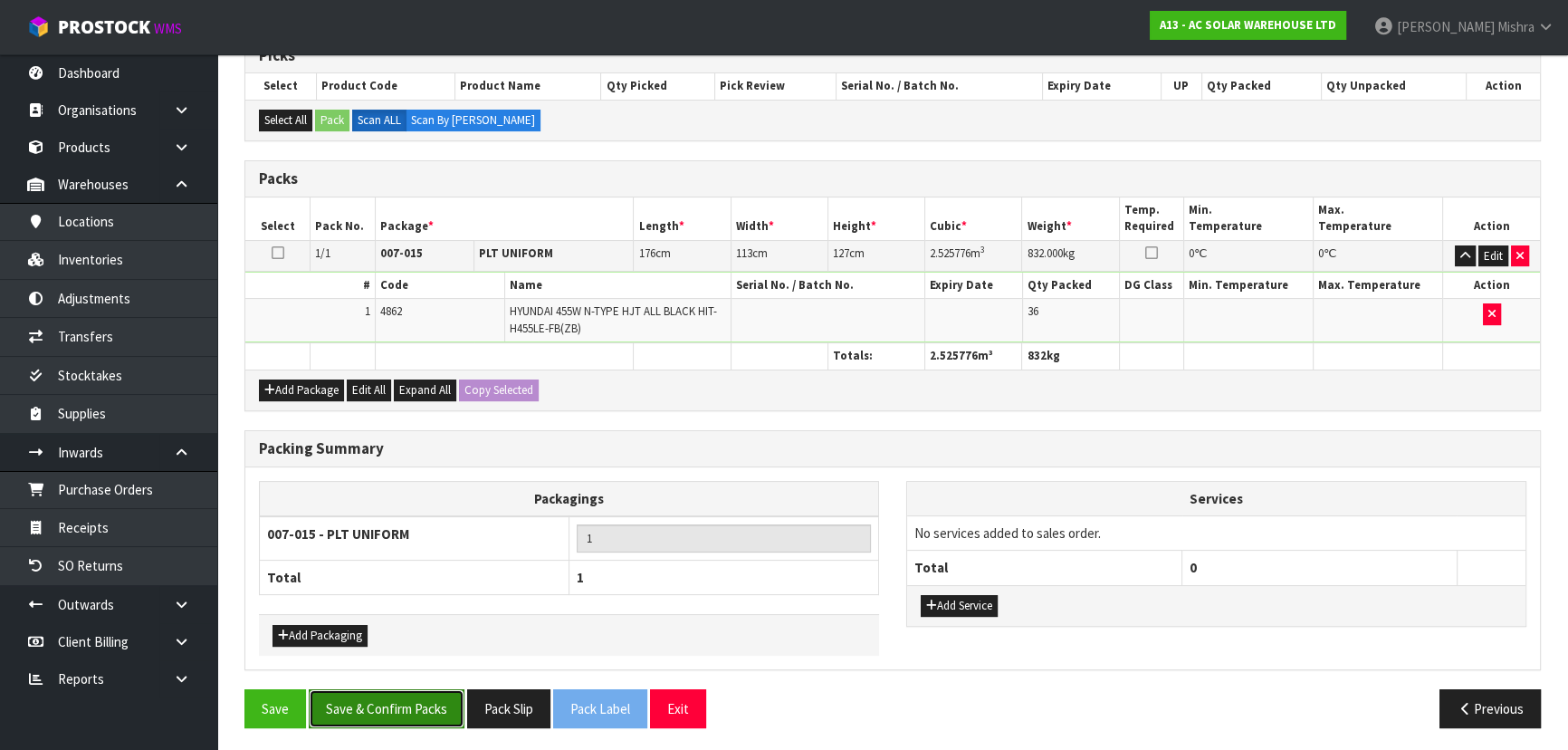
click at [413, 701] on button "Save & Confirm Packs" at bounding box center [386, 709] width 155 height 39
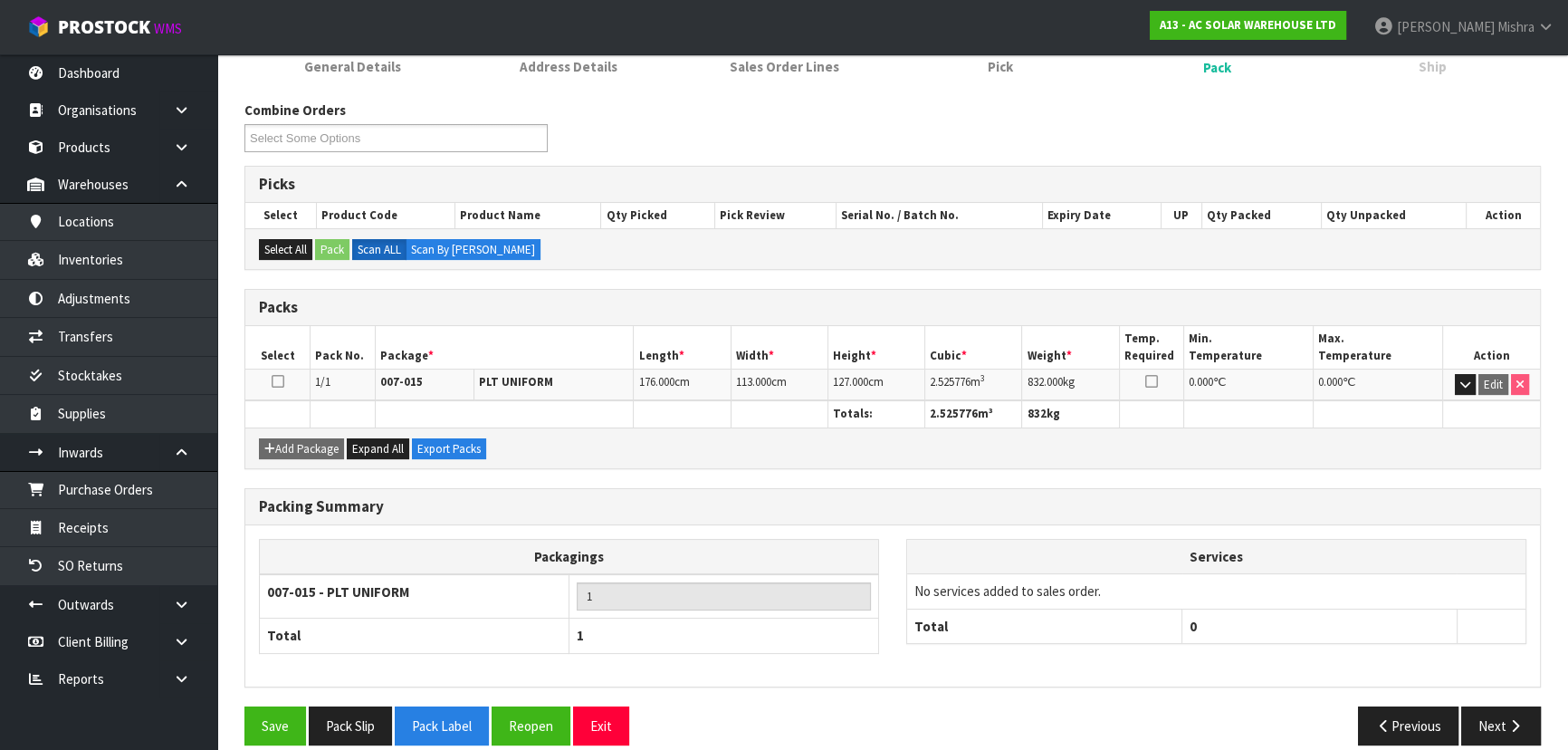
scroll to position [272, 0]
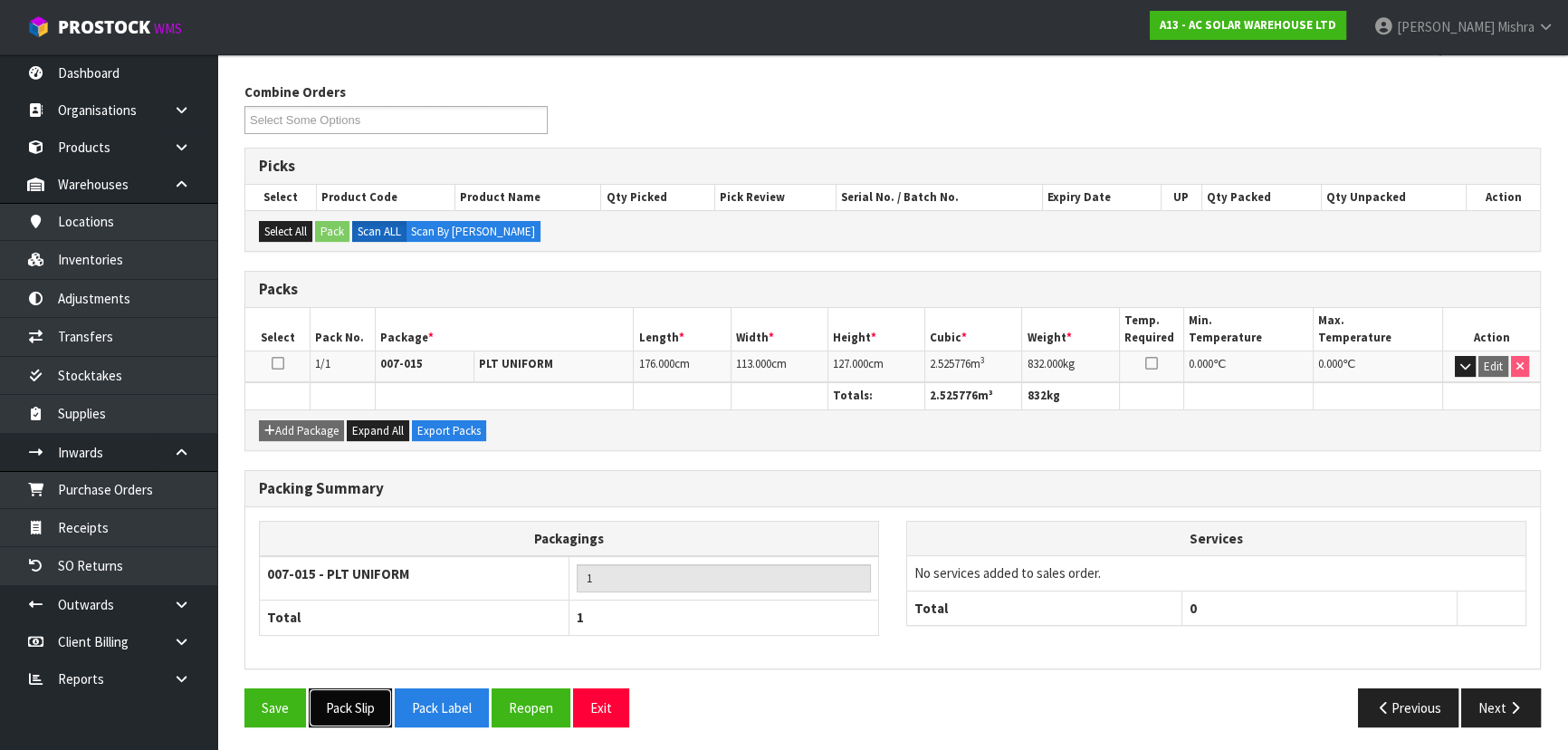
click at [359, 702] on button "Pack Slip" at bounding box center [350, 708] width 84 height 39
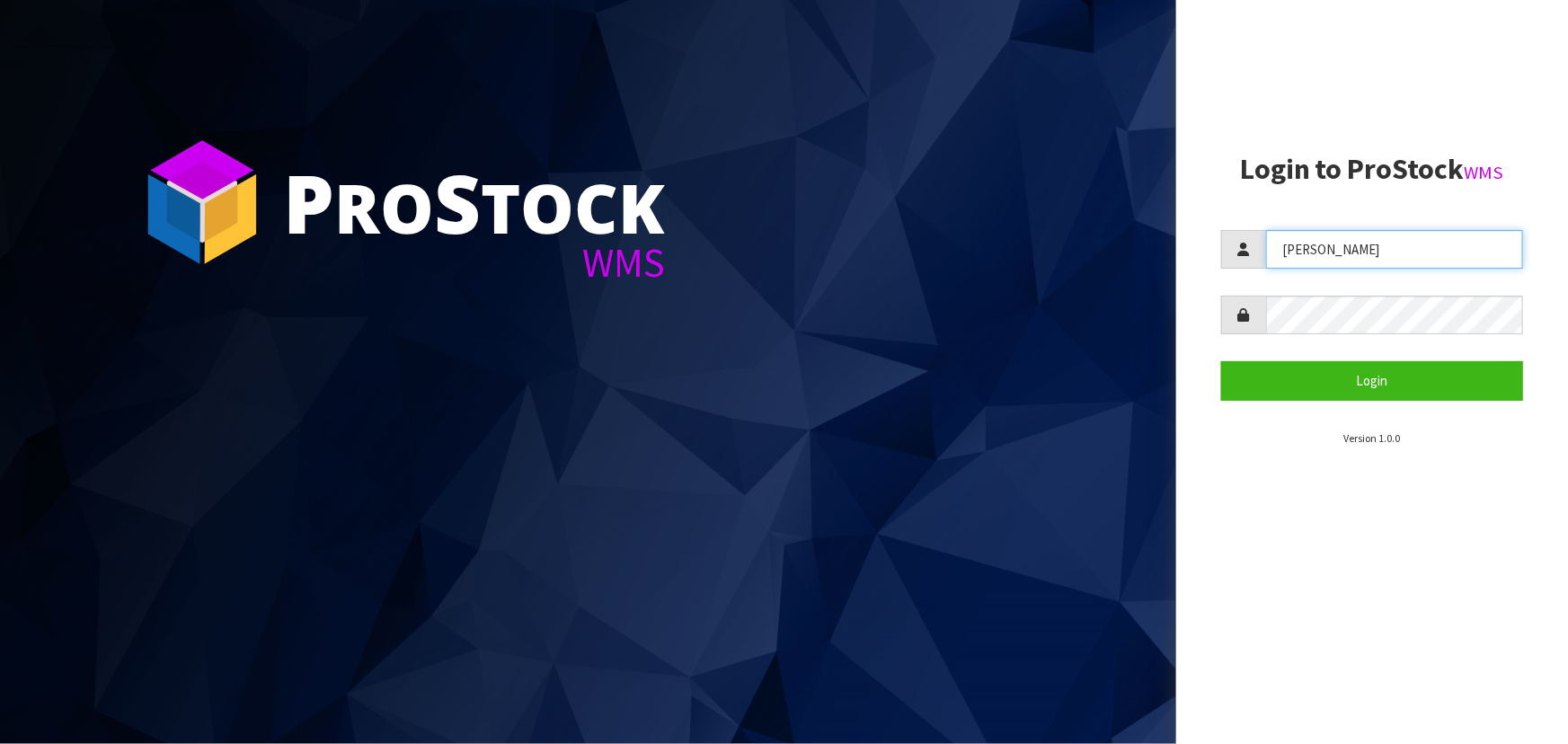
drag, startPoint x: 1357, startPoint y: 245, endPoint x: 1232, endPoint y: 252, distance: 125.2
click at [1232, 252] on div "[PERSON_NAME]" at bounding box center [1372, 249] width 302 height 38
type input "POLLY"
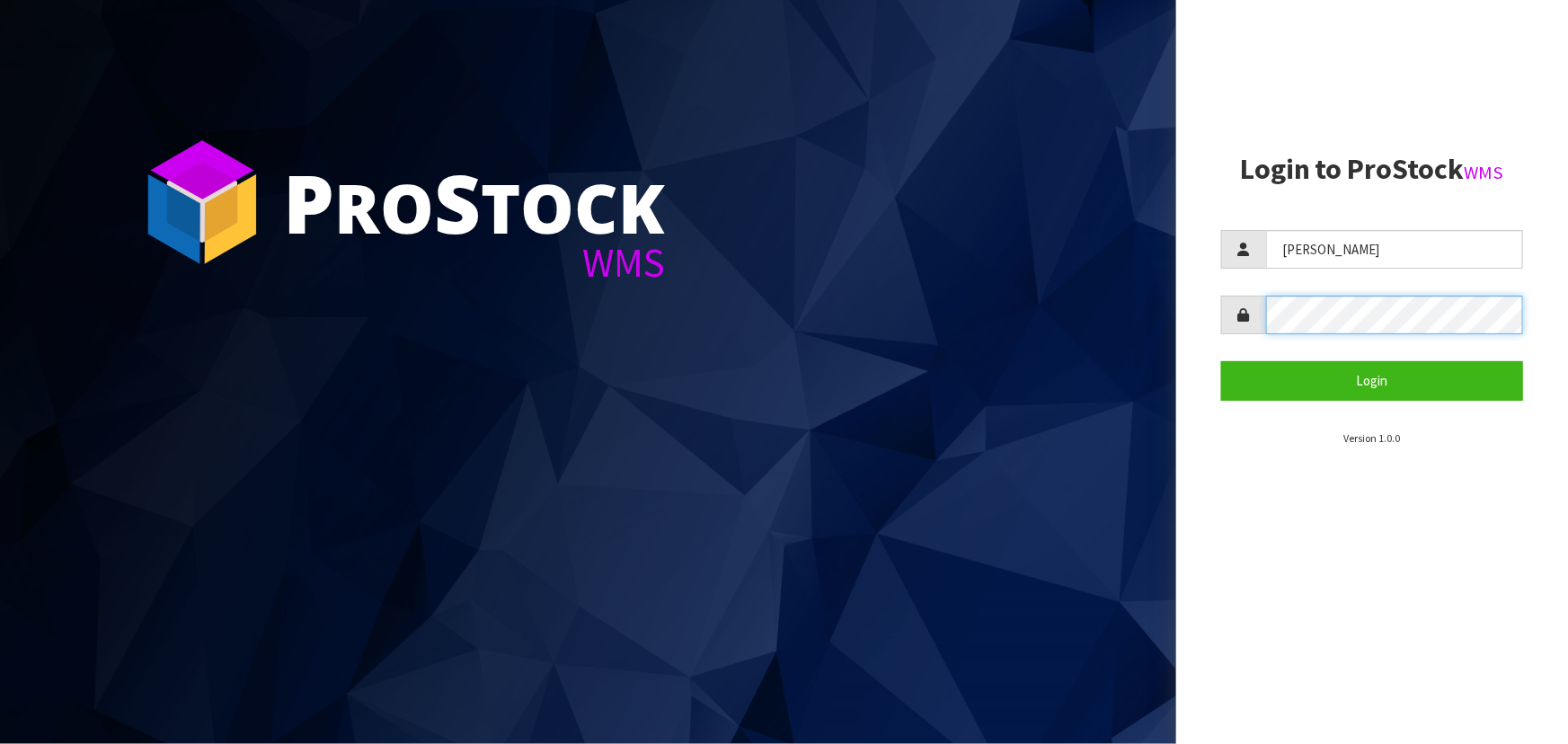
click at [1249, 324] on div at bounding box center [1372, 315] width 302 height 38
click at [1221, 361] on button "Login" at bounding box center [1372, 380] width 302 height 38
